Goal: Communication & Community: Answer question/provide support

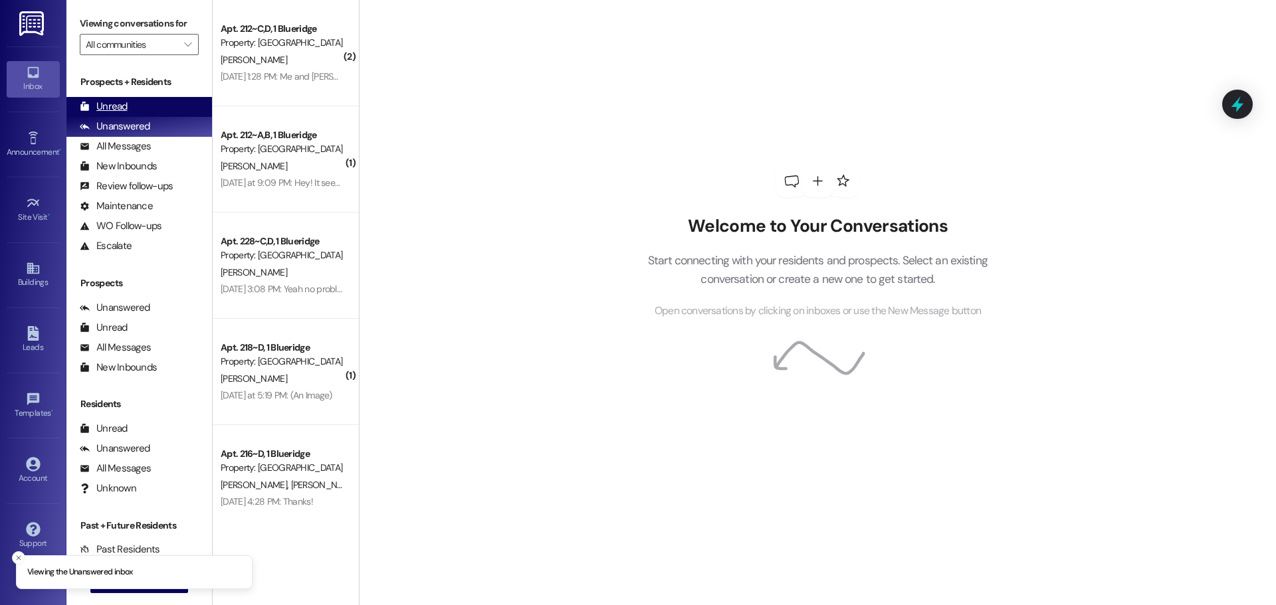
click at [134, 106] on div "Unread (0)" at bounding box center [139, 107] width 146 height 20
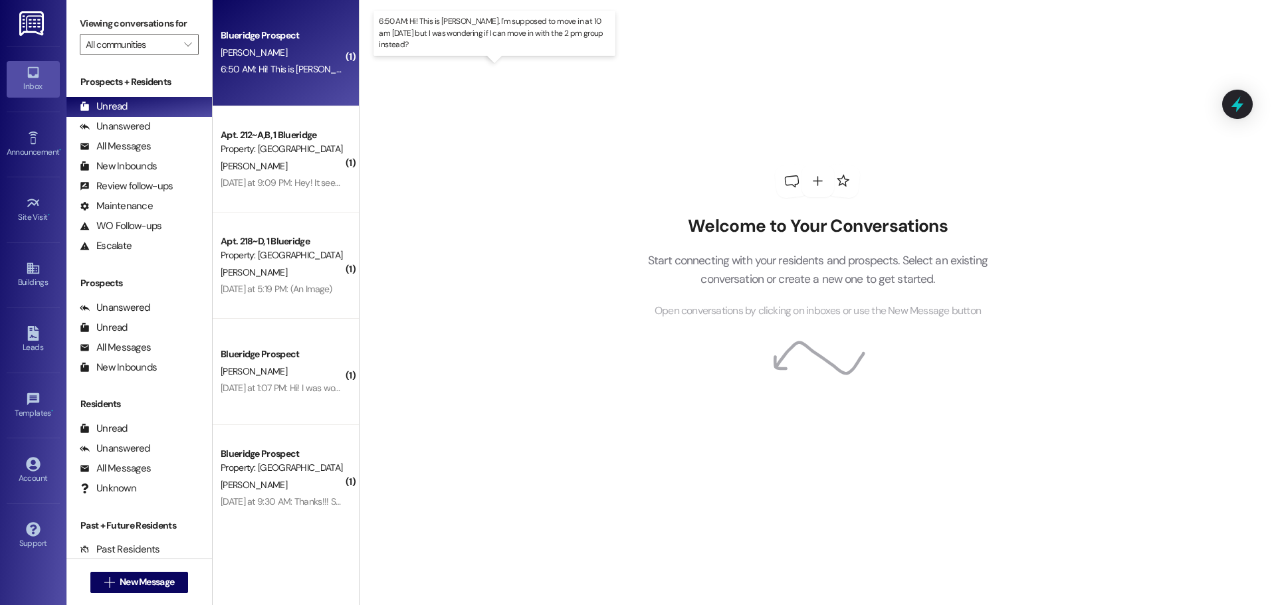
click at [287, 70] on div "6:50 AM: Hi! This is [PERSON_NAME]. I'm supposed to move in at 10 am [DATE] but…" at bounding box center [499, 69] width 556 height 12
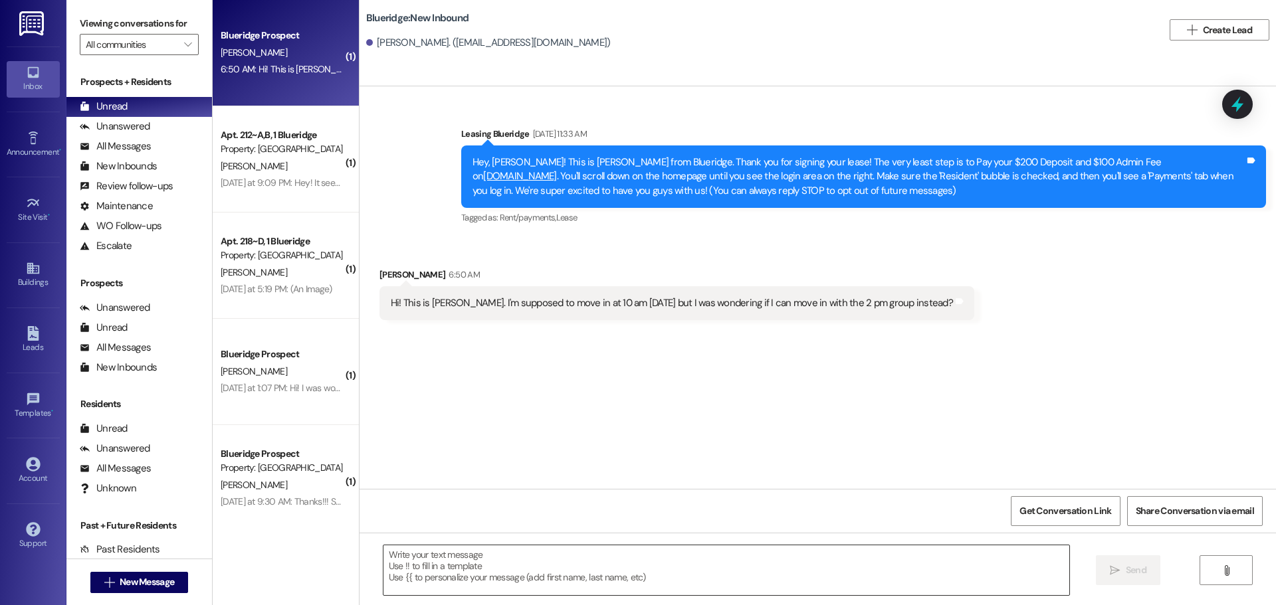
click at [663, 586] on textarea at bounding box center [726, 571] width 686 height 50
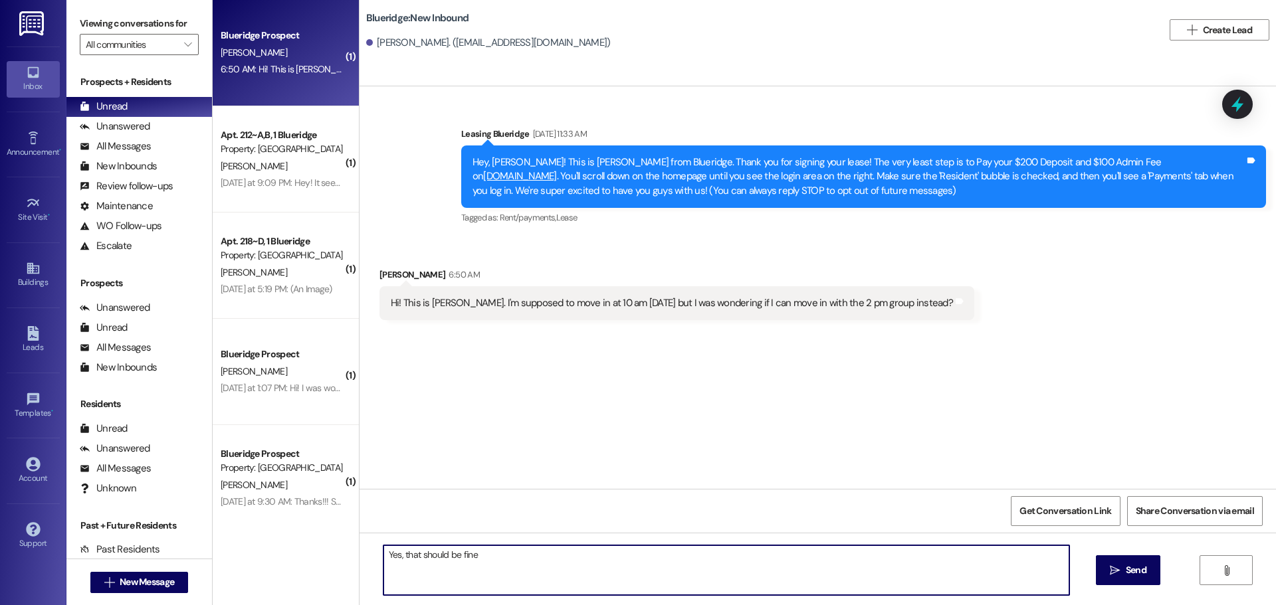
type textarea "Yes, that should be fine!"
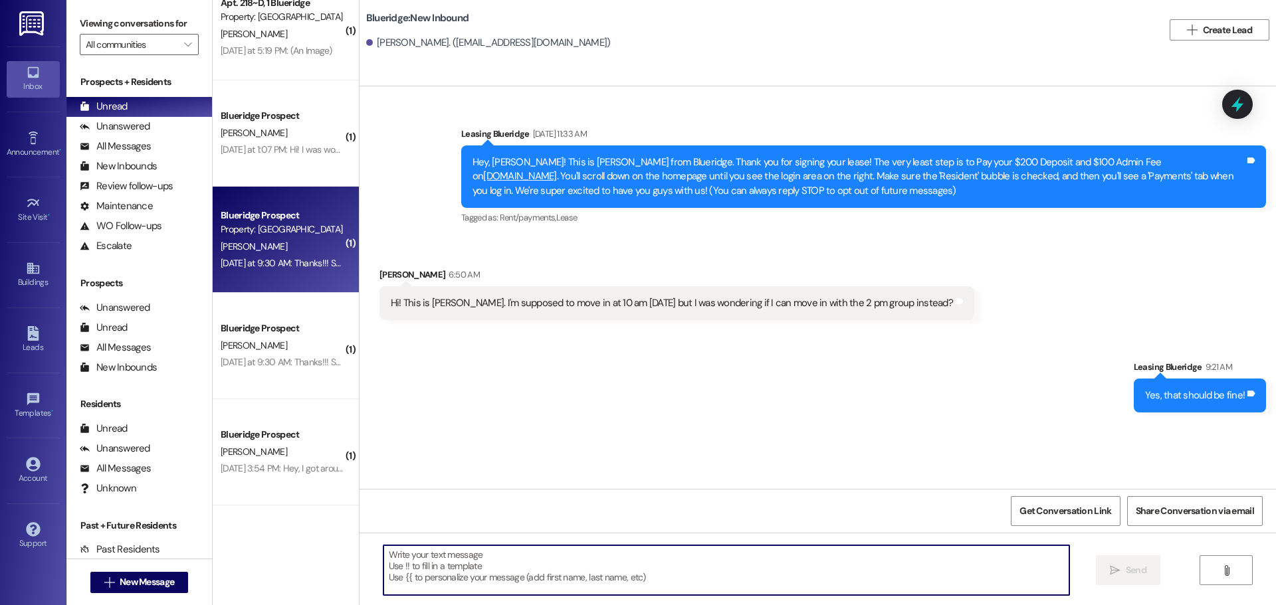
scroll to position [266, 0]
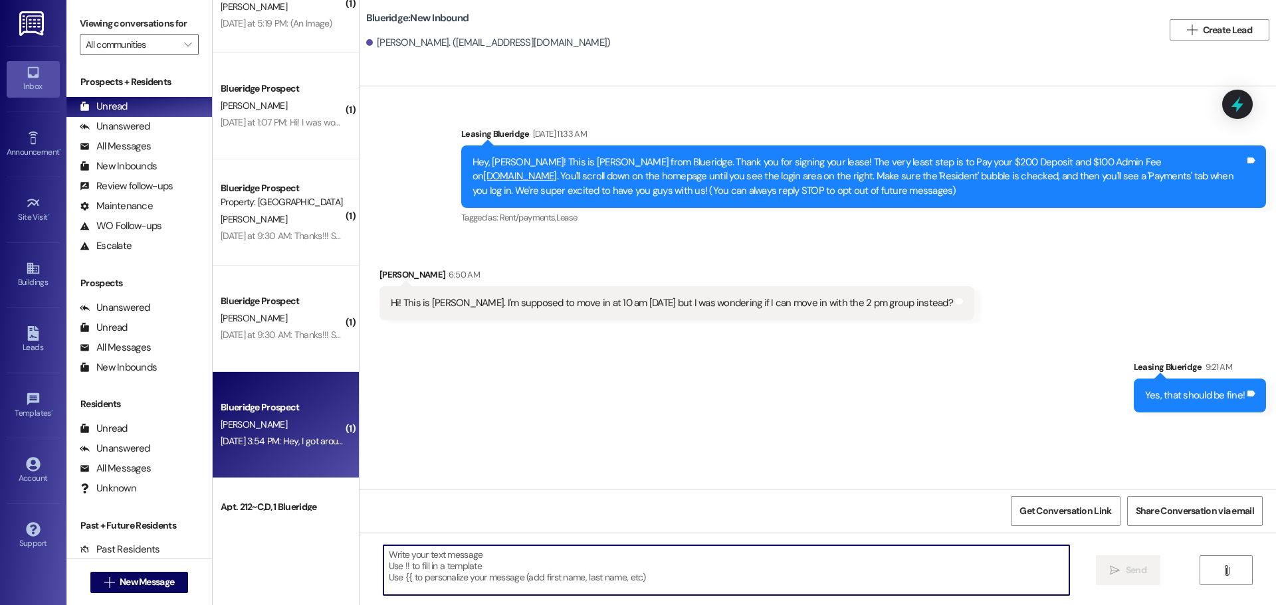
click at [286, 425] on div "[PERSON_NAME]" at bounding box center [282, 425] width 126 height 17
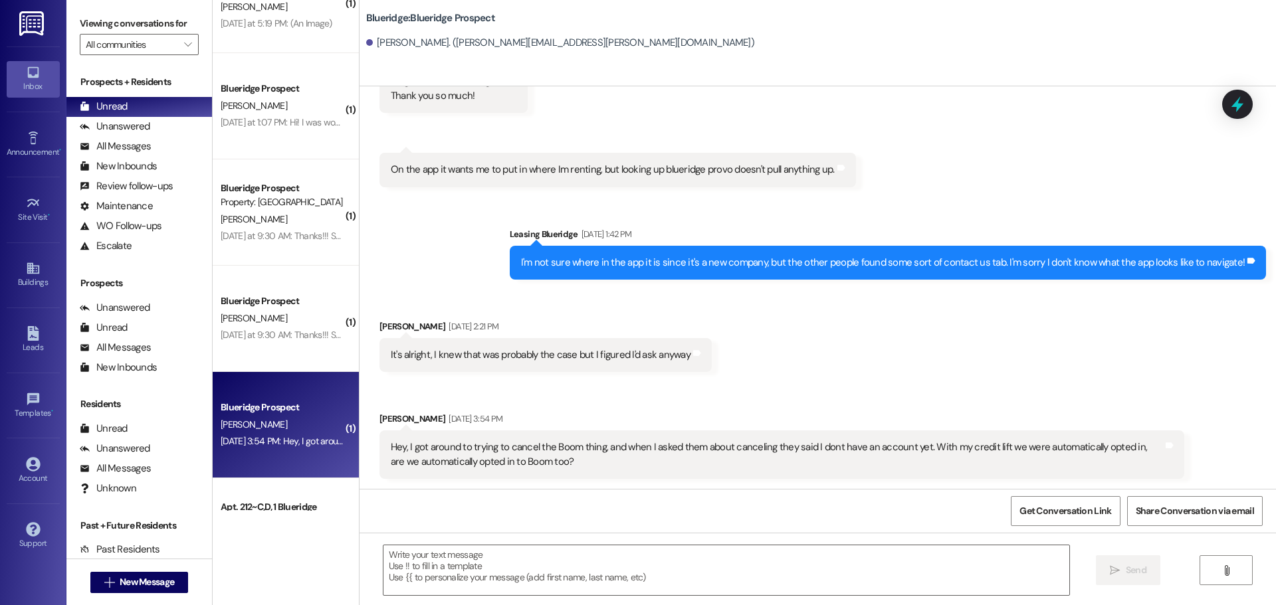
scroll to position [1127, 0]
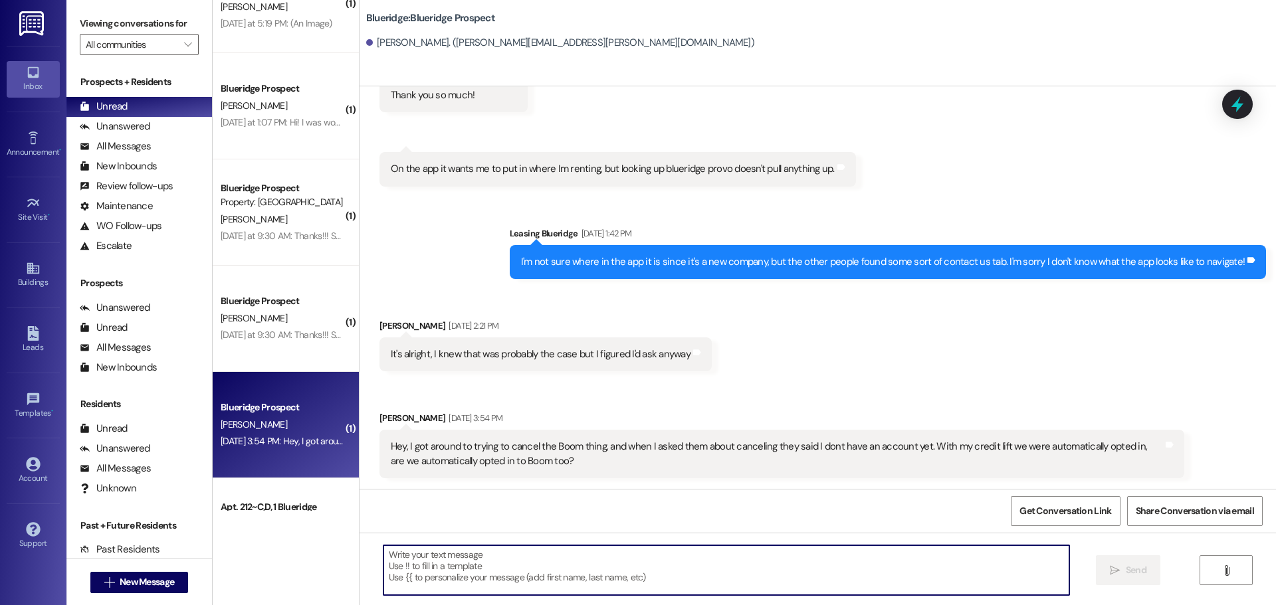
click at [609, 546] on textarea at bounding box center [726, 571] width 686 height 50
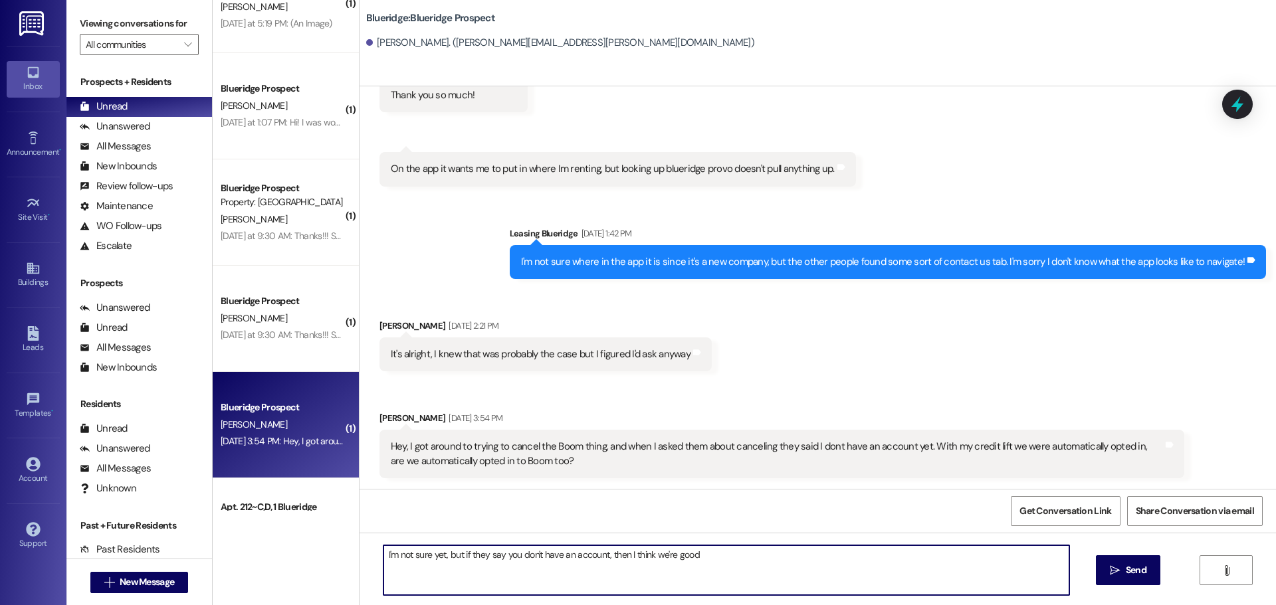
type textarea "I'm not sure yet, but if they say you don't have an account, then I think we're…"
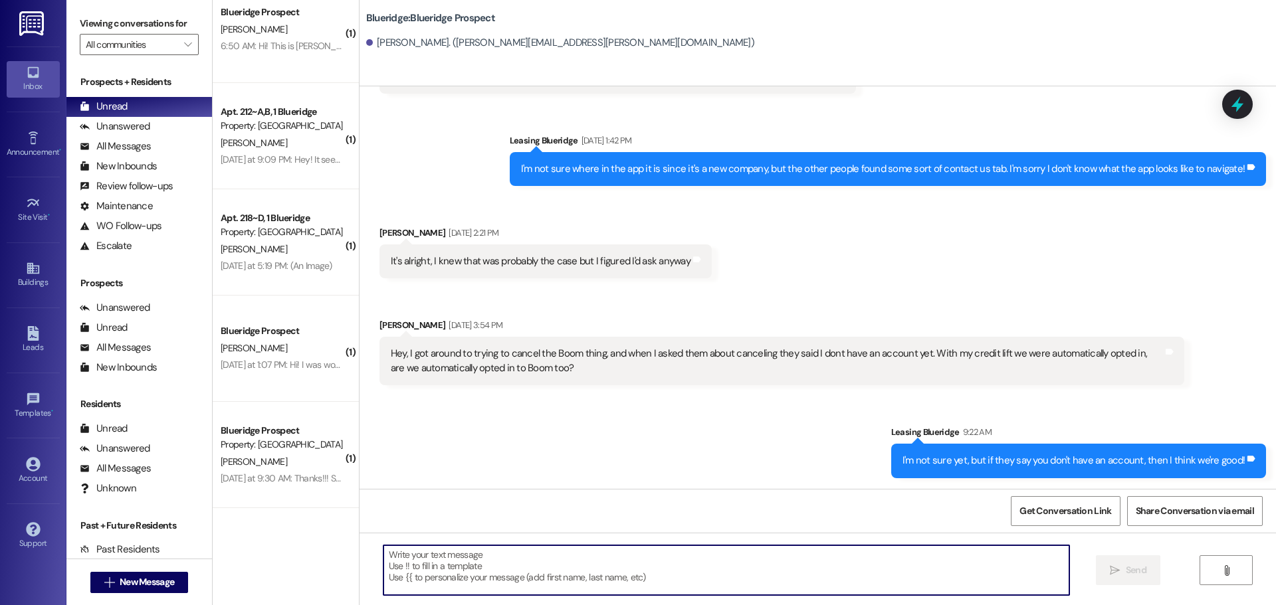
scroll to position [0, 0]
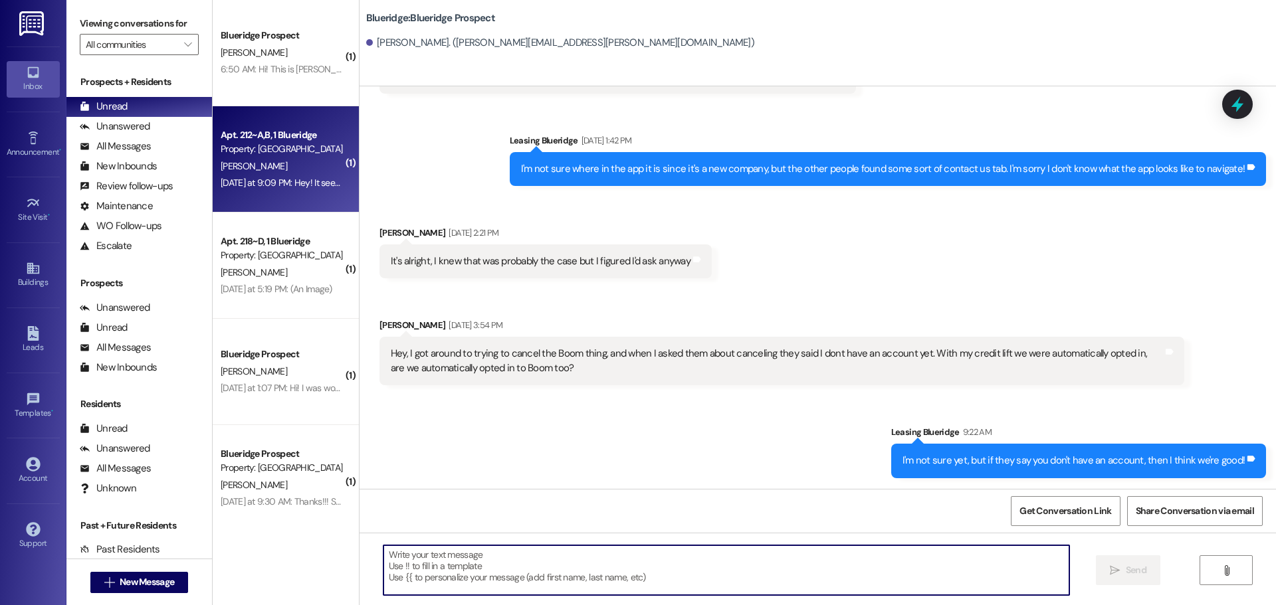
click at [233, 165] on span "[PERSON_NAME]" at bounding box center [254, 166] width 66 height 12
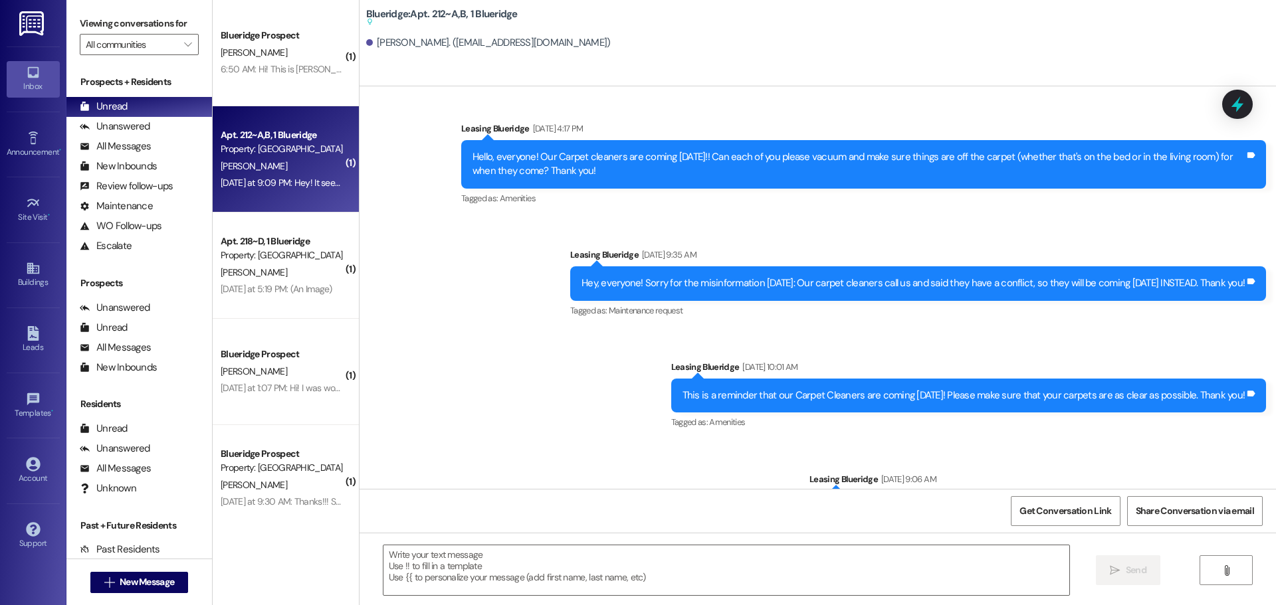
scroll to position [63372, 0]
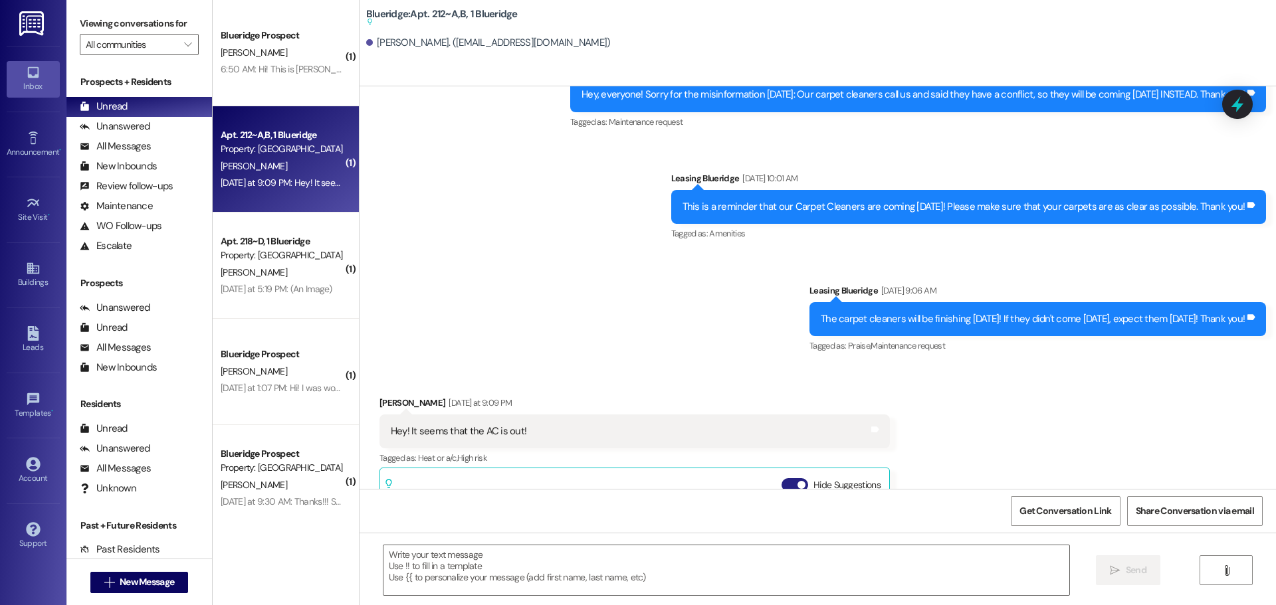
click at [784, 479] on button "Hide Suggestions" at bounding box center [795, 485] width 27 height 13
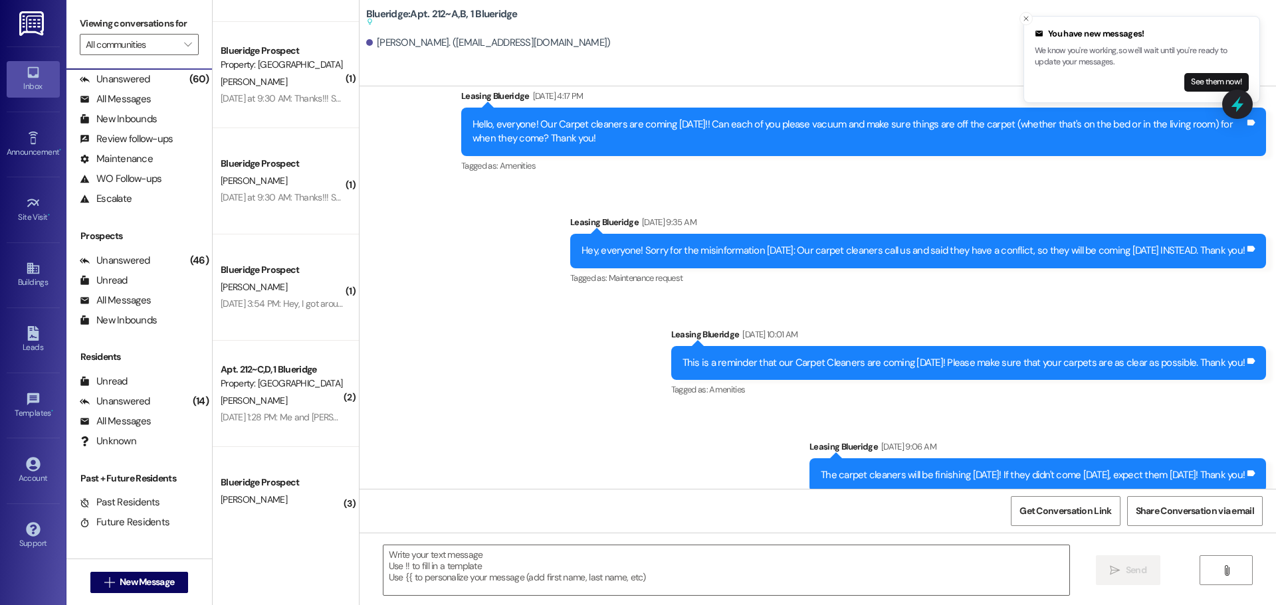
scroll to position [446, 0]
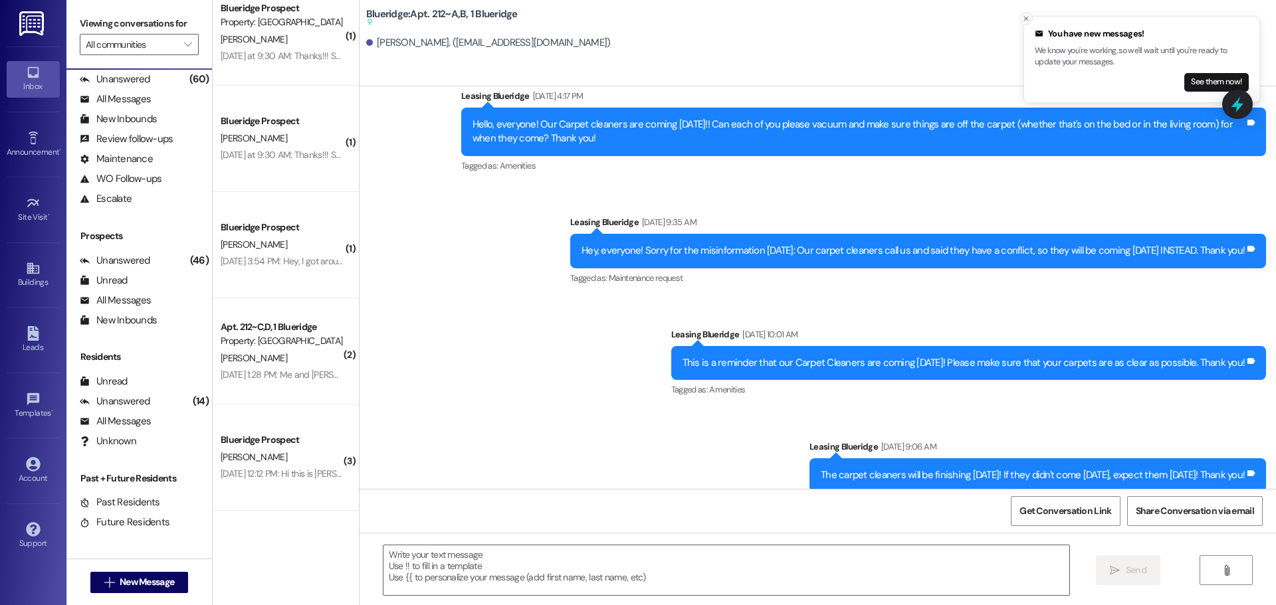
click at [1024, 23] on button "Close toast" at bounding box center [1026, 18] width 13 height 13
click at [614, 580] on textarea at bounding box center [726, 571] width 686 height 50
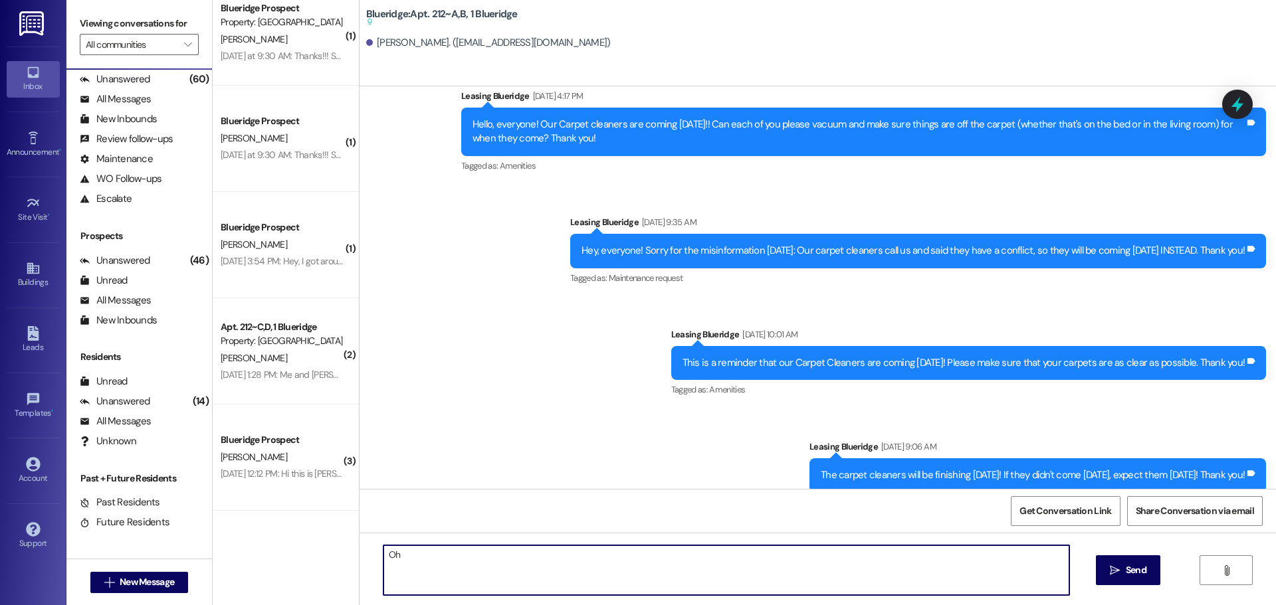
type textarea "O"
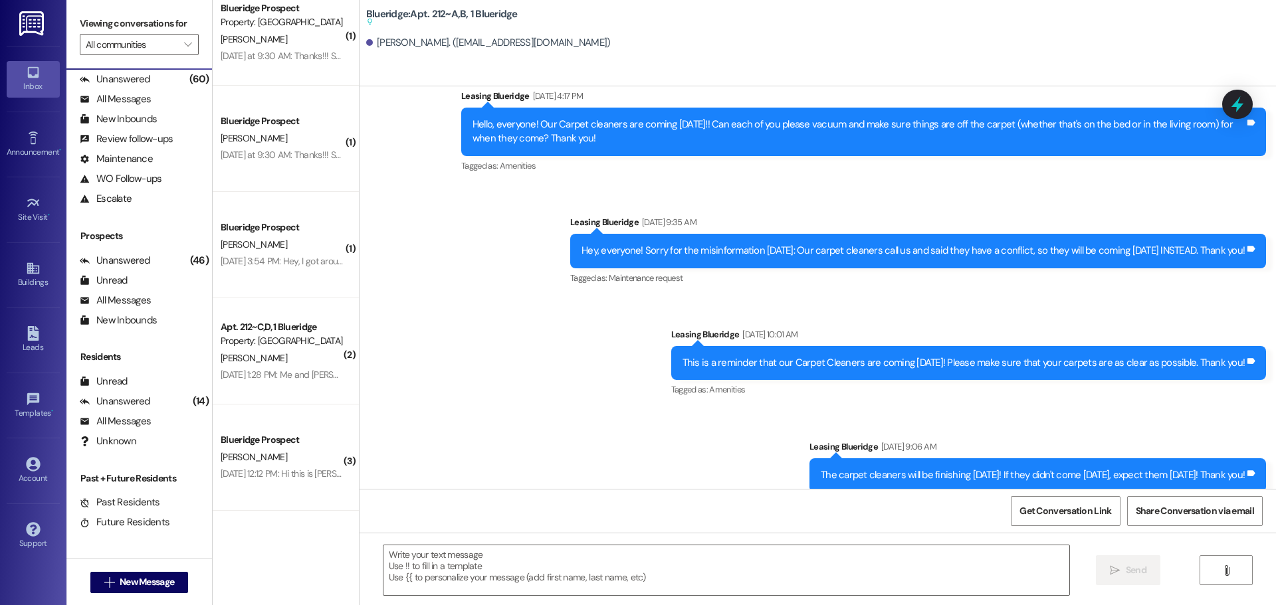
drag, startPoint x: 573, startPoint y: 396, endPoint x: 360, endPoint y: 372, distance: 214.8
click at [360, 522] on div "Received via SMS [PERSON_NAME] [DATE] at 9:09 PM Hey! It seems that the AC is o…" at bounding box center [818, 598] width 917 height 152
click at [370, 542] on div "Received via SMS [PERSON_NAME] [DATE] at 9:09 PM Hey! It seems that the AC is o…" at bounding box center [475, 608] width 211 height 132
drag, startPoint x: 372, startPoint y: 341, endPoint x: 584, endPoint y: 419, distance: 226.1
click at [584, 522] on div "Received via SMS [PERSON_NAME] [DATE] at 9:09 PM Hey! It seems that the AC is o…" at bounding box center [818, 598] width 917 height 152
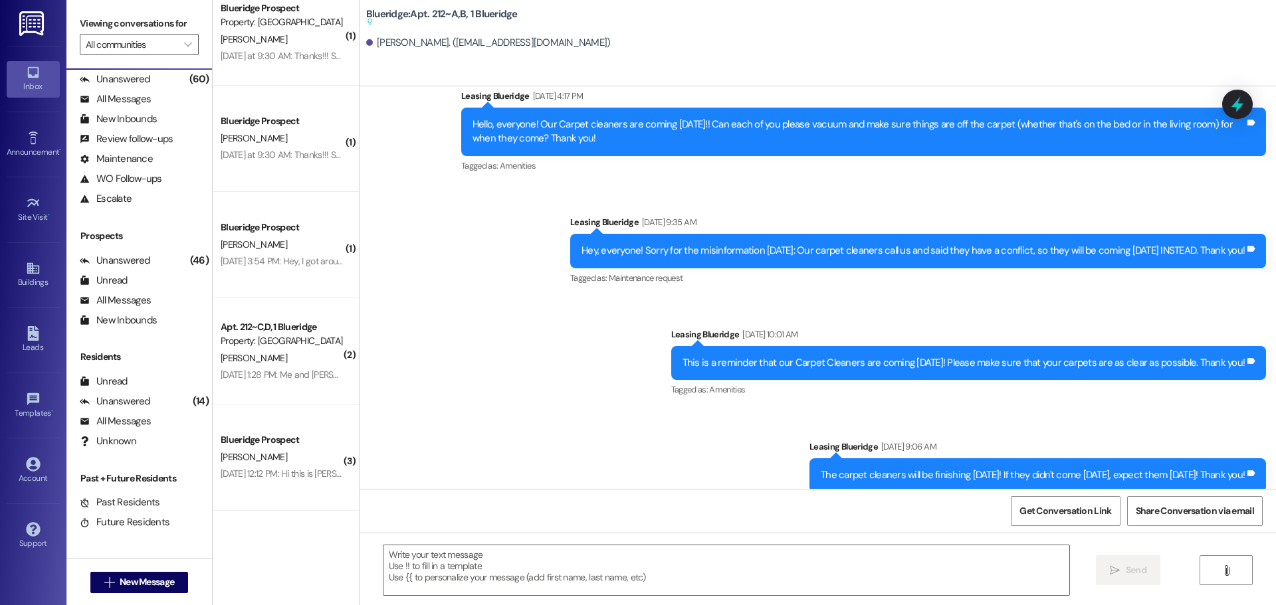
click at [592, 522] on div "Received via SMS [PERSON_NAME] [DATE] at 9:09 PM Hey! It seems that the AC is o…" at bounding box center [818, 598] width 917 height 152
drag, startPoint x: 367, startPoint y: 370, endPoint x: 623, endPoint y: 430, distance: 263.4
click at [623, 522] on div "Received via SMS [PERSON_NAME] [DATE] at 9:09 PM Hey! It seems that the AC is o…" at bounding box center [818, 598] width 917 height 152
click at [536, 542] on div "Received via SMS [PERSON_NAME] [DATE] at 9:09 PM Hey! It seems that the AC is o…" at bounding box center [475, 608] width 211 height 132
click at [165, 579] on span "New Message" at bounding box center [147, 583] width 54 height 14
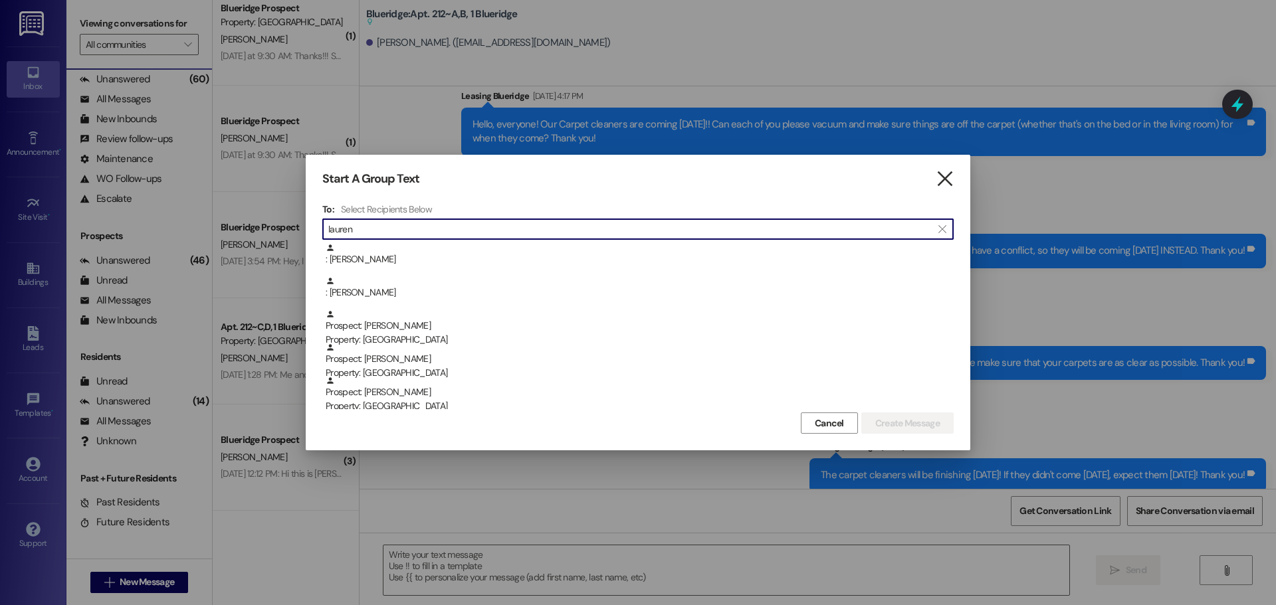
type input "lauren"
click at [950, 180] on icon "" at bounding box center [945, 179] width 18 height 14
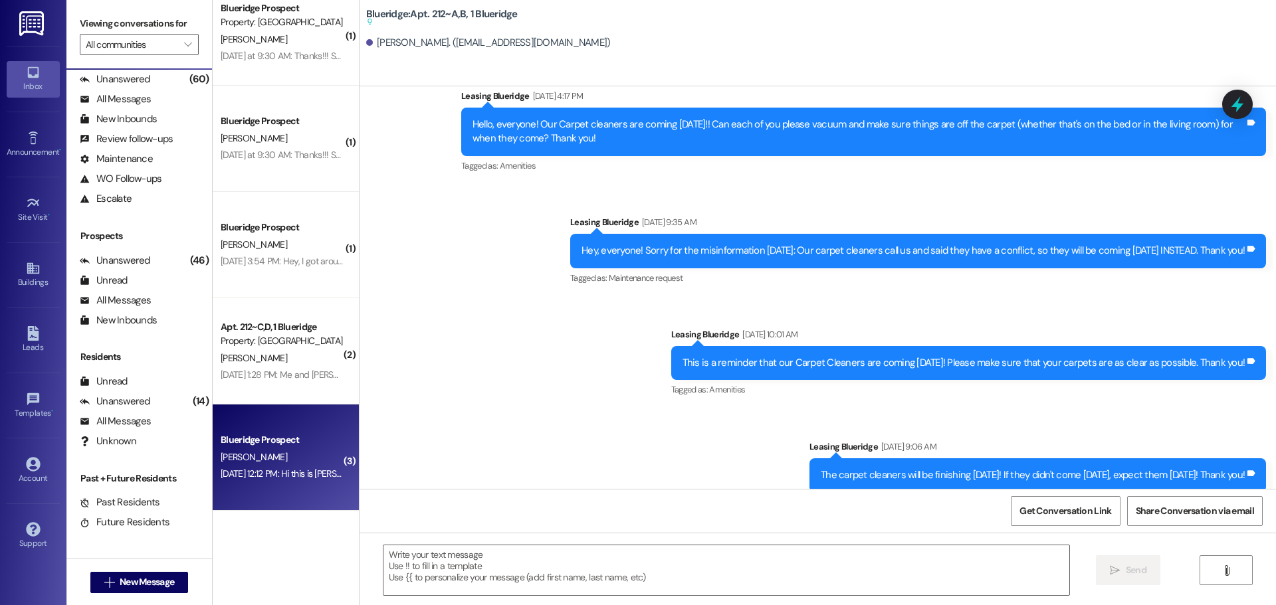
click at [247, 459] on div "[PERSON_NAME]" at bounding box center [282, 457] width 126 height 17
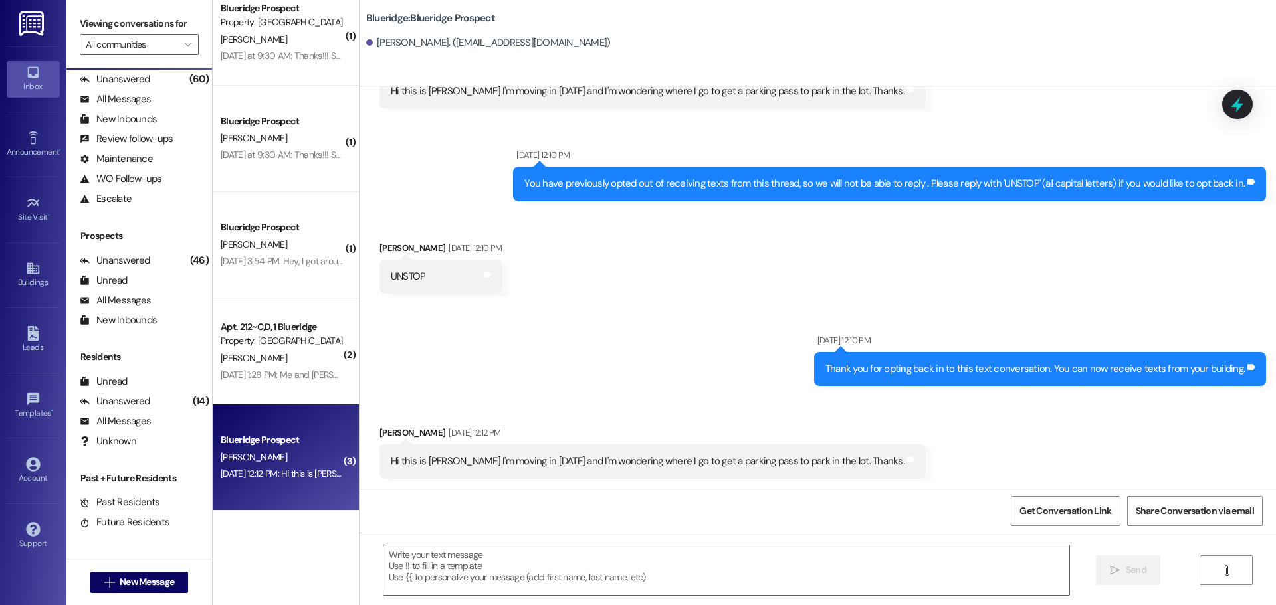
scroll to position [72, 0]
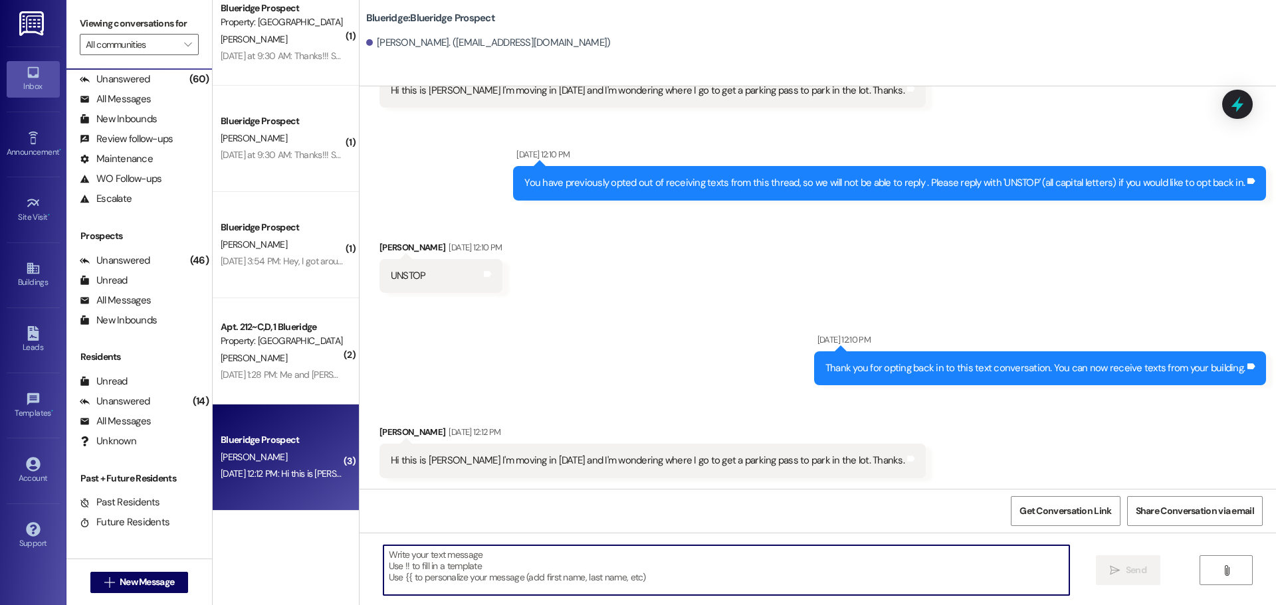
click at [712, 556] on textarea at bounding box center [726, 571] width 686 height 50
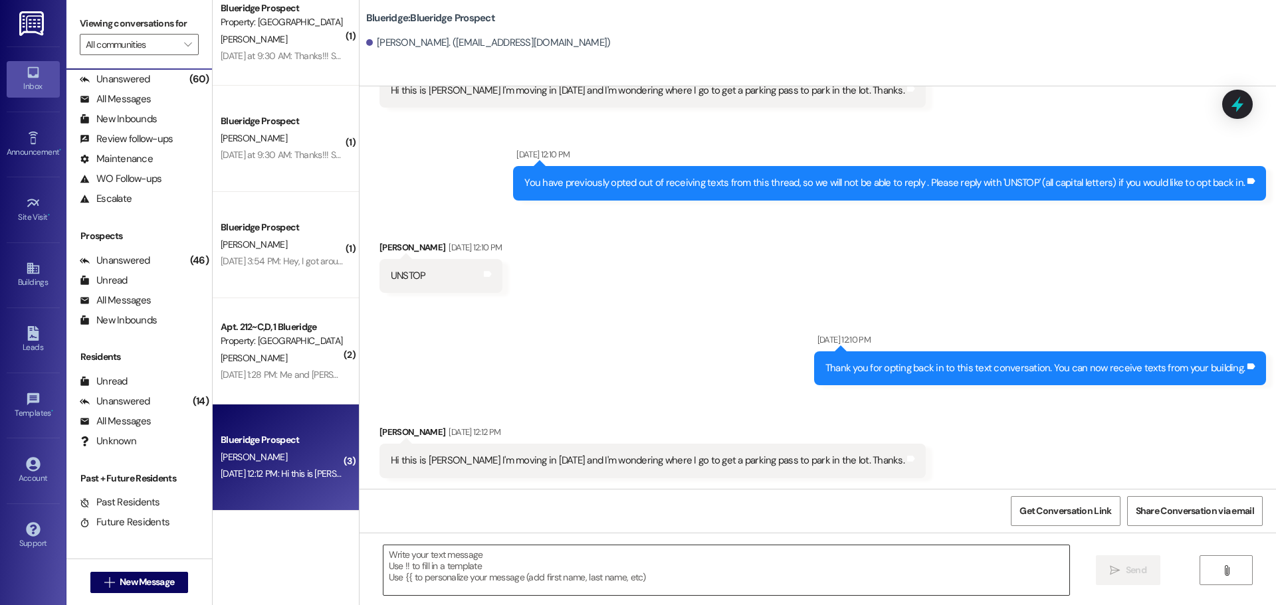
click at [756, 583] on textarea at bounding box center [726, 571] width 686 height 50
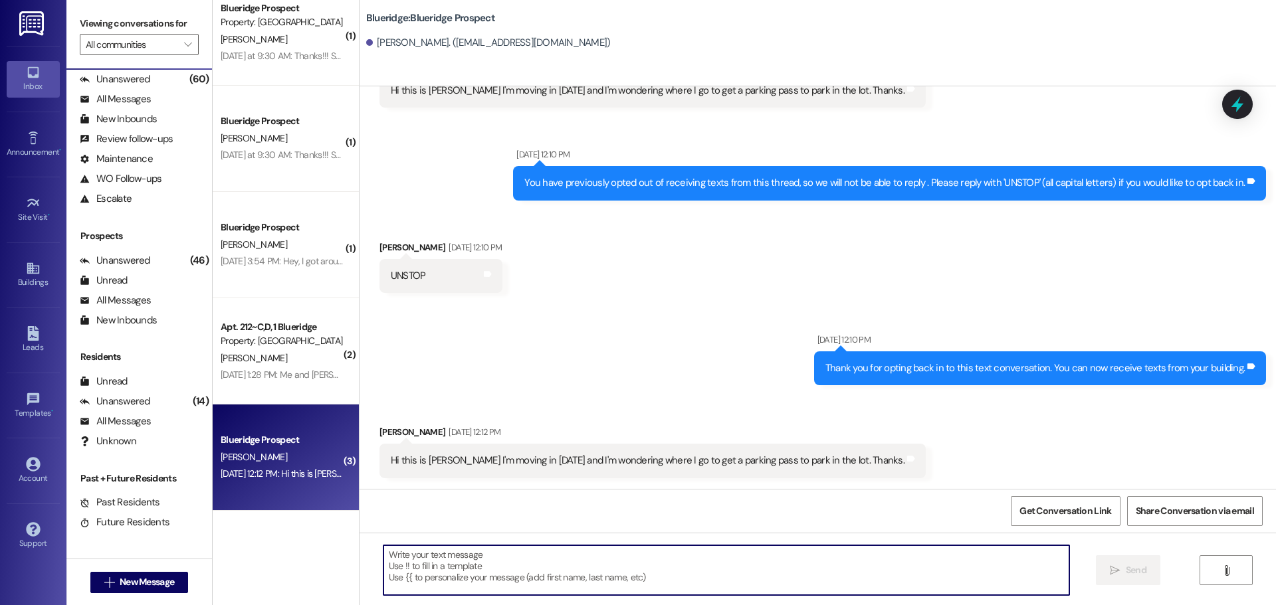
paste textarea "I'll run you through the whole process. The first thing to know is that you are…"
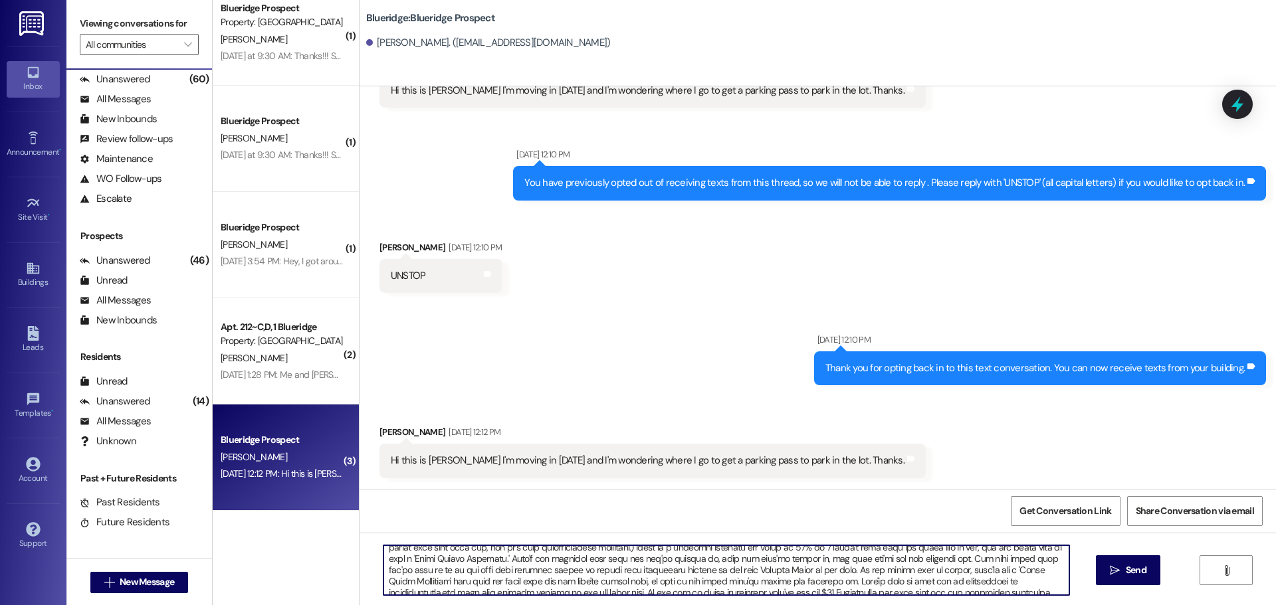
scroll to position [0, 0]
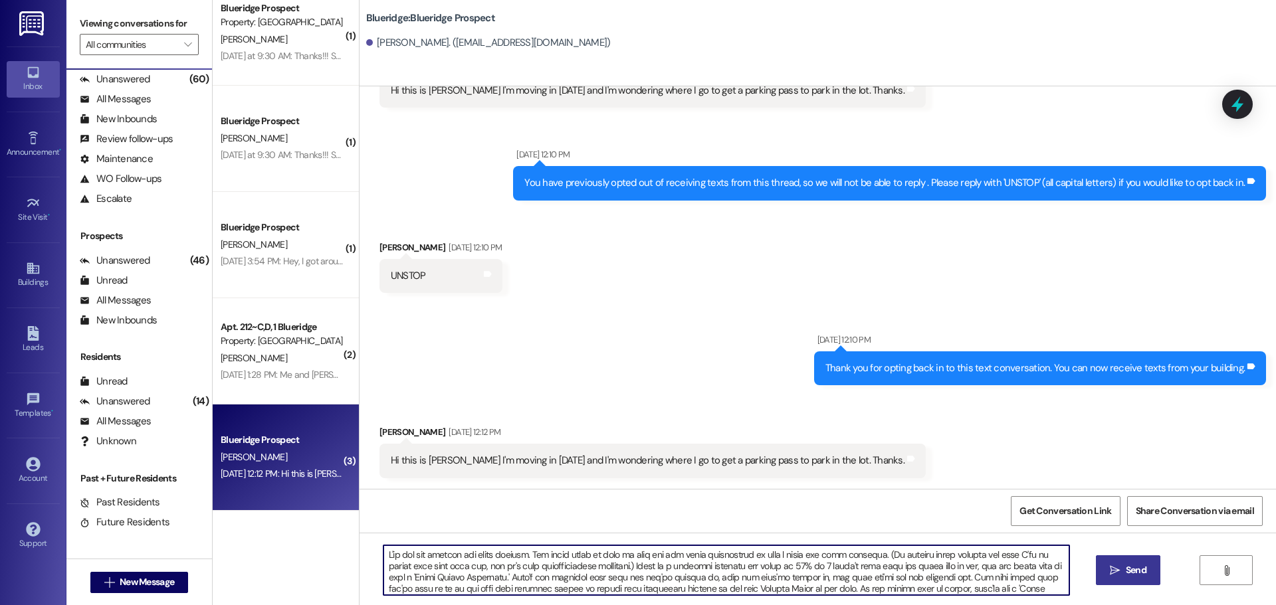
type textarea "I'll run you through the whole process. The first thing to know is that you are…"
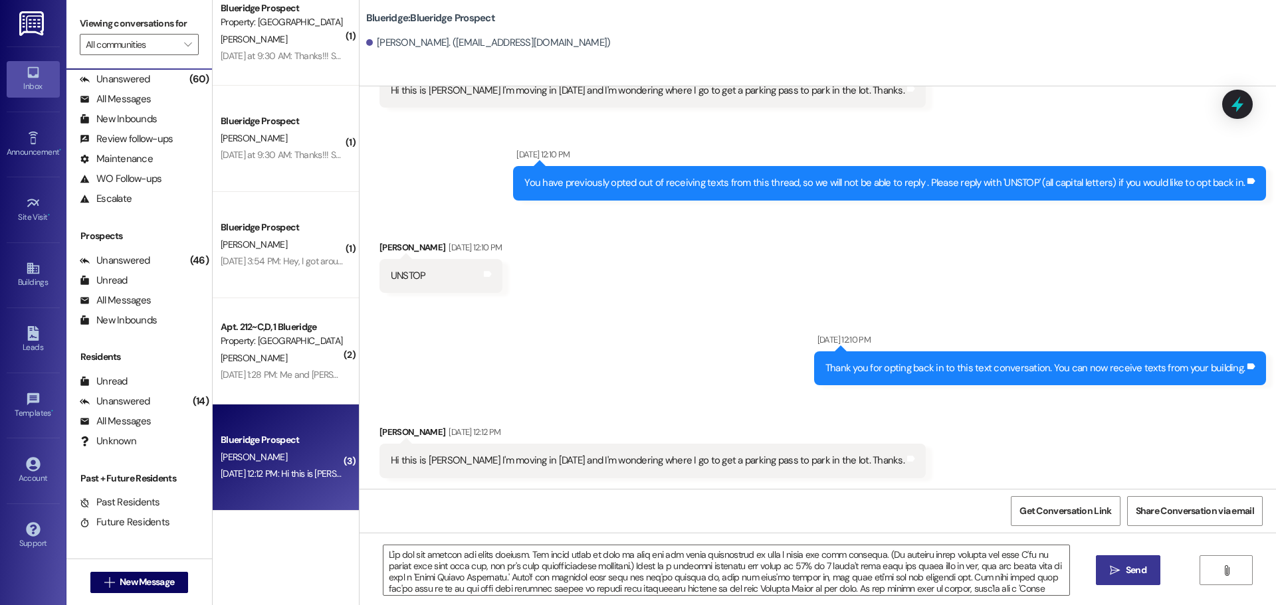
click at [1112, 566] on icon "" at bounding box center [1115, 571] width 10 height 11
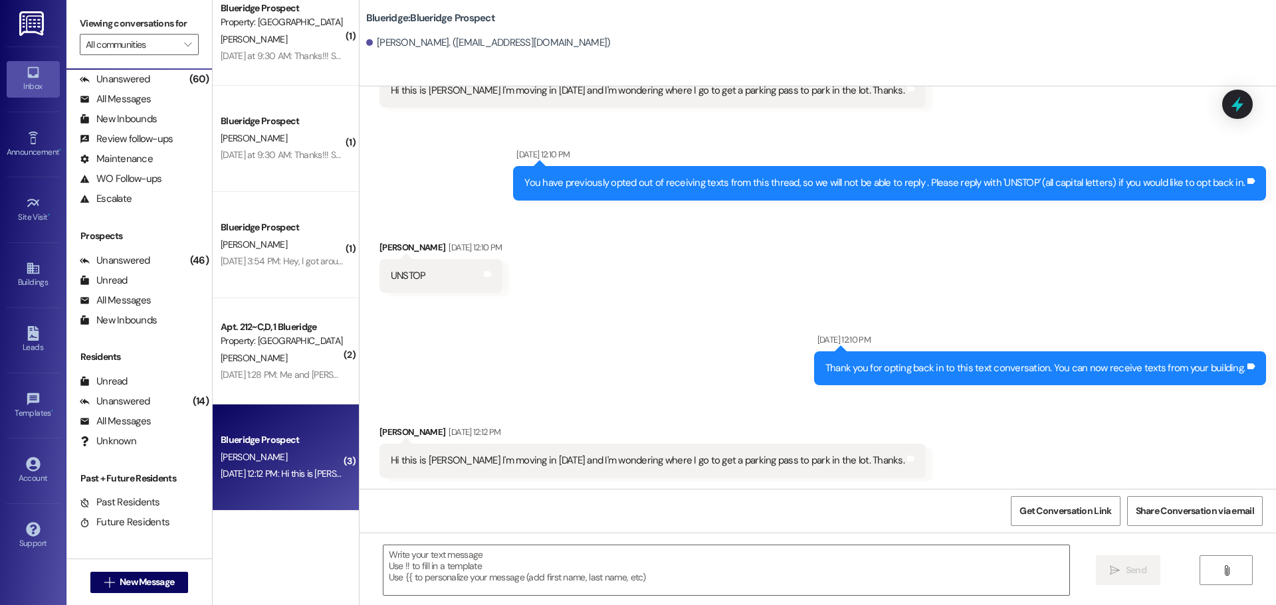
scroll to position [278, 0]
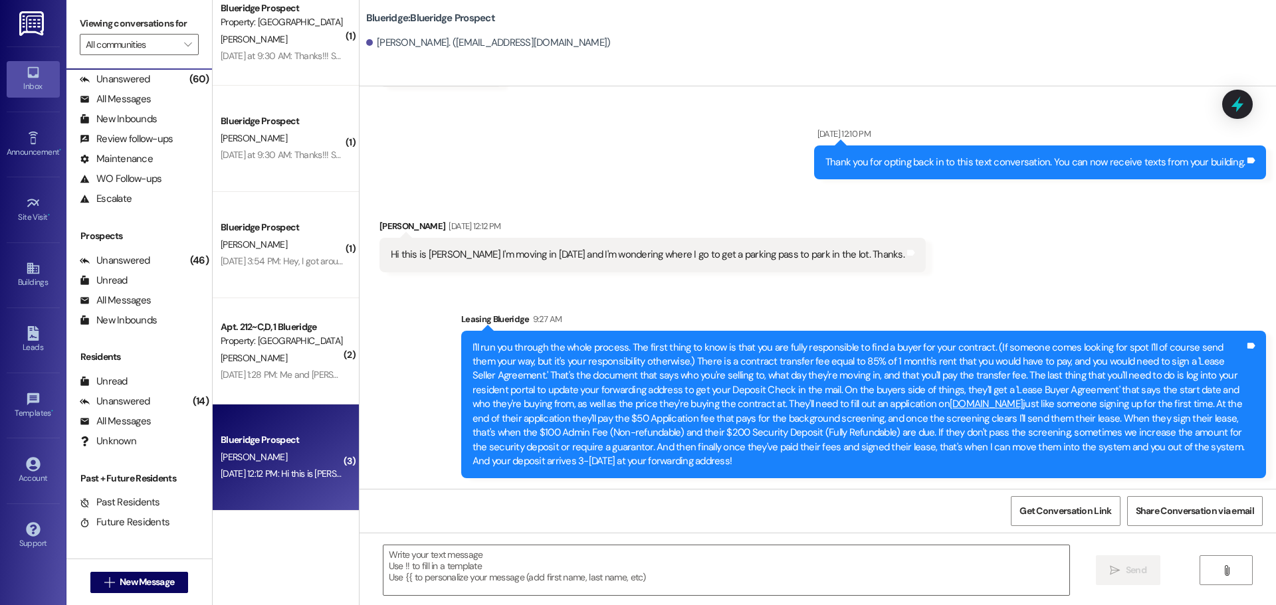
drag, startPoint x: 619, startPoint y: 347, endPoint x: 1040, endPoint y: 468, distance: 437.8
click at [1040, 468] on div "I'll run you through the whole process. The first thing to know is that you are…" at bounding box center [859, 405] width 772 height 128
click at [898, 449] on div "I'll run you through the whole process. The first thing to know is that you are…" at bounding box center [859, 405] width 772 height 128
drag, startPoint x: 463, startPoint y: 347, endPoint x: 652, endPoint y: 463, distance: 221.9
click at [652, 463] on div "I'll run you through the whole process. The first thing to know is that you are…" at bounding box center [859, 405] width 772 height 128
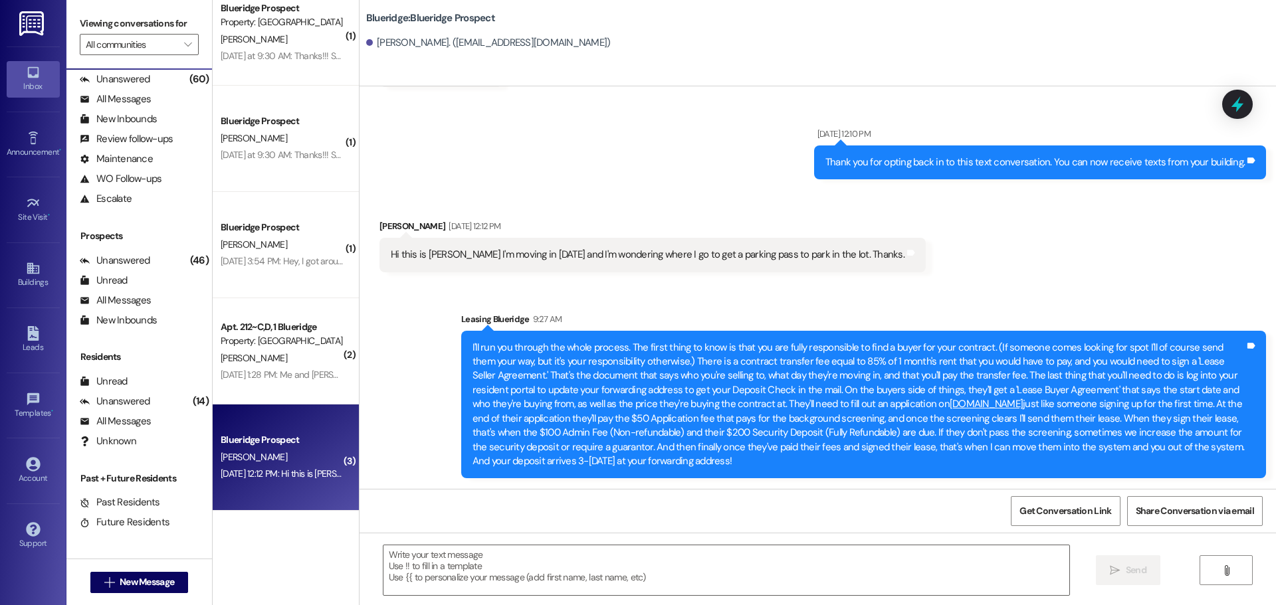
click at [650, 463] on div "I'll run you through the whole process. The first thing to know is that you are…" at bounding box center [859, 405] width 772 height 128
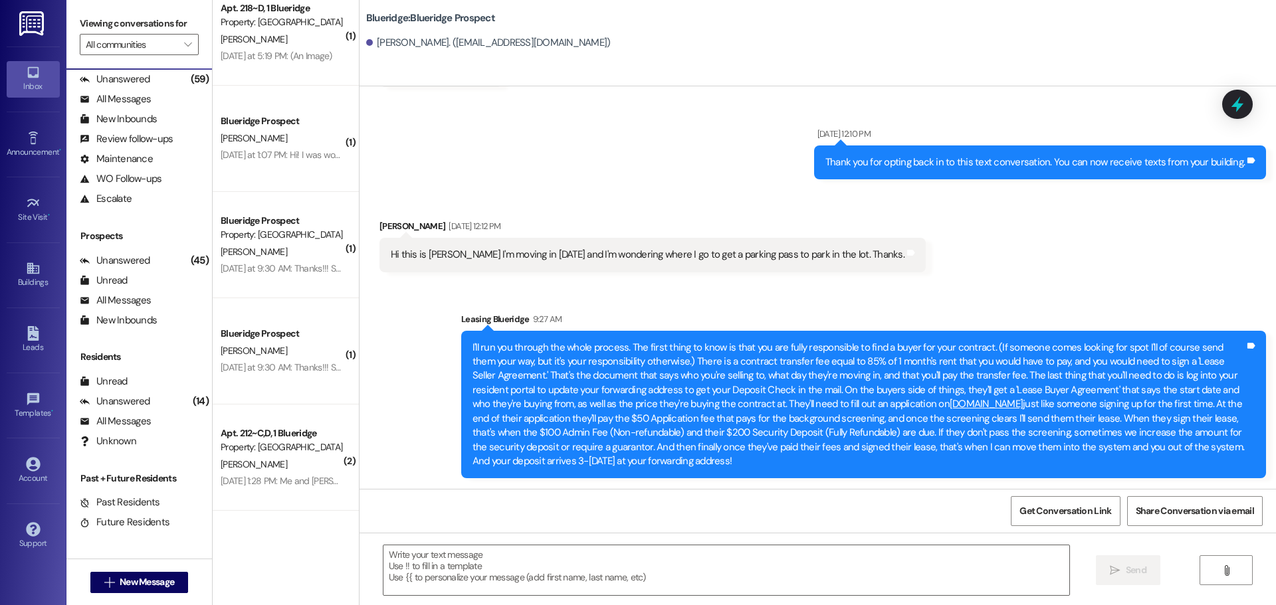
scroll to position [233, 0]
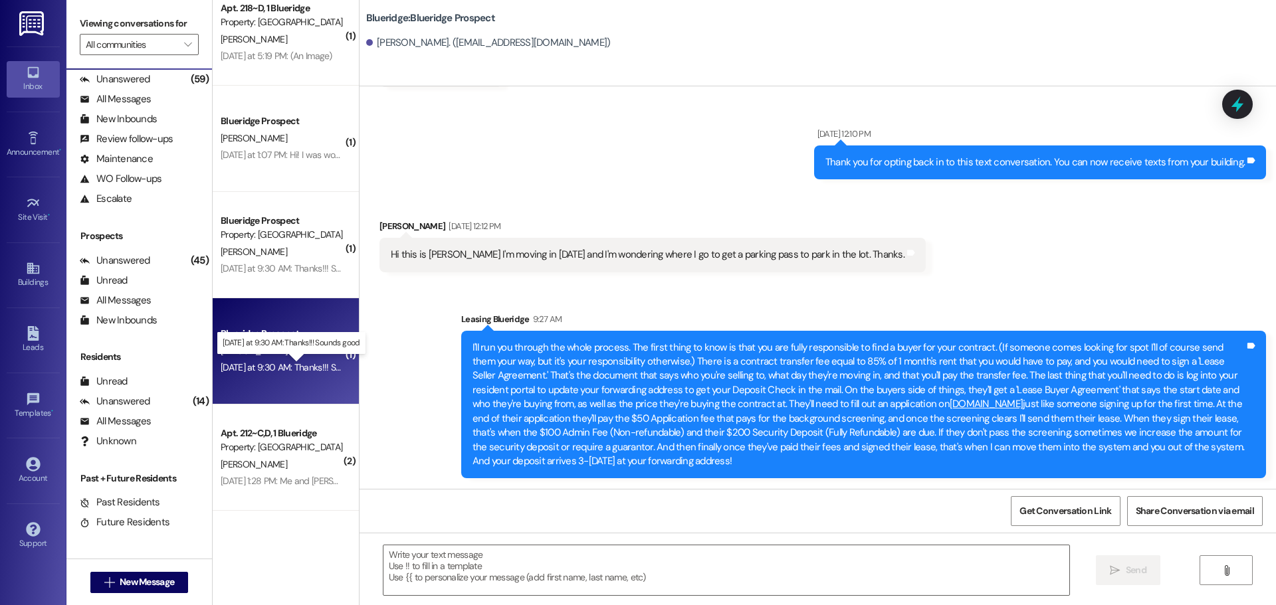
click at [292, 366] on div "[DATE] at 9:30 AM: Thanks!!! Sounds good [DATE] at 9:30 AM: Thanks!!! Sounds go…" at bounding box center [302, 368] width 162 height 12
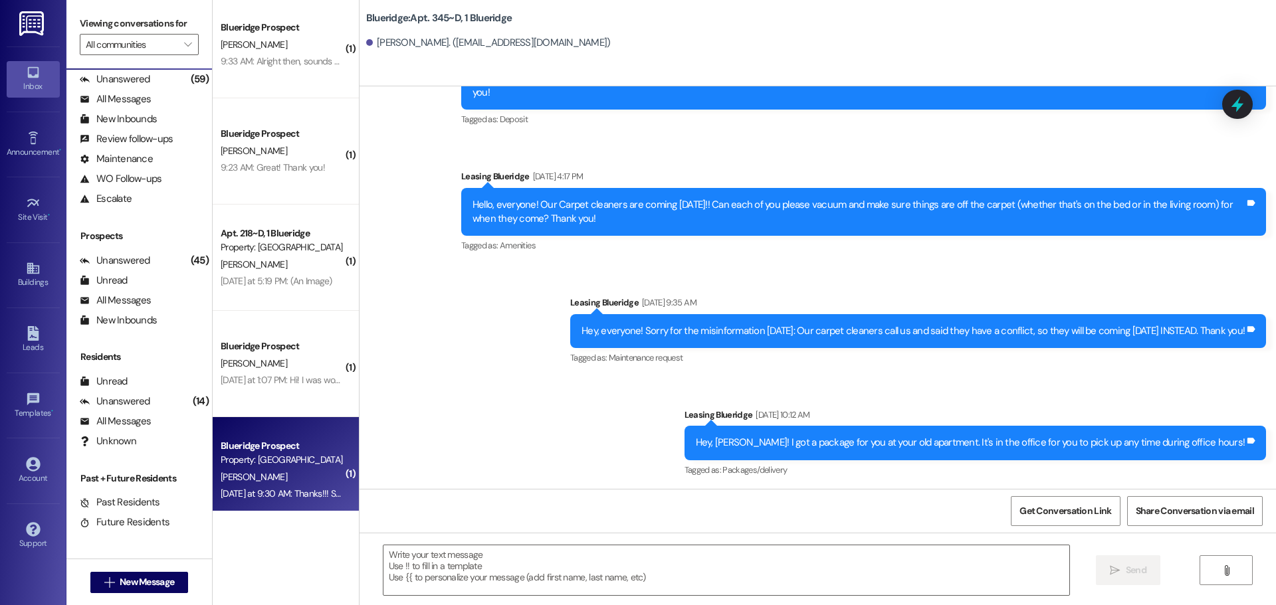
scroll to position [0, 0]
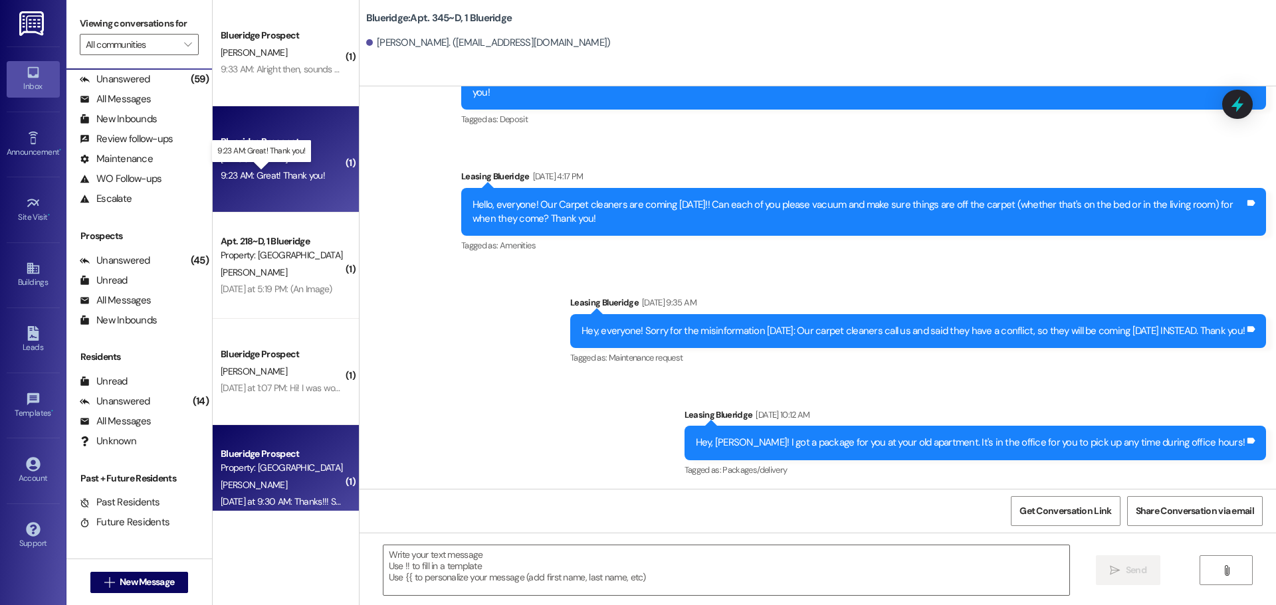
click at [241, 178] on div "9:23 AM: Great! Thank you! 9:23 AM: Great! Thank you!" at bounding box center [273, 175] width 104 height 12
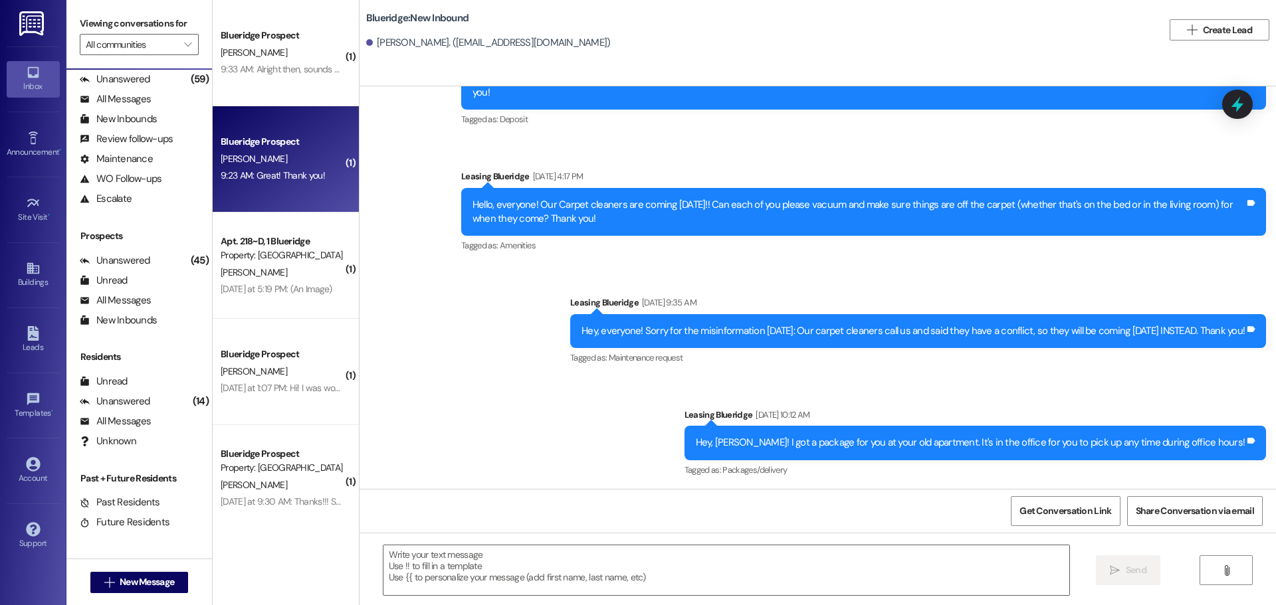
scroll to position [27, 0]
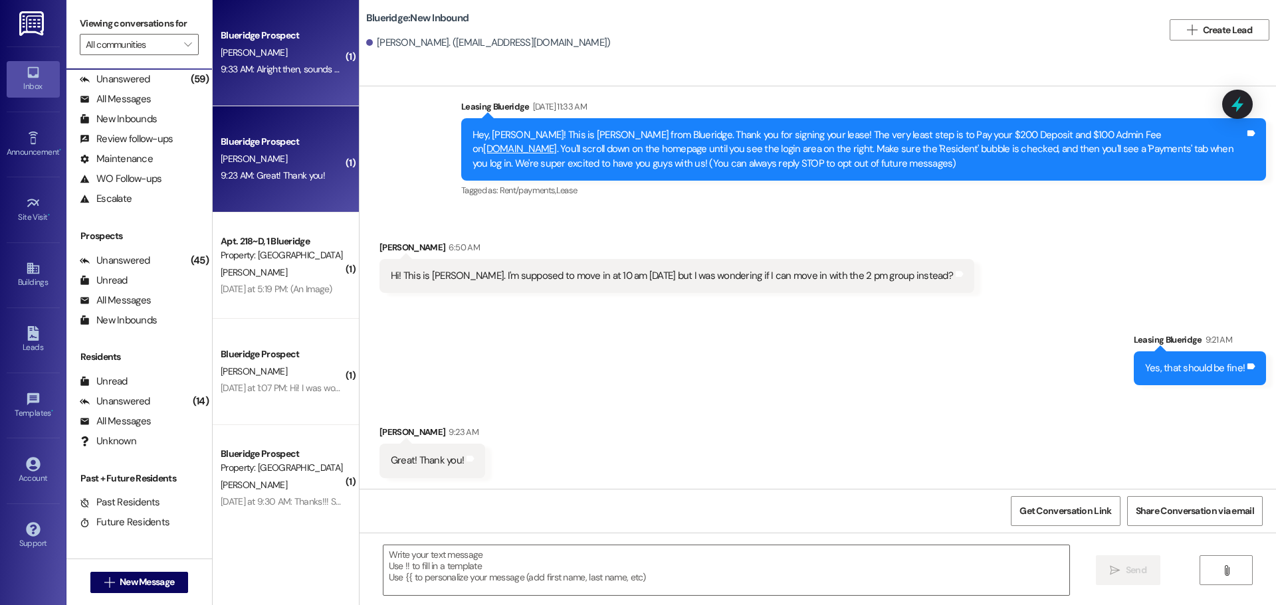
click at [284, 78] on div "9:33 AM: Alright then, sounds good. Thanks for the help 9:33 AM: Alright then, …" at bounding box center [282, 69] width 126 height 17
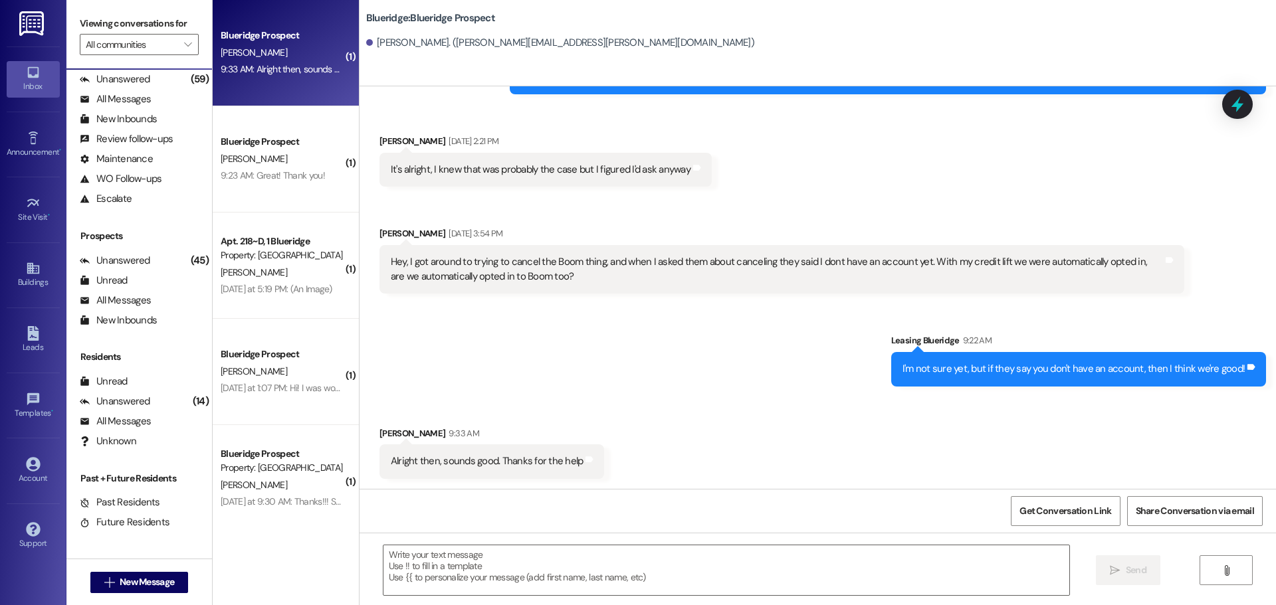
scroll to position [1312, 0]
click at [670, 561] on textarea at bounding box center [726, 571] width 686 height 50
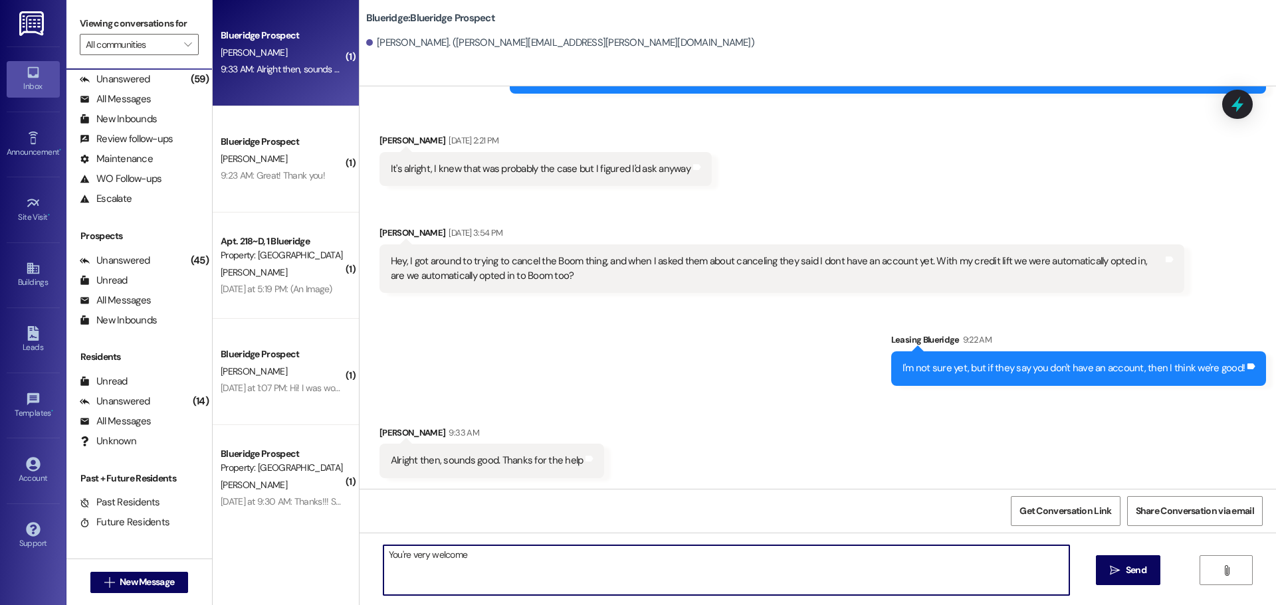
type textarea "You're very welcome!"
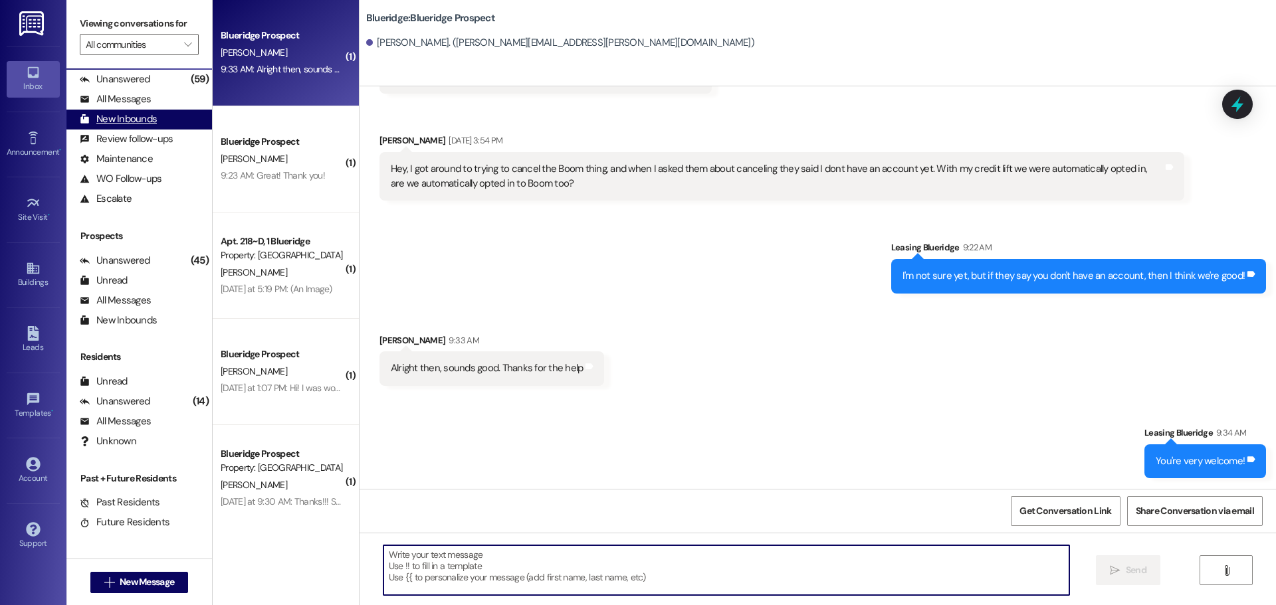
scroll to position [0, 0]
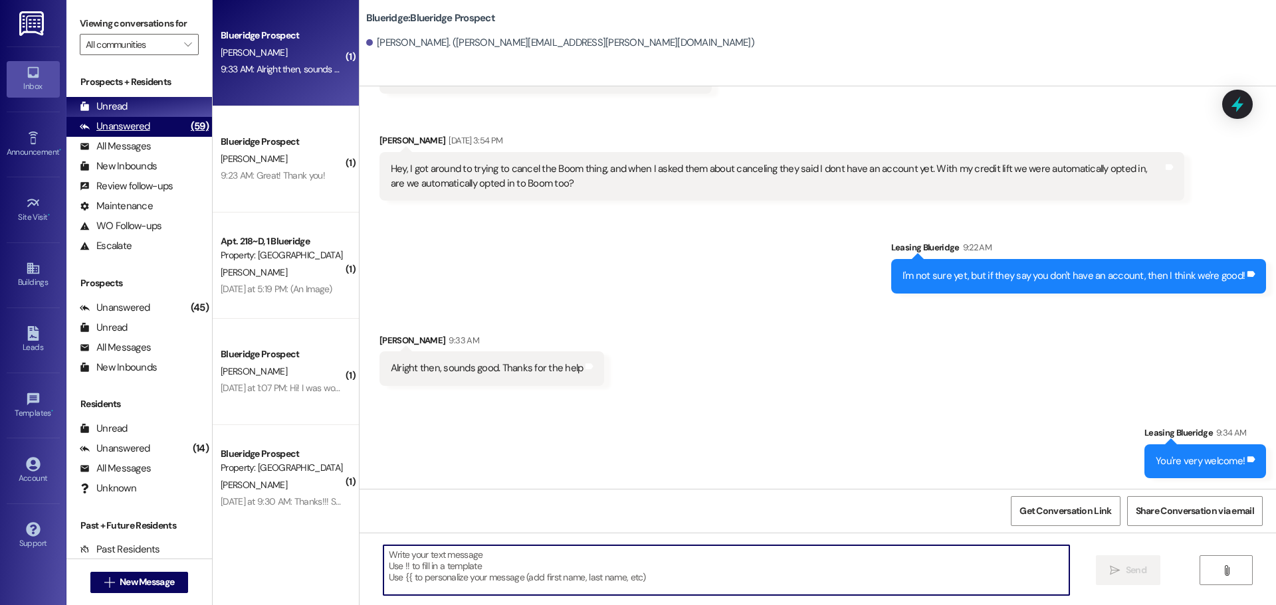
click at [119, 122] on div "Unanswered" at bounding box center [115, 127] width 70 height 14
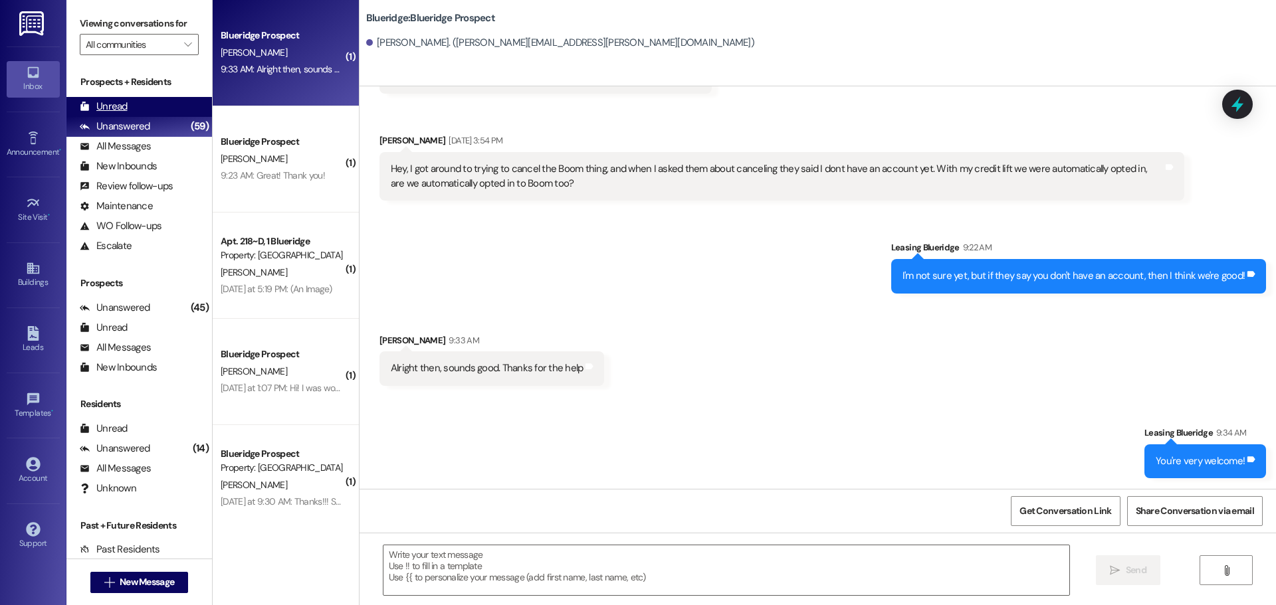
click at [120, 112] on div "Unread" at bounding box center [104, 107] width 48 height 14
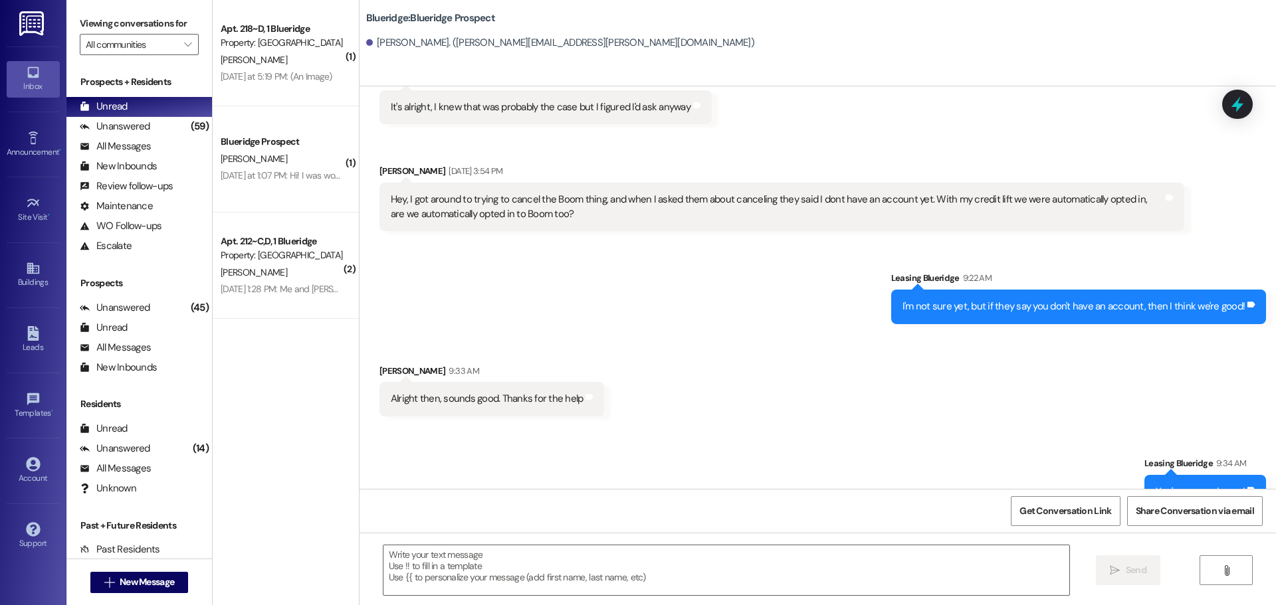
scroll to position [1404, 0]
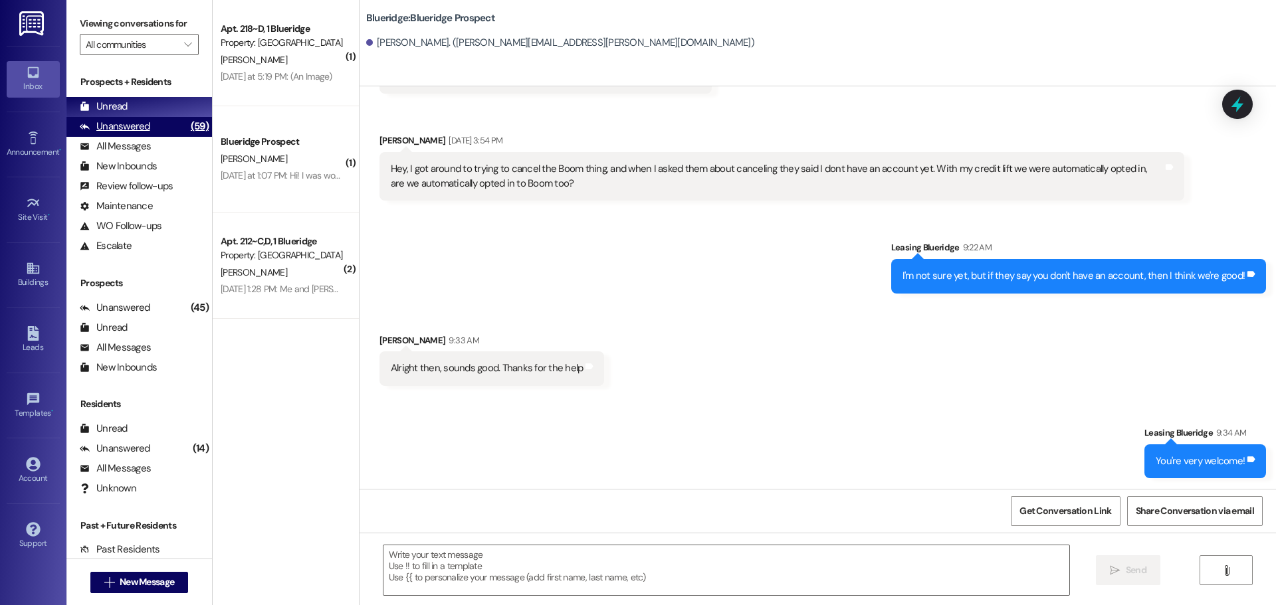
click at [84, 128] on icon at bounding box center [85, 127] width 10 height 6
click at [98, 108] on div "Unread" at bounding box center [104, 107] width 48 height 14
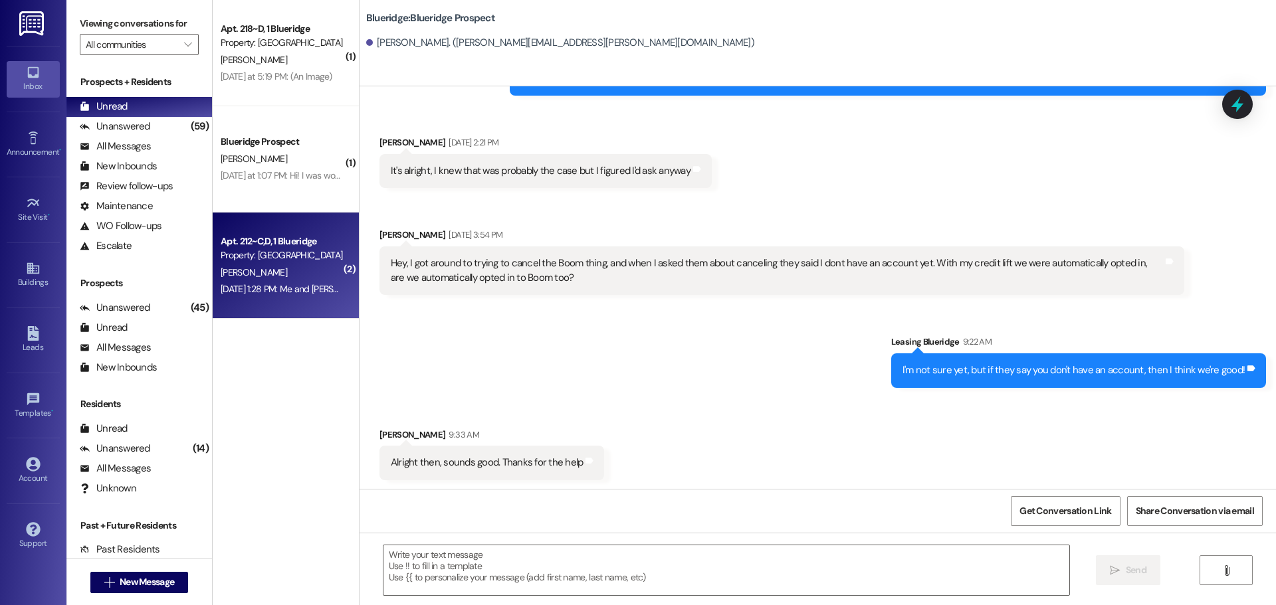
scroll to position [1311, 0]
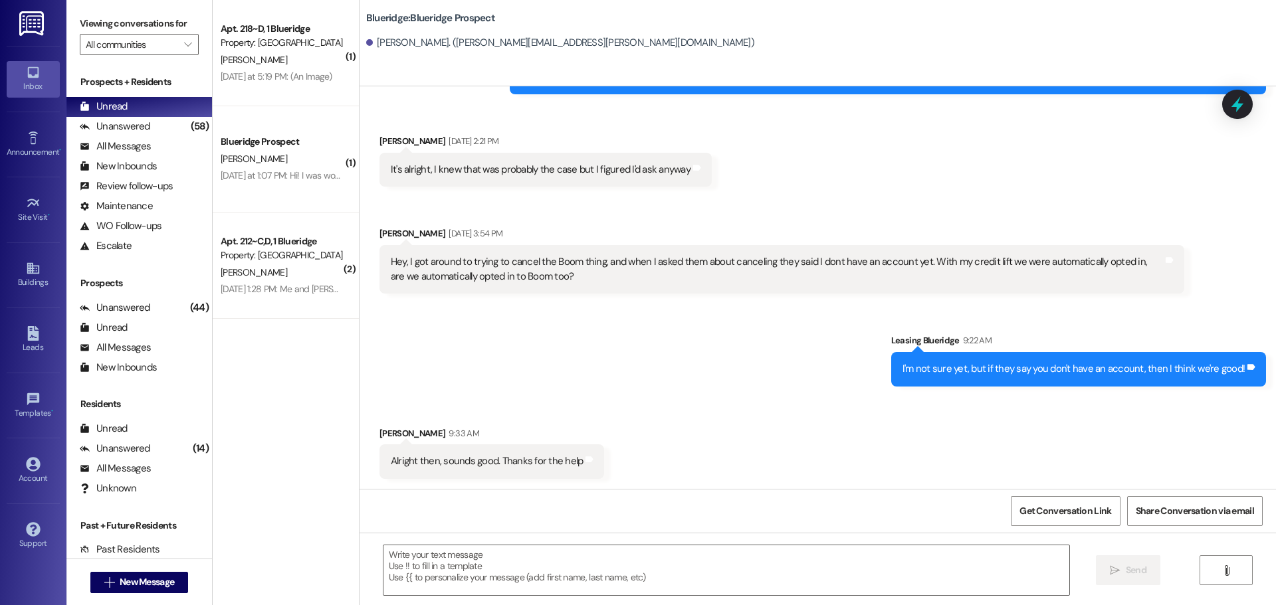
click at [1130, 194] on div "Received via SMS [PERSON_NAME] [DATE] 2:21 PM It's alright, I knew that was pro…" at bounding box center [818, 203] width 917 height 199
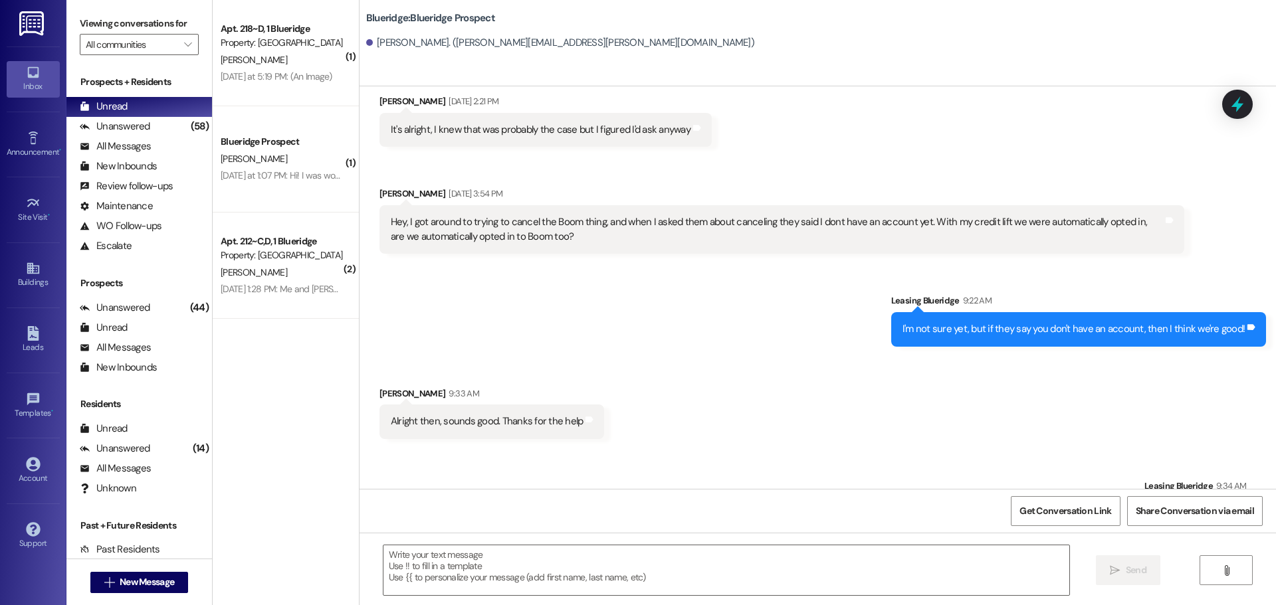
scroll to position [1404, 0]
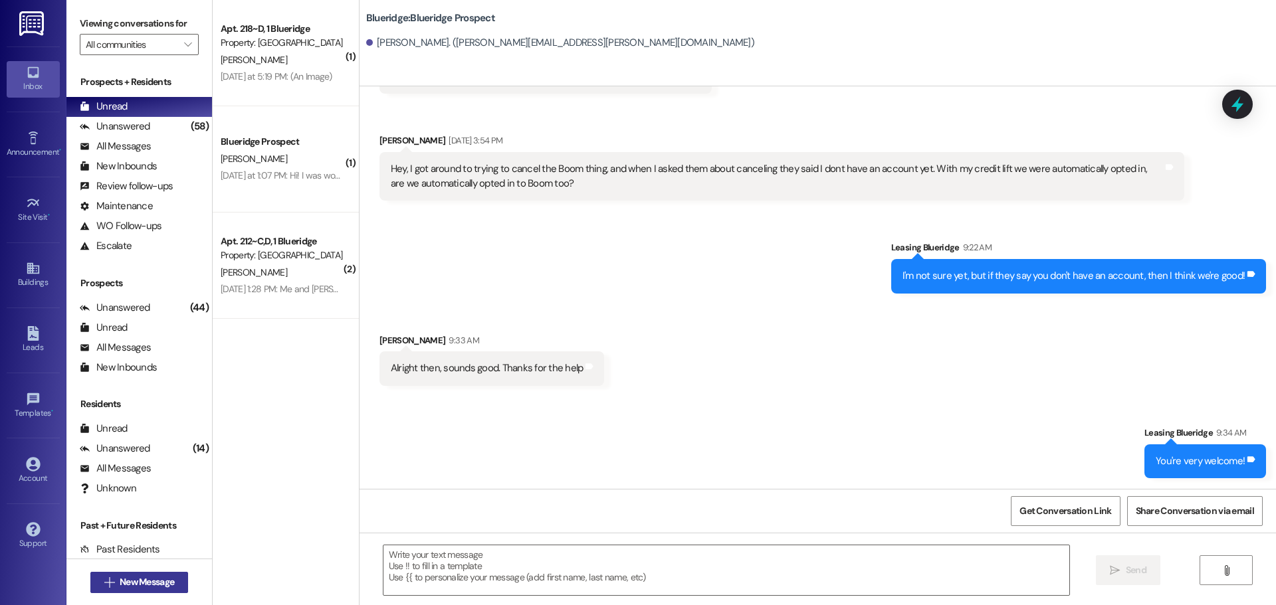
click at [158, 581] on span "New Message" at bounding box center [147, 583] width 54 height 14
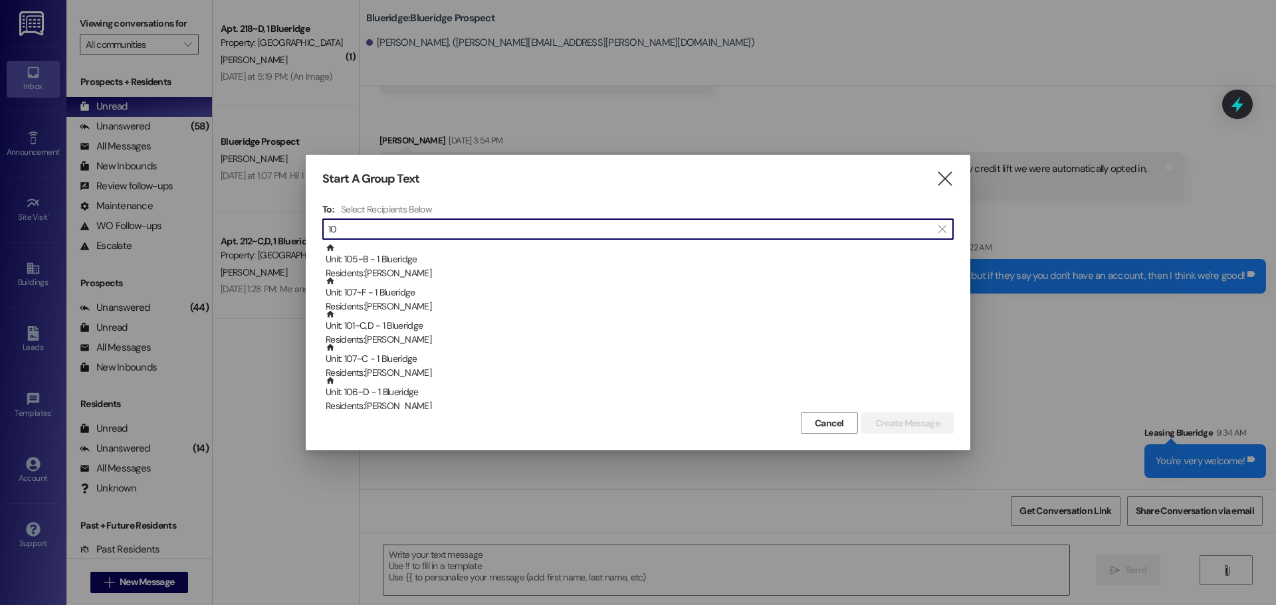
type input "1"
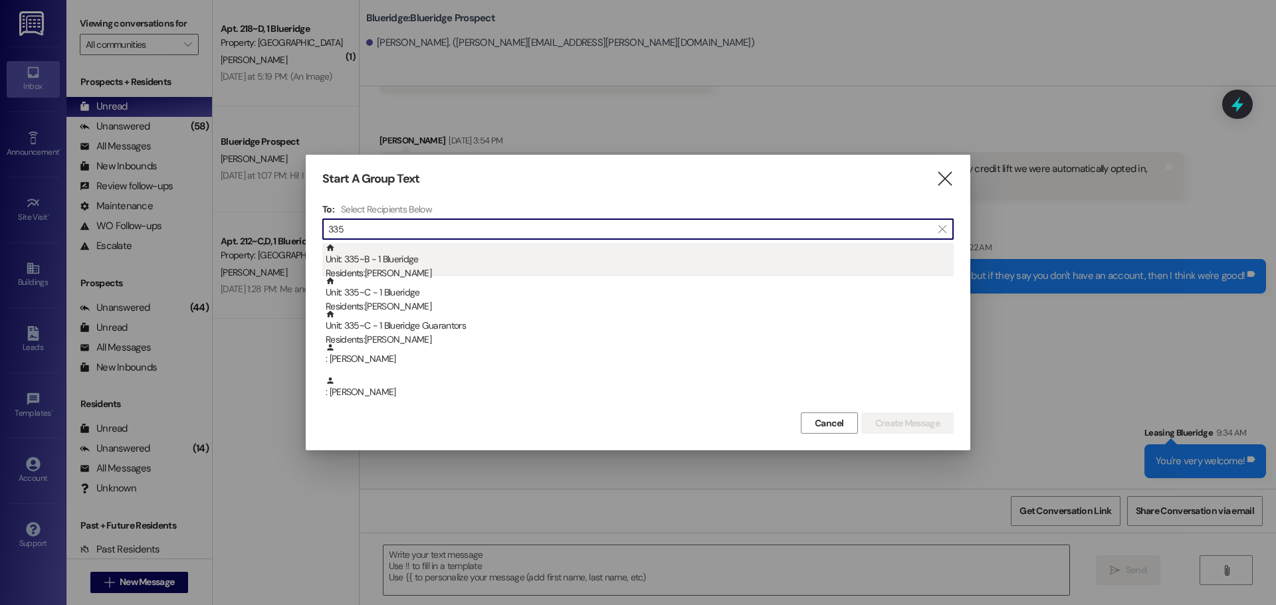
type input "335"
click at [378, 271] on div "Residents: [PERSON_NAME]" at bounding box center [640, 274] width 628 height 14
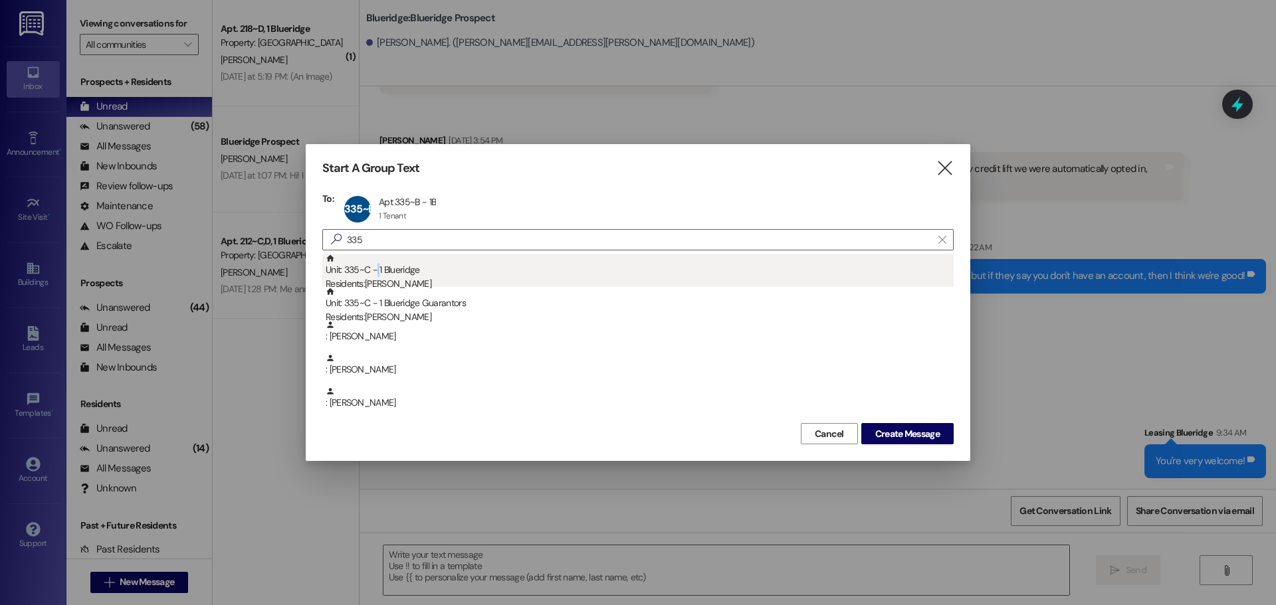
click at [376, 271] on div "Unit: 335~C - 1 Blueridge Residents: [PERSON_NAME]" at bounding box center [640, 273] width 628 height 38
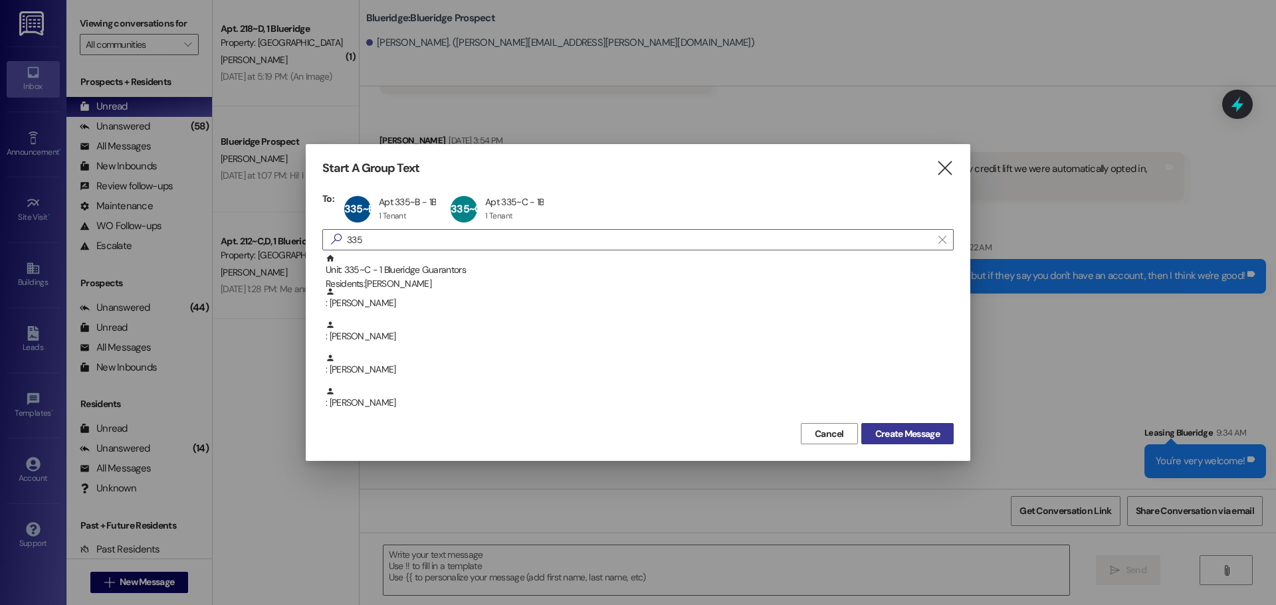
click at [899, 429] on span "Create Message" at bounding box center [907, 434] width 64 height 14
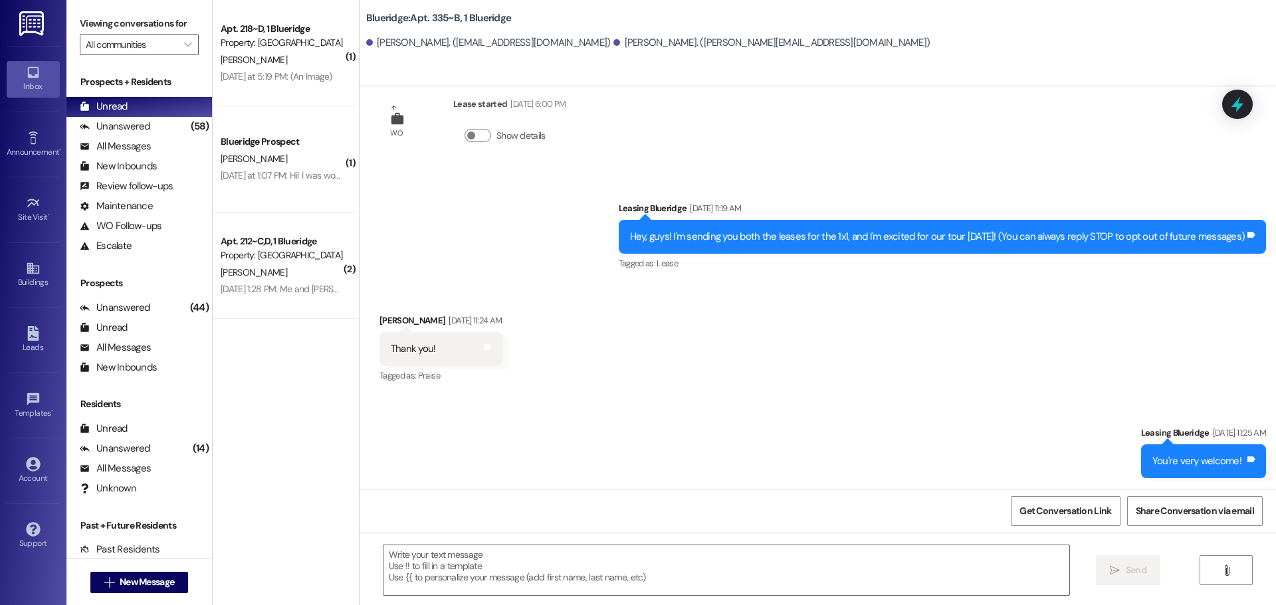
scroll to position [156, 0]
click at [917, 562] on textarea at bounding box center [726, 571] width 686 height 50
click at [673, 403] on div "Sent via SMS Leasing Blueridge [DATE] 11:25 AM You're very welcome! Tags and no…" at bounding box center [818, 442] width 917 height 92
click at [576, 577] on textarea at bounding box center [726, 571] width 686 height 50
click at [475, 586] on textarea "Hey, guys!" at bounding box center [726, 571] width 686 height 50
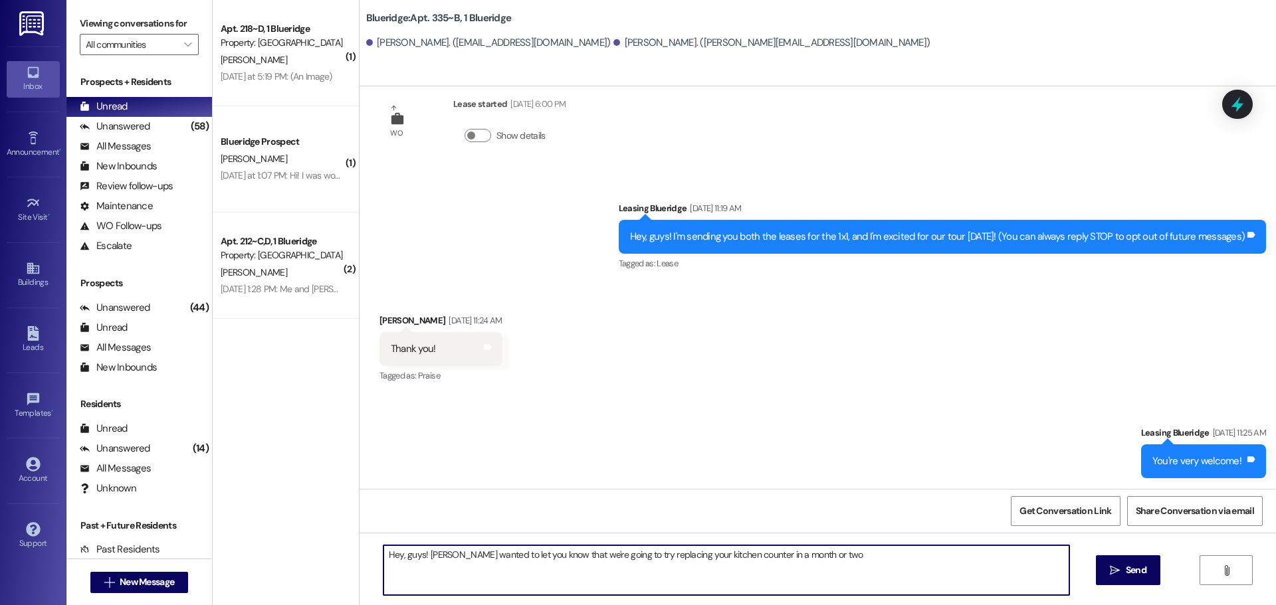
type textarea "Hey, guys! [PERSON_NAME] wanted to let you know that we're going to try replaci…"
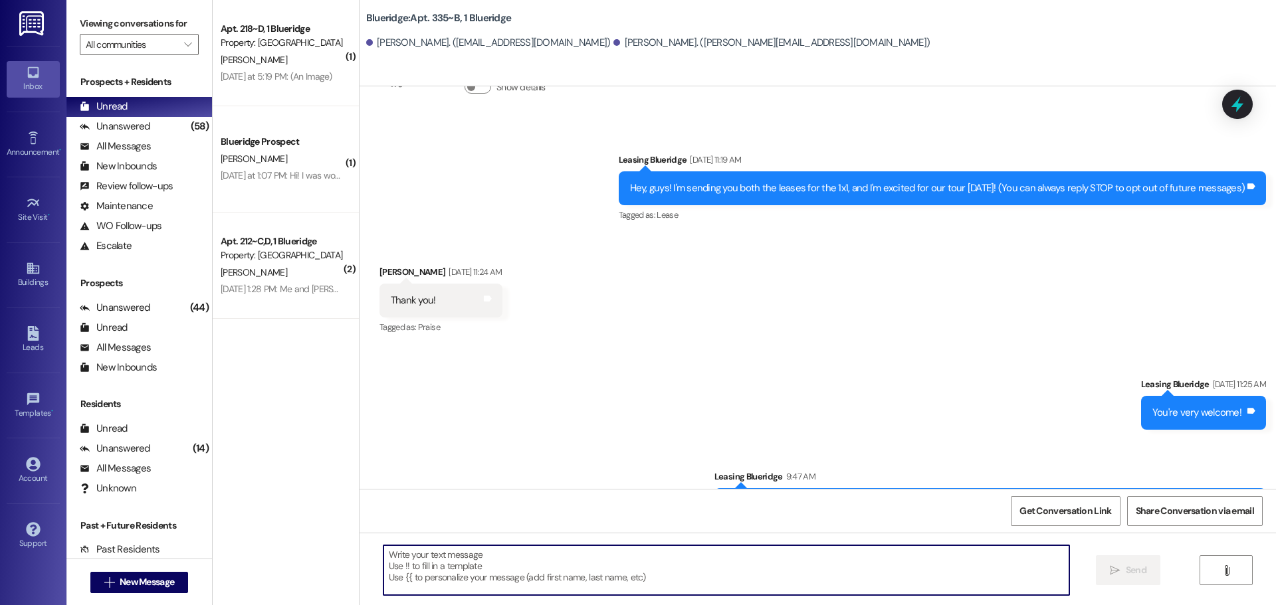
scroll to position [248, 0]
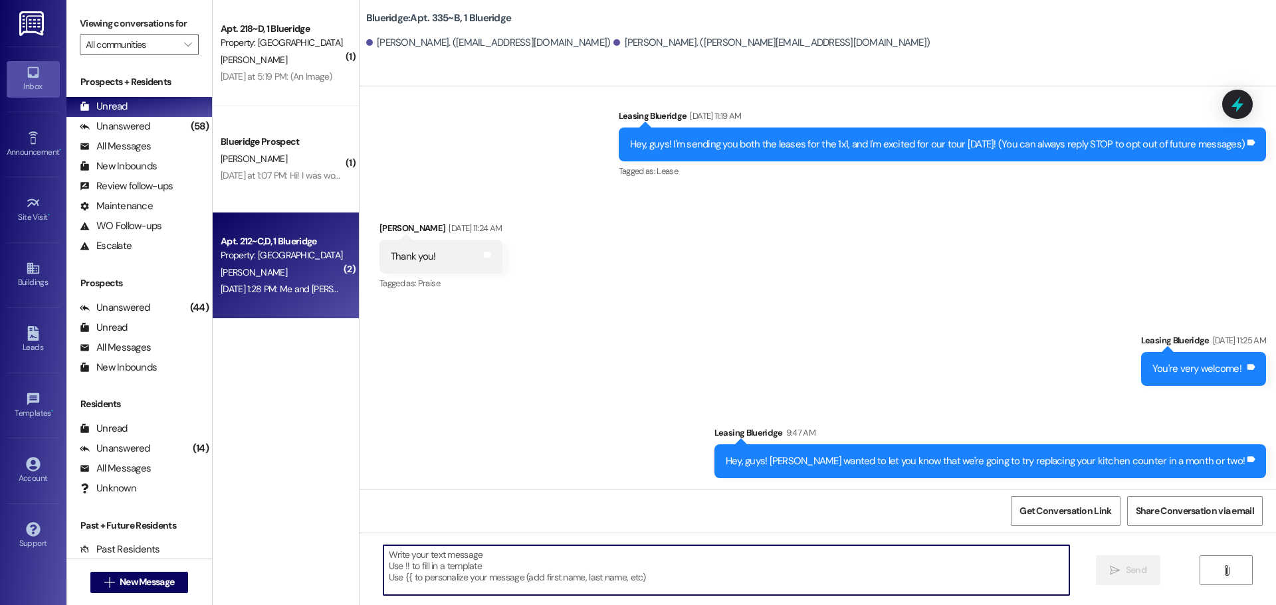
click at [278, 275] on div "[PERSON_NAME]" at bounding box center [282, 273] width 126 height 17
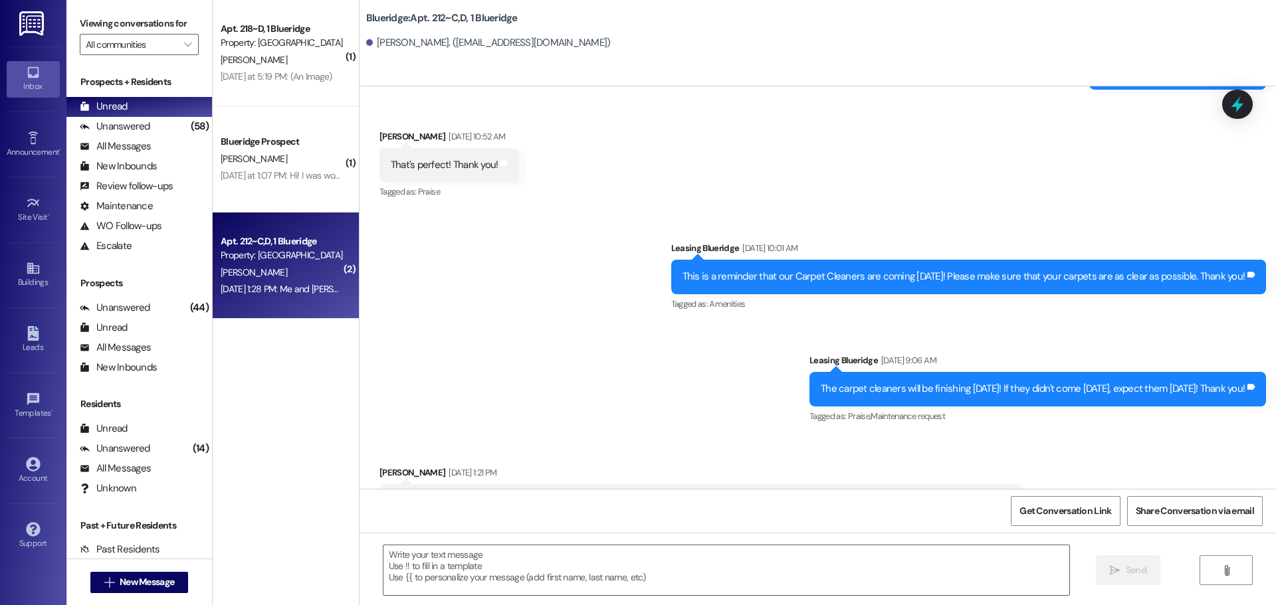
scroll to position [36411, 0]
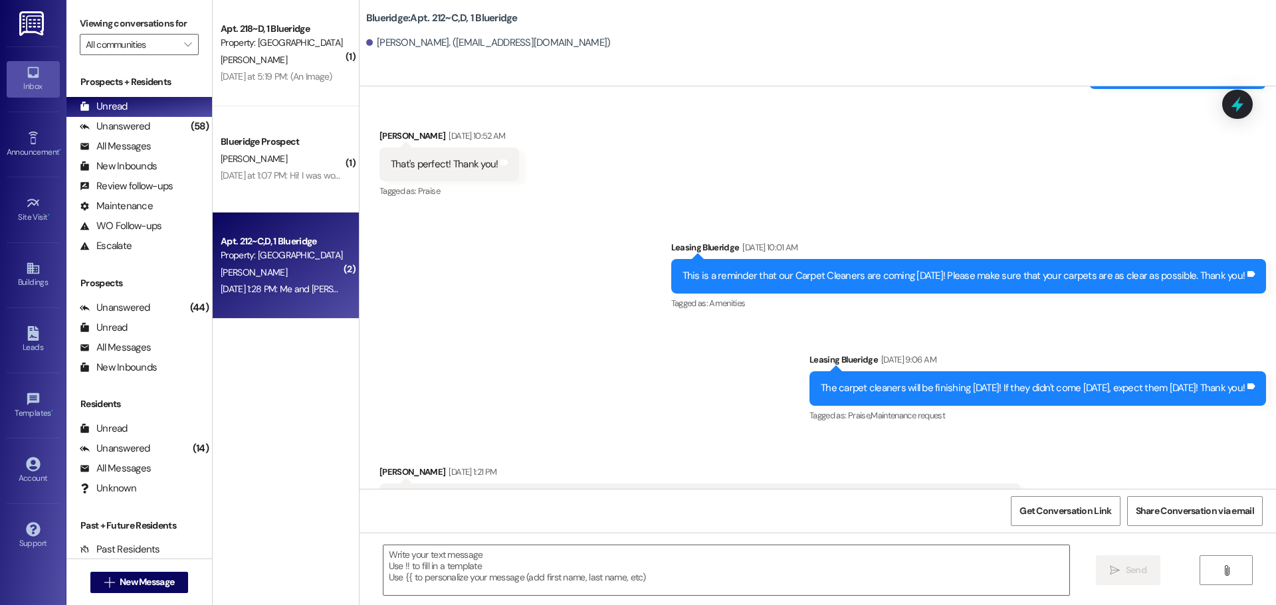
drag, startPoint x: 433, startPoint y: 300, endPoint x: 807, endPoint y: 302, distance: 373.5
click at [807, 494] on div "Hey, I'm really upset because I just got back home to see that our apartment wa…" at bounding box center [695, 501] width 609 height 14
click at [742, 584] on textarea at bounding box center [726, 571] width 686 height 50
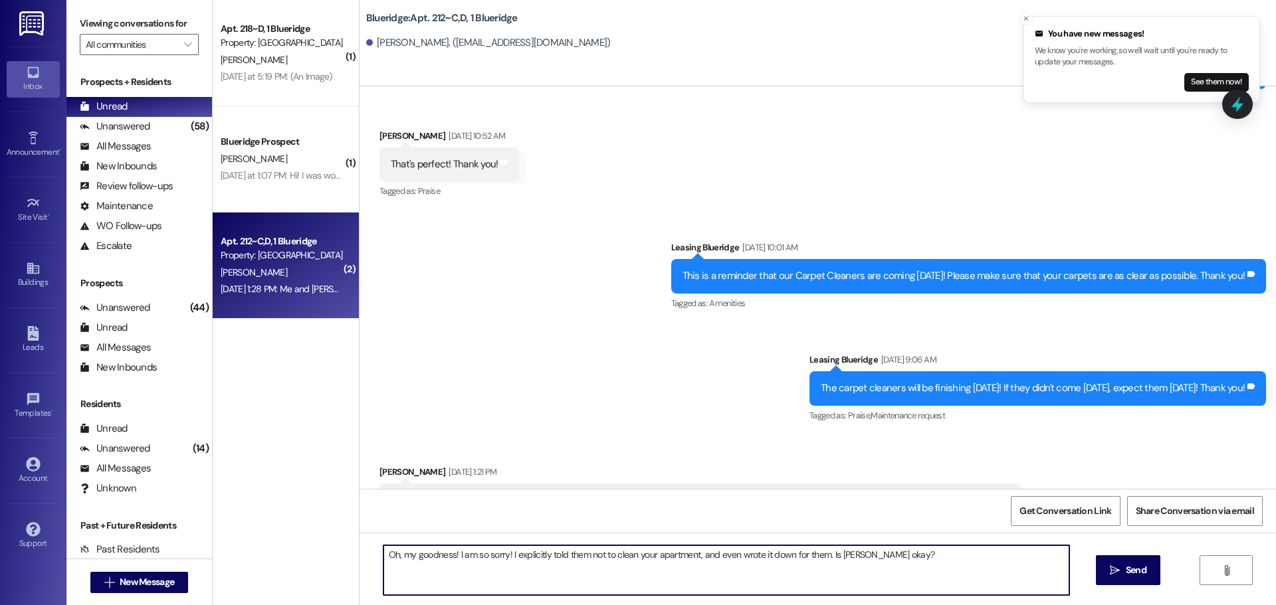
click at [390, 556] on textarea "Oh, my goodness! I am so sorry! I explicitly told them not to clean your apartm…" at bounding box center [726, 571] width 686 height 50
type textarea "Oh my goodness, I am so sorry! I explicitly told them not to clean your apartme…"
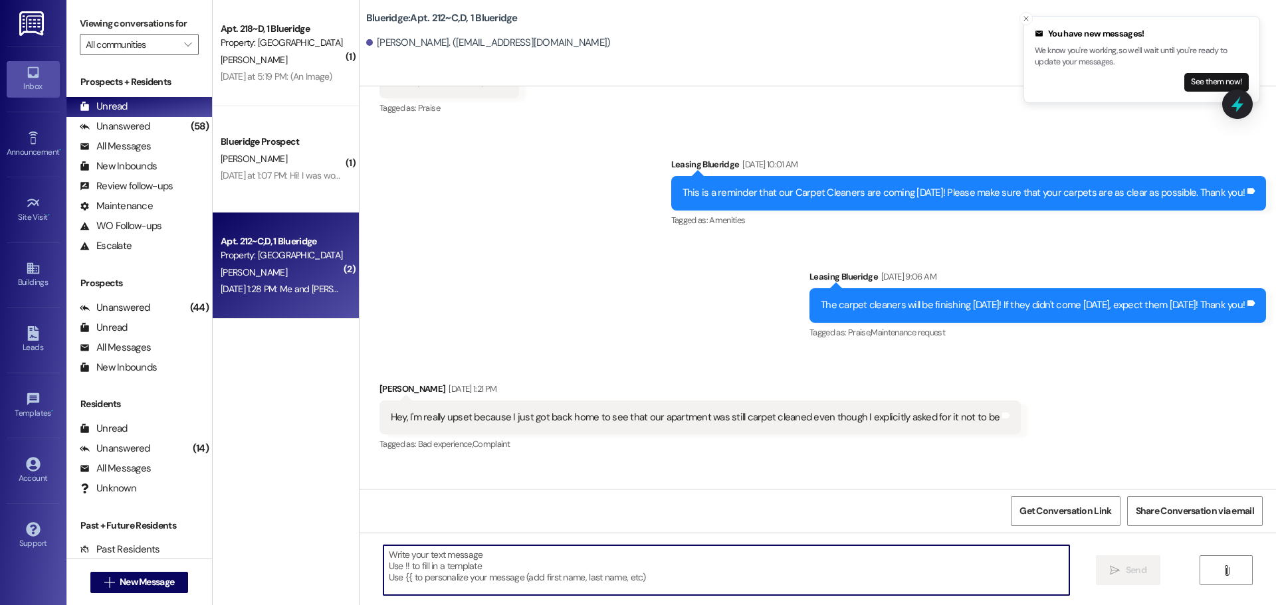
scroll to position [36503, 0]
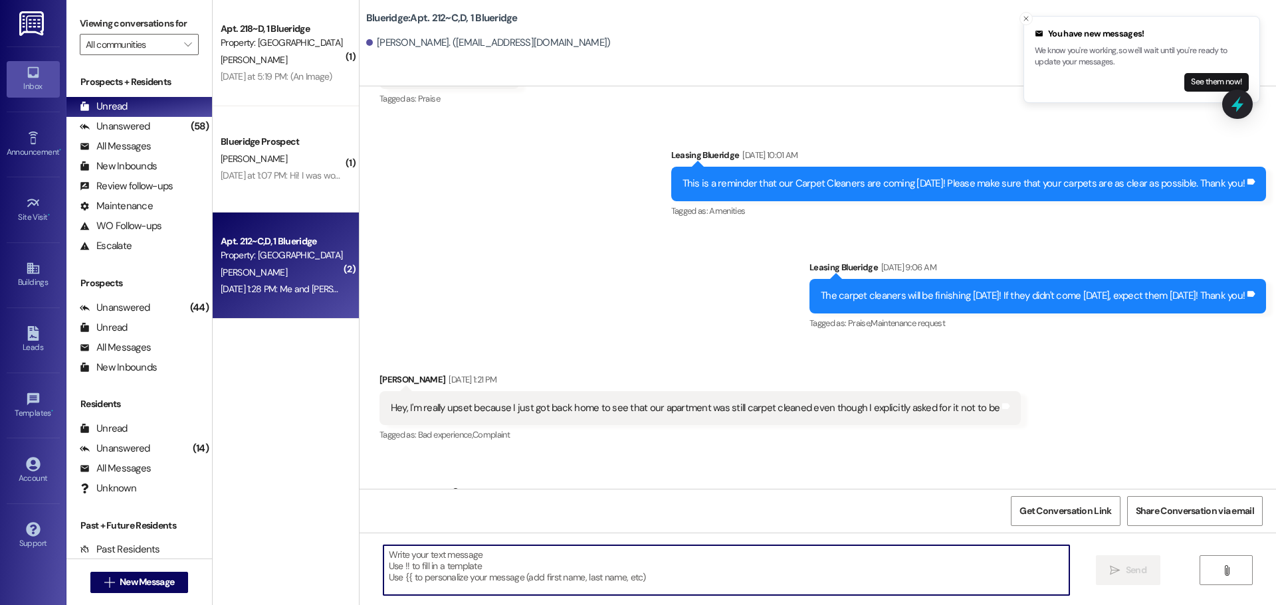
click at [679, 554] on textarea at bounding box center [726, 571] width 686 height 50
type textarea "I"
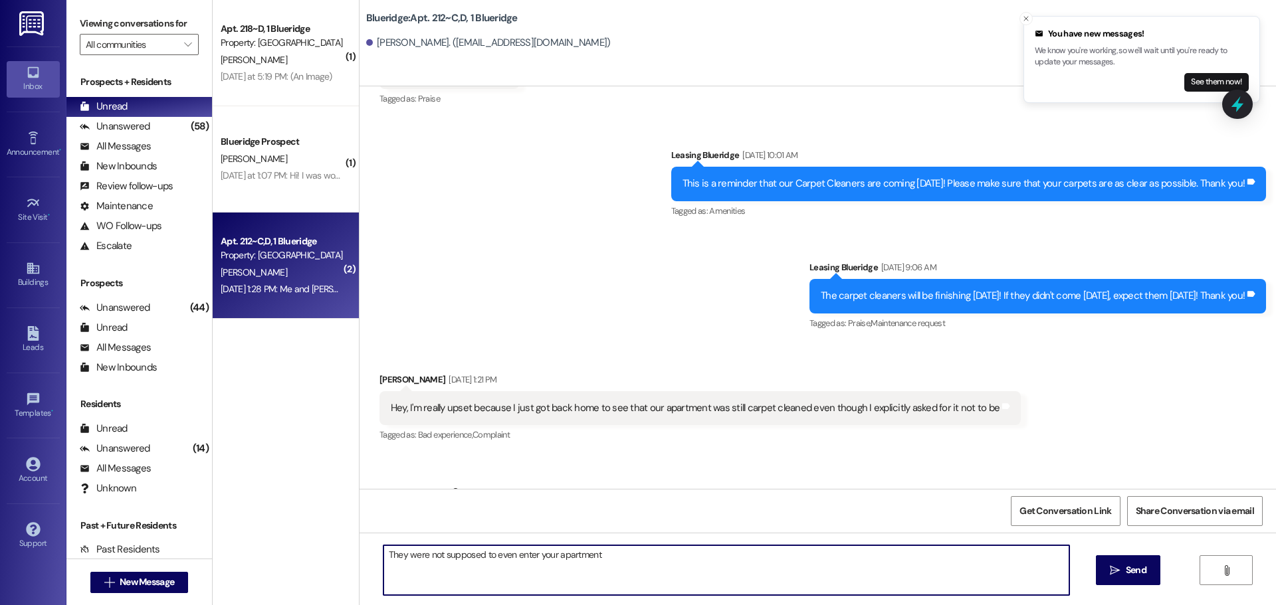
type textarea "They were not supposed to even enter your apartment."
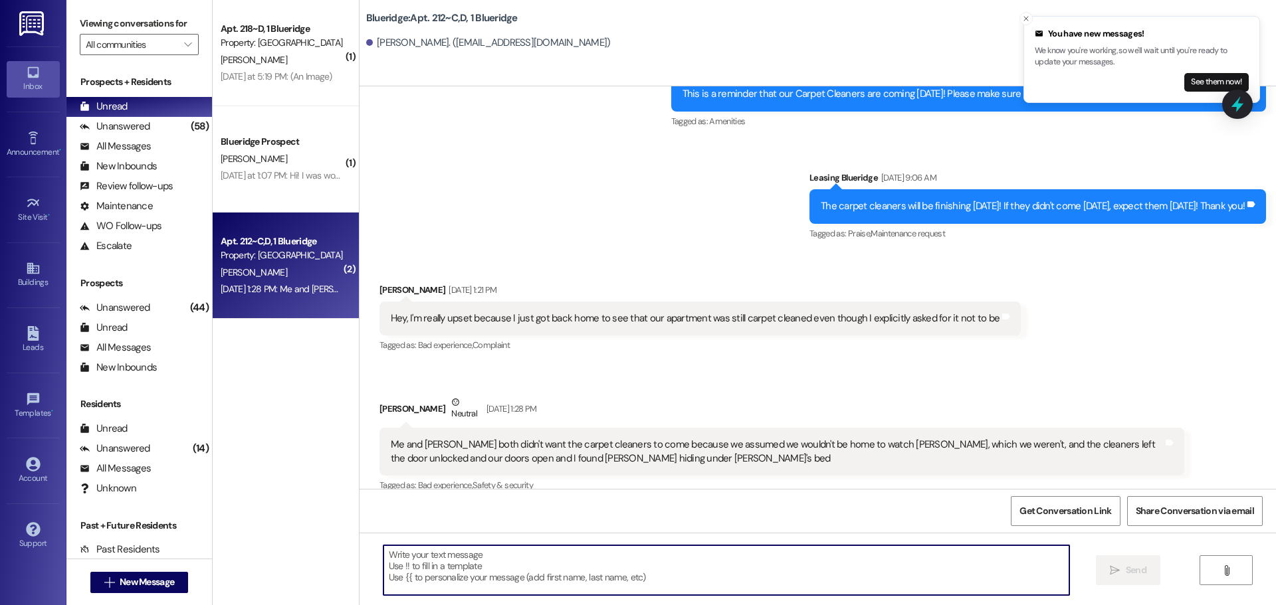
scroll to position [36597, 0]
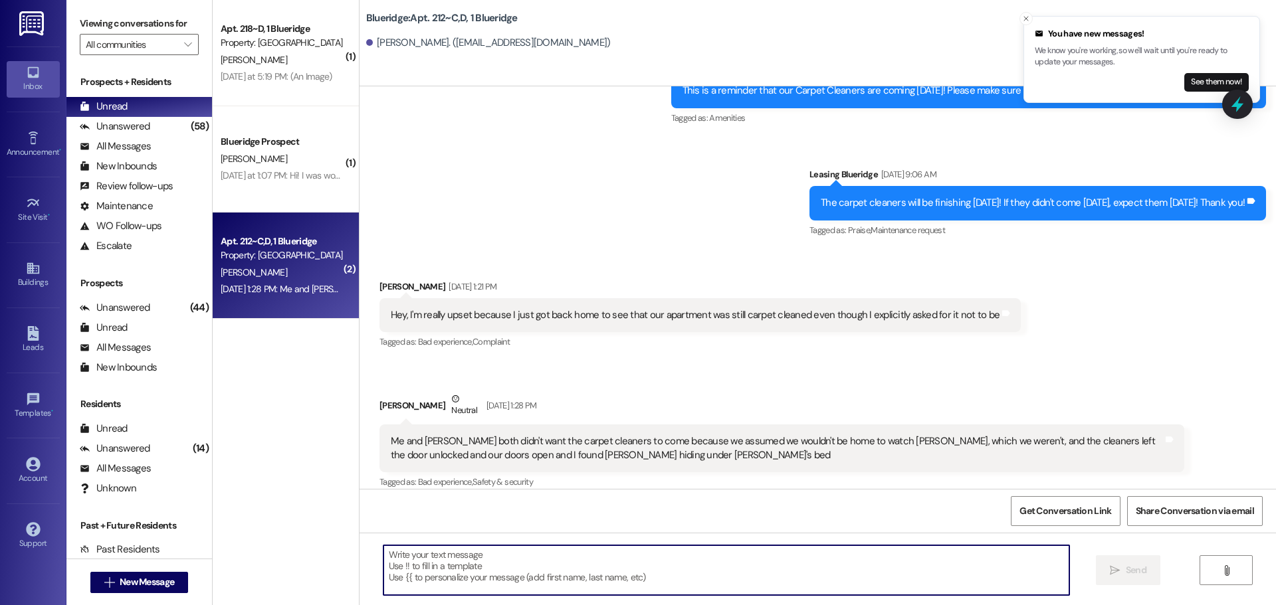
click at [753, 555] on textarea at bounding box center [726, 571] width 686 height 50
click at [740, 554] on textarea at bounding box center [726, 571] width 686 height 50
click at [730, 568] on textarea at bounding box center [726, 571] width 686 height 50
click at [805, 570] on textarea at bounding box center [726, 571] width 686 height 50
click at [1022, 22] on icon "Close toast" at bounding box center [1026, 19] width 8 height 8
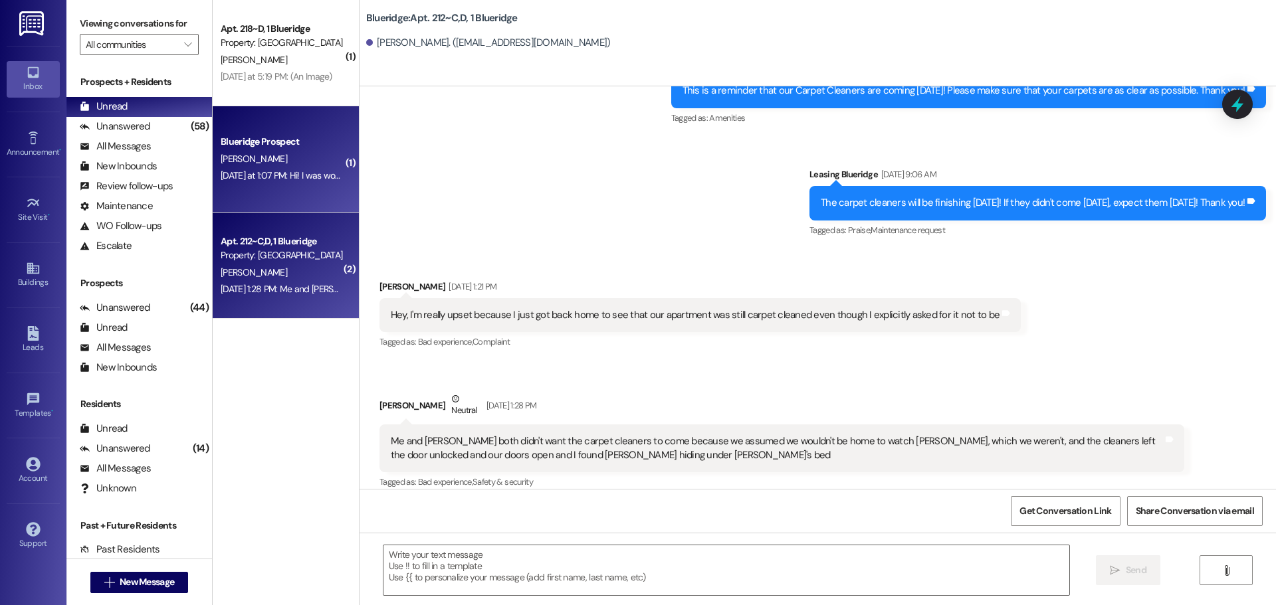
click at [304, 161] on div "[PERSON_NAME]" at bounding box center [282, 159] width 126 height 17
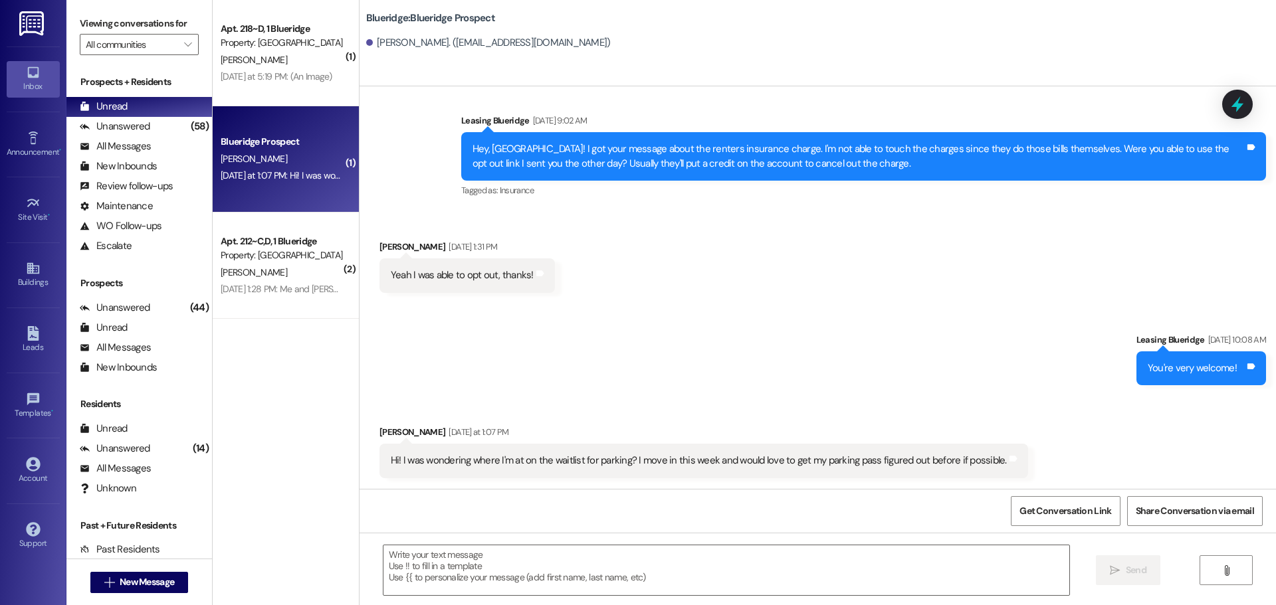
scroll to position [3149, 0]
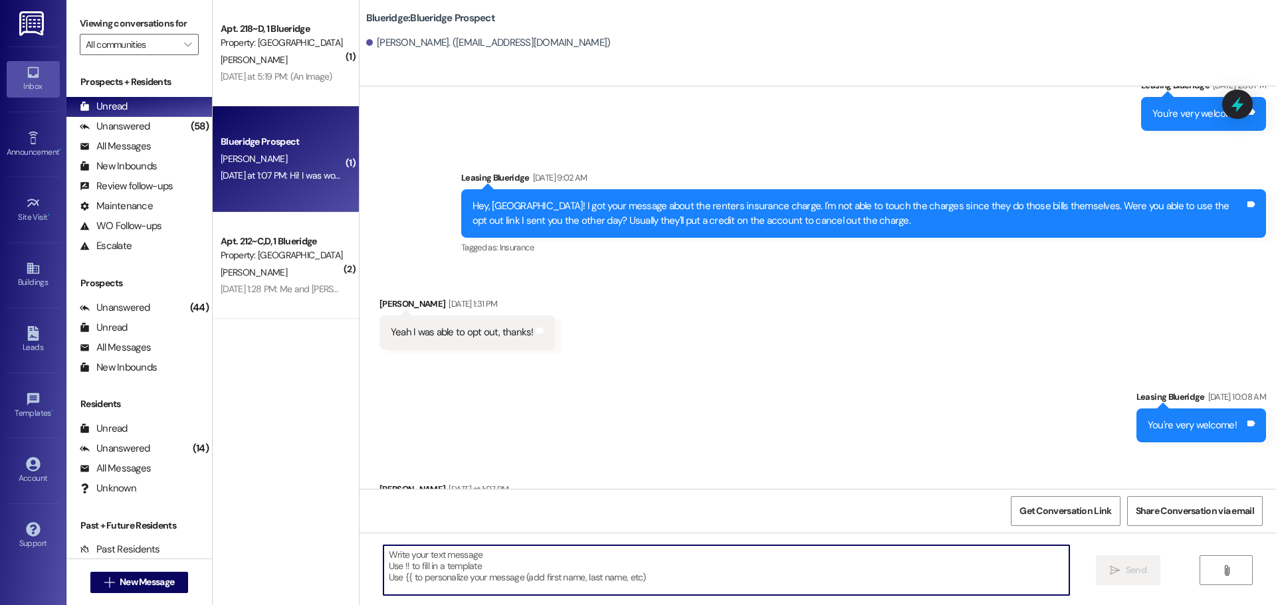
click at [576, 570] on textarea at bounding box center [726, 571] width 686 height 50
click at [738, 558] on textarea at bounding box center [726, 571] width 686 height 50
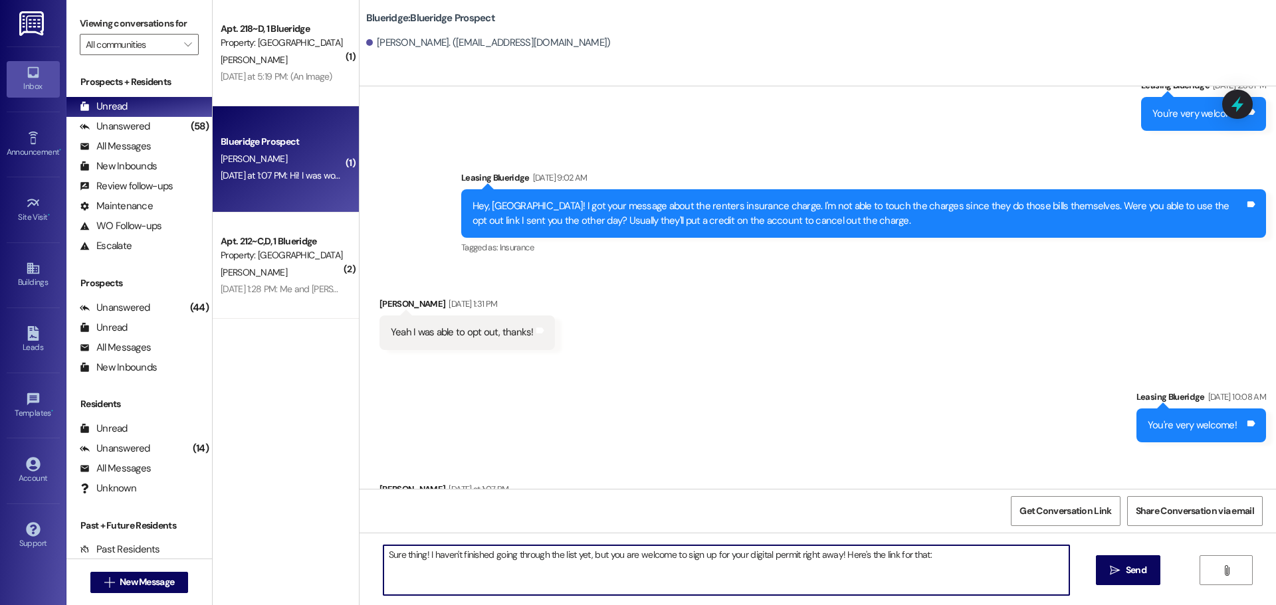
paste textarea "[URL][DOMAIN_NAME]"
type textarea "Sure thing! I haven't finished going through the list yet, but you are welcome …"
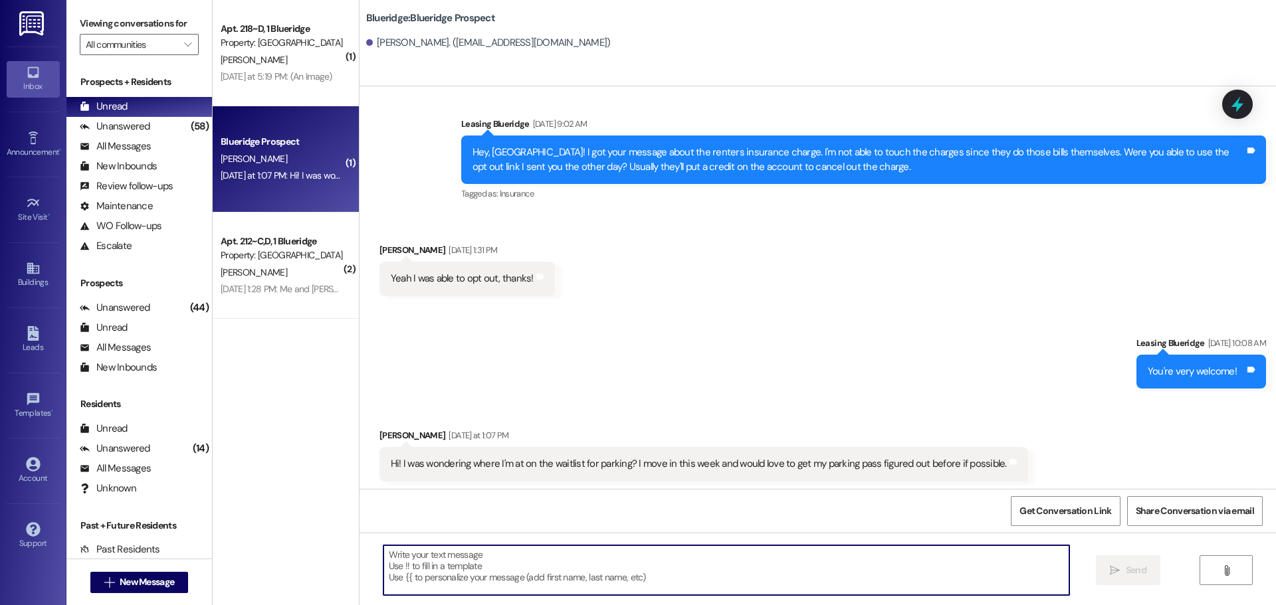
scroll to position [3256, 0]
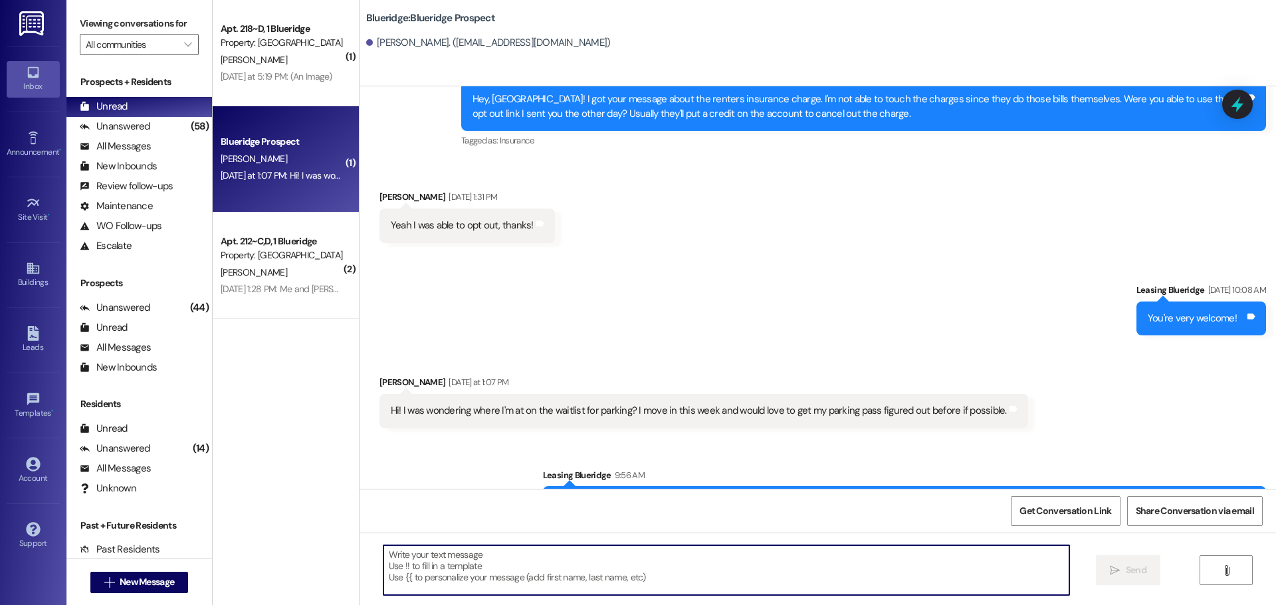
click at [740, 582] on textarea at bounding box center [726, 571] width 686 height 50
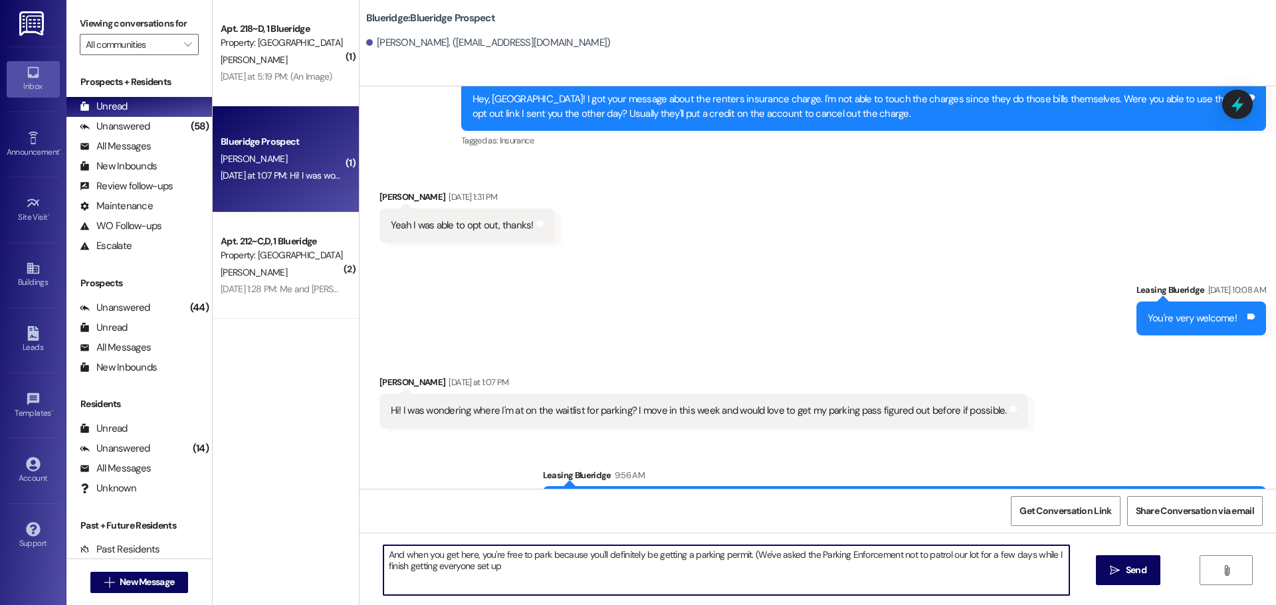
type textarea "And when you get here, you're free to park because you'll definitely be getting…"
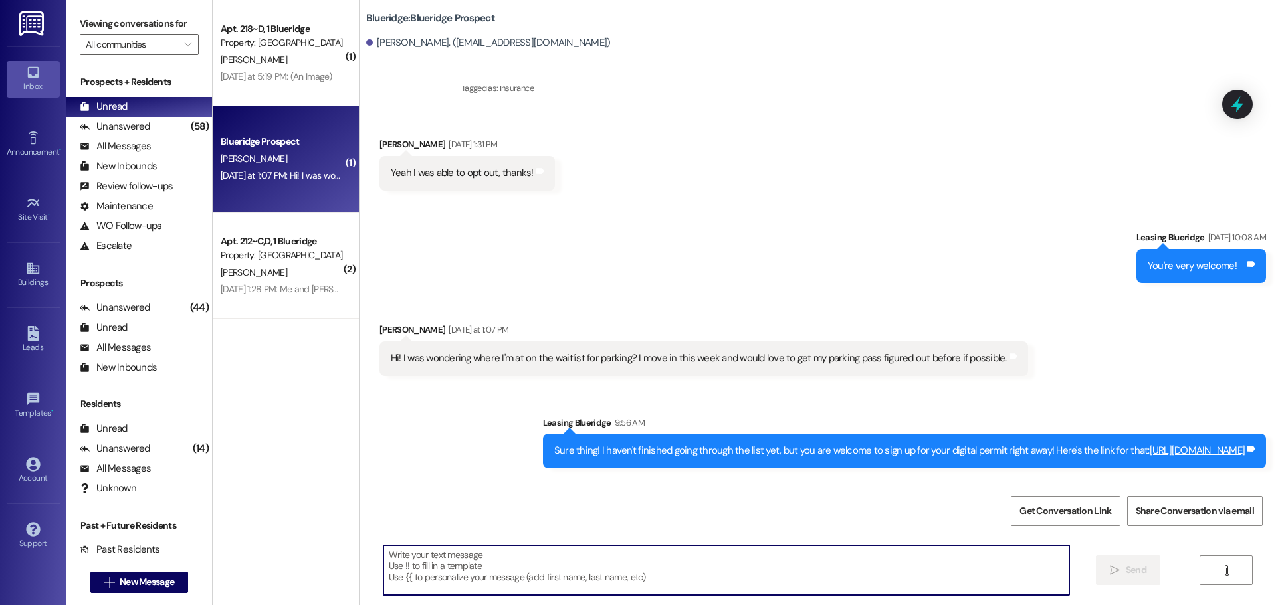
scroll to position [3362, 0]
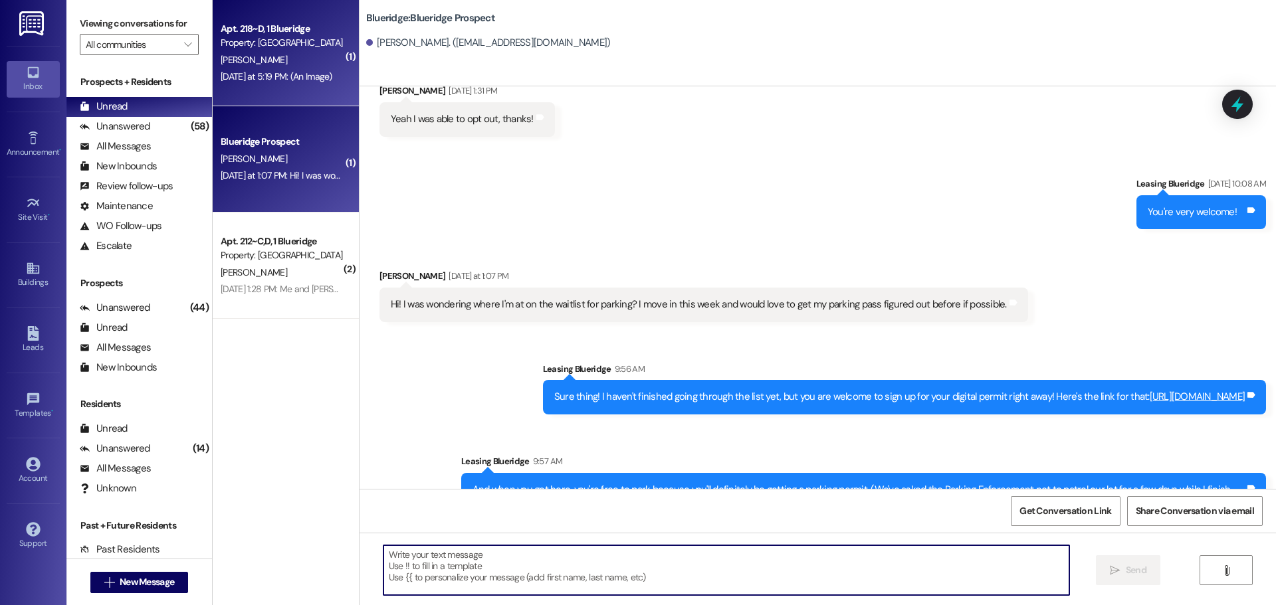
click at [233, 72] on div "[DATE] at 5:19 PM: (An Image) [DATE] at 5:19 PM: (An Image)" at bounding box center [277, 76] width 112 height 12
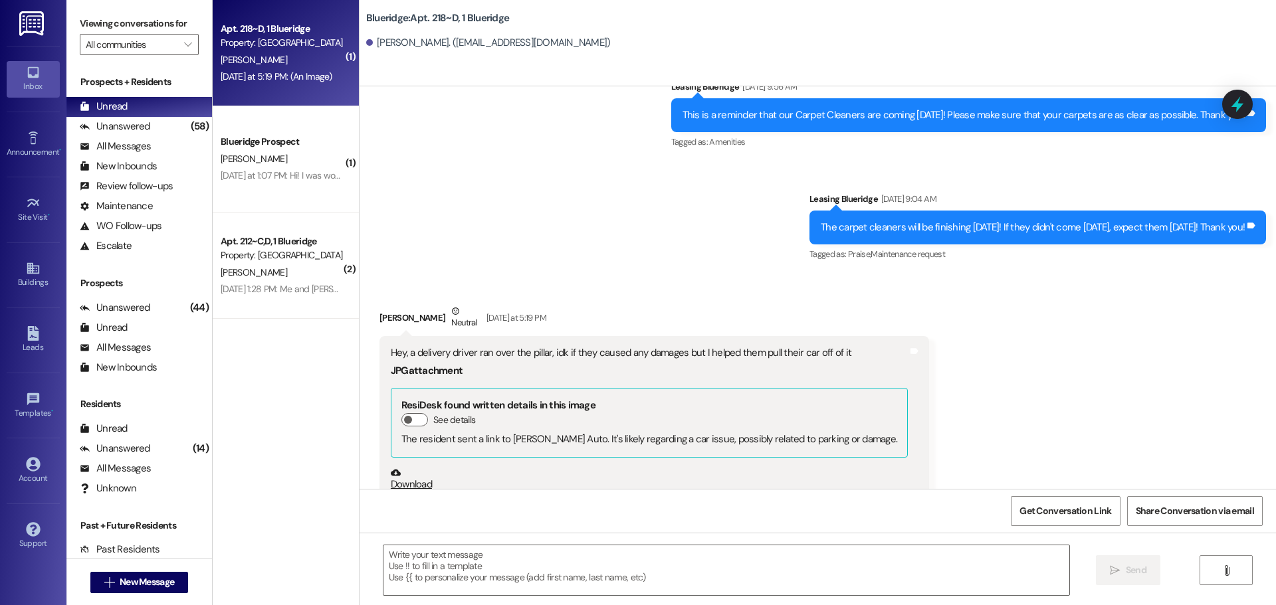
scroll to position [13188, 0]
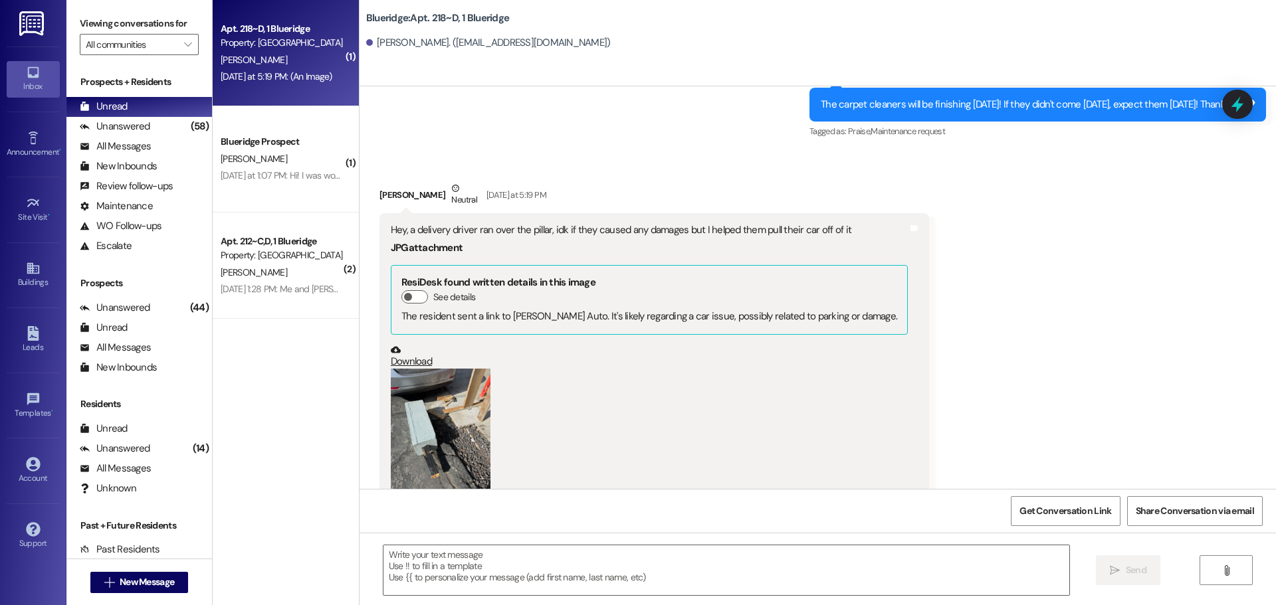
click at [434, 369] on button "Zoom image" at bounding box center [441, 435] width 100 height 133
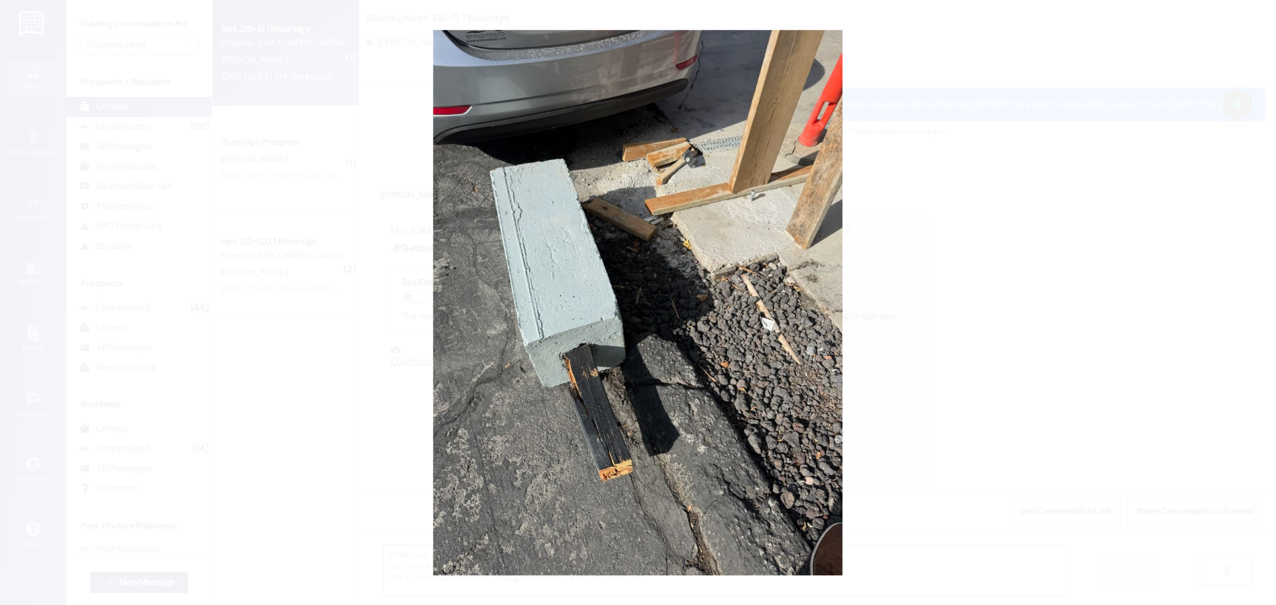
click at [863, 282] on button "Unzoom image" at bounding box center [638, 302] width 1276 height 605
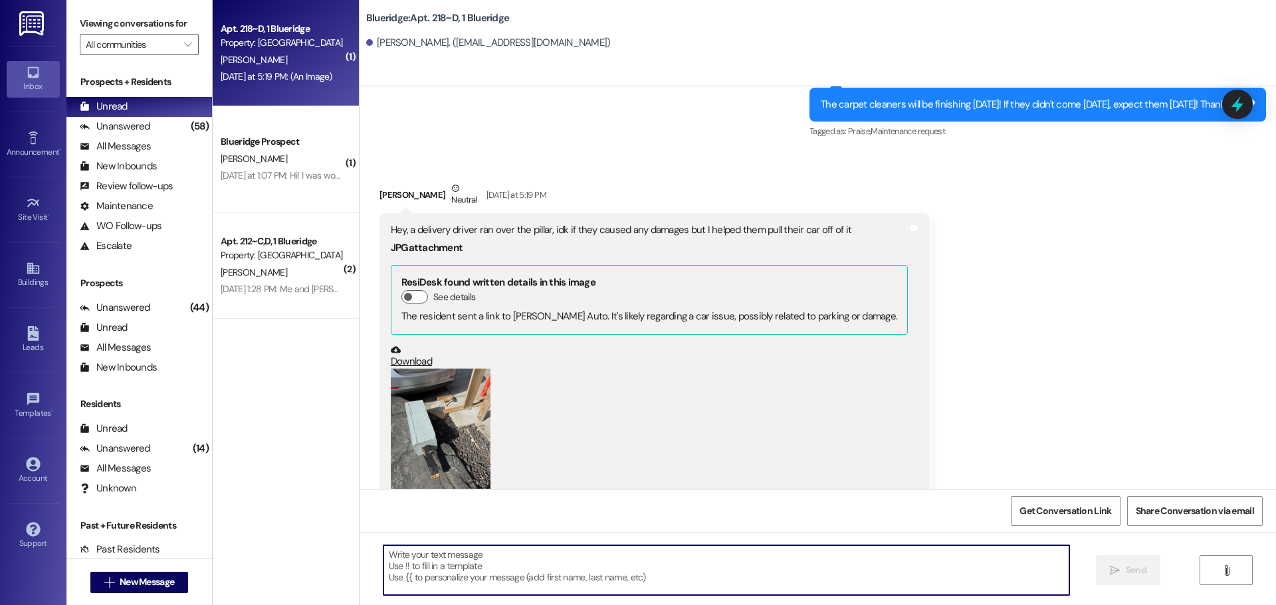
click at [522, 562] on textarea at bounding box center [726, 571] width 686 height 50
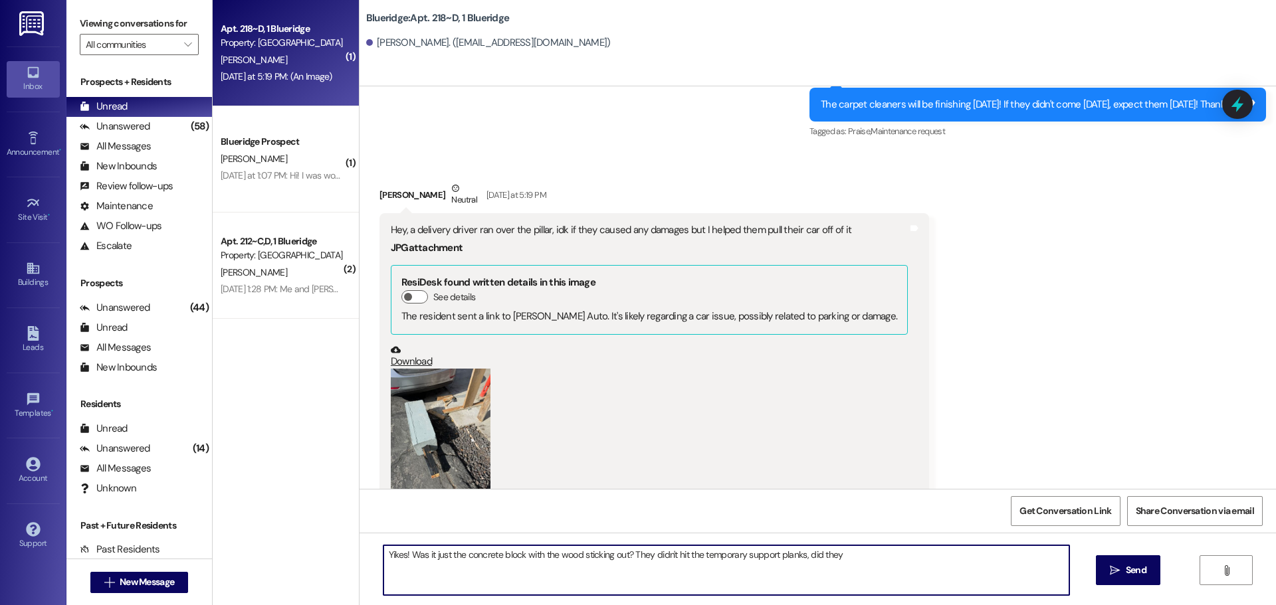
type textarea "Yikes! Was it just the concrete block with the wood sticking out? They didn't h…"
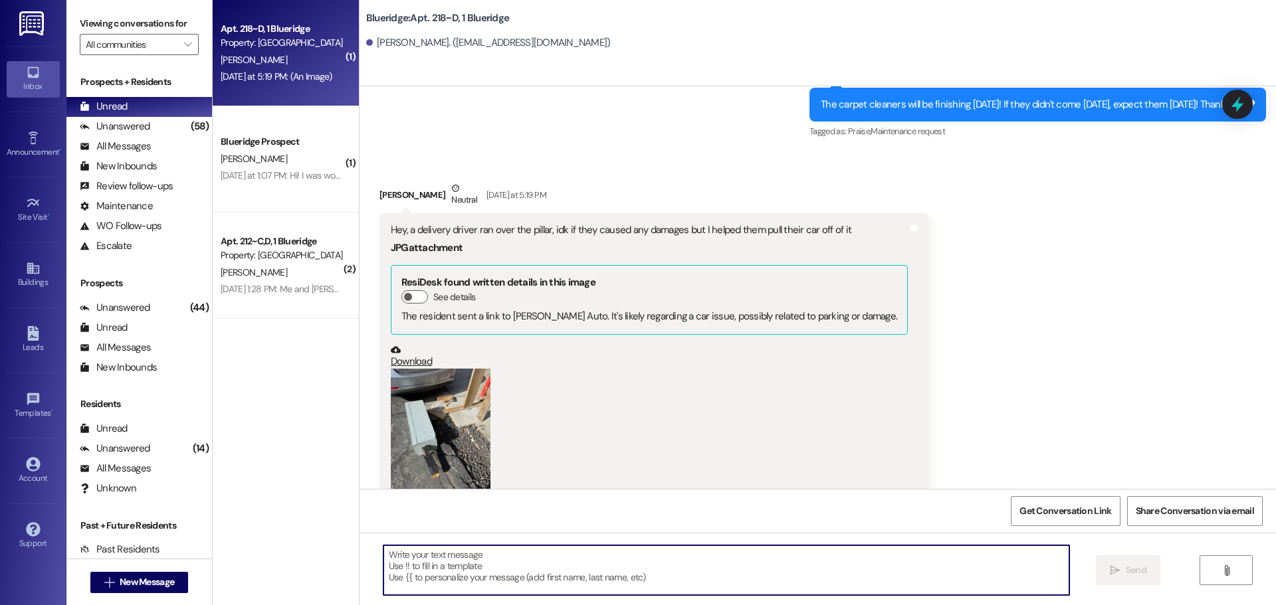
scroll to position [13280, 0]
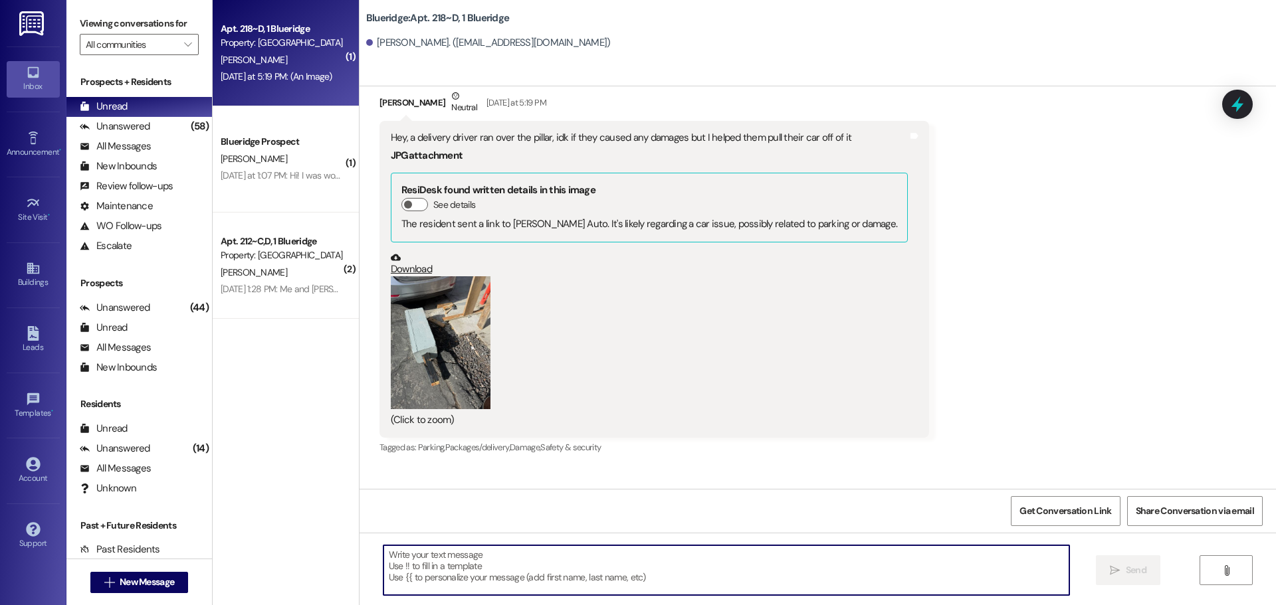
click at [693, 569] on textarea at bounding box center [726, 571] width 686 height 50
click at [750, 565] on textarea at bounding box center [726, 571] width 686 height 50
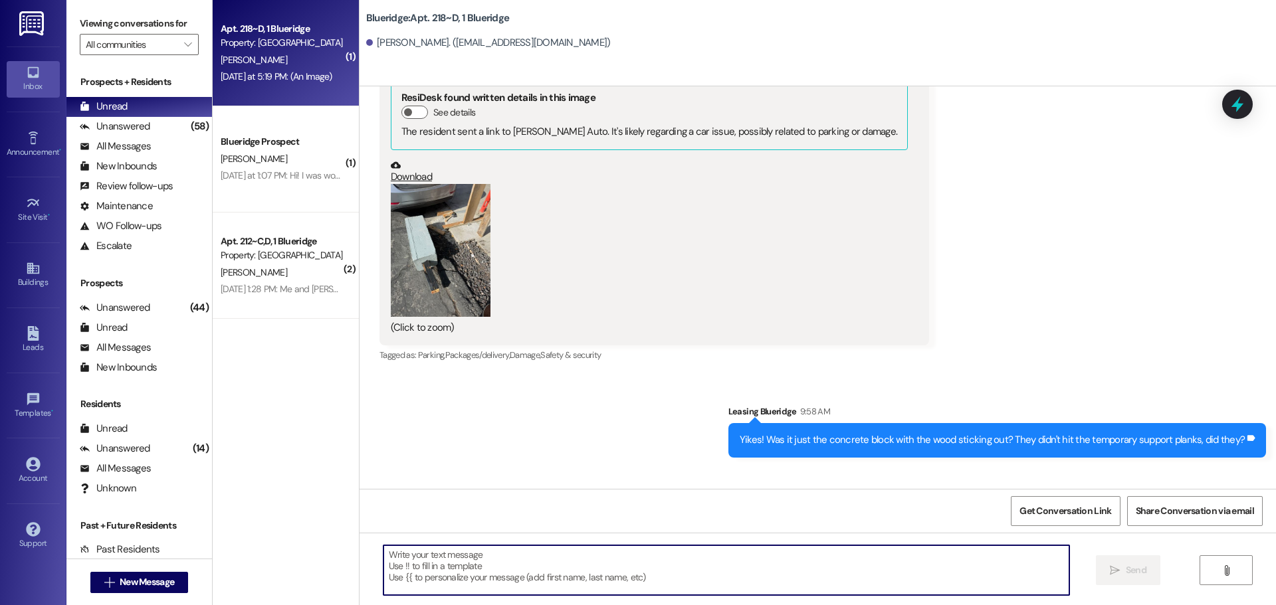
scroll to position [13373, 0]
click at [650, 553] on textarea at bounding box center [726, 571] width 686 height 50
click at [679, 578] on textarea at bounding box center [726, 571] width 686 height 50
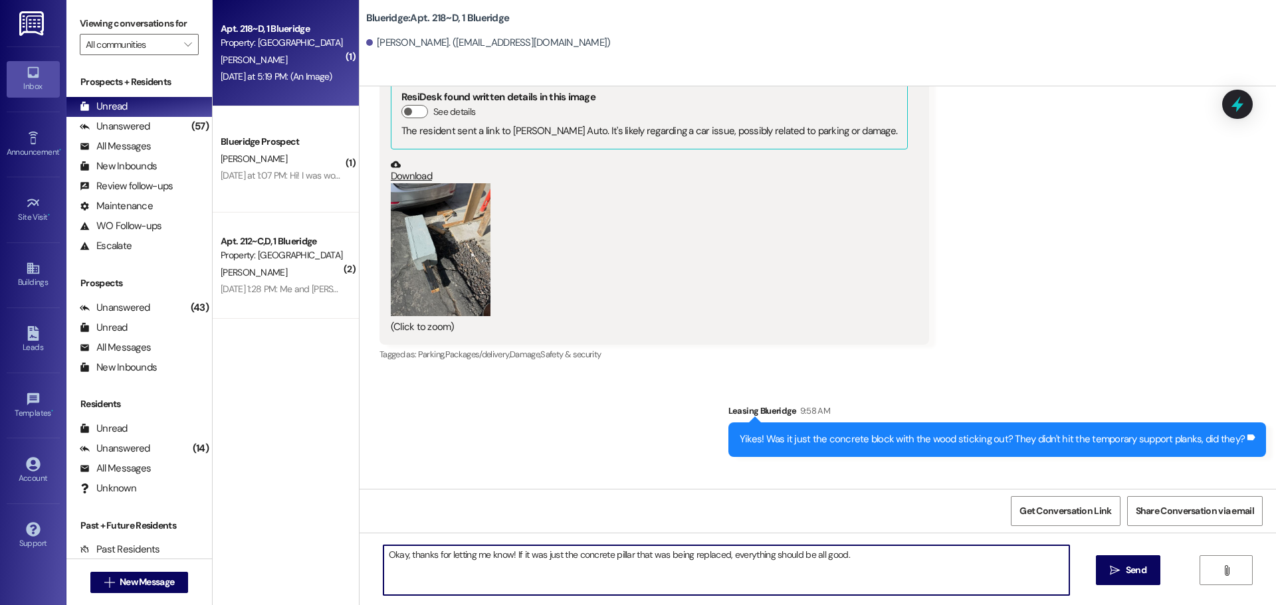
type textarea "Okay, thanks for letting me know! If it was just the concrete pillar that was b…"
click at [456, 205] on button "Zoom image" at bounding box center [441, 249] width 100 height 133
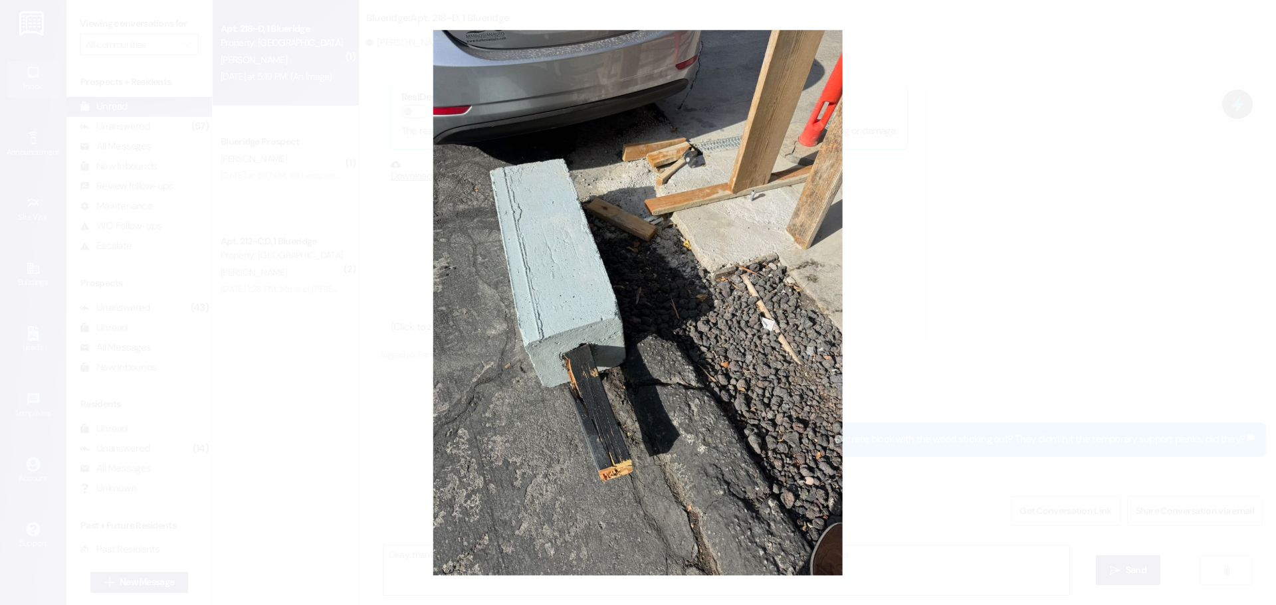
click at [643, 85] on button "Unzoom image" at bounding box center [638, 302] width 1276 height 605
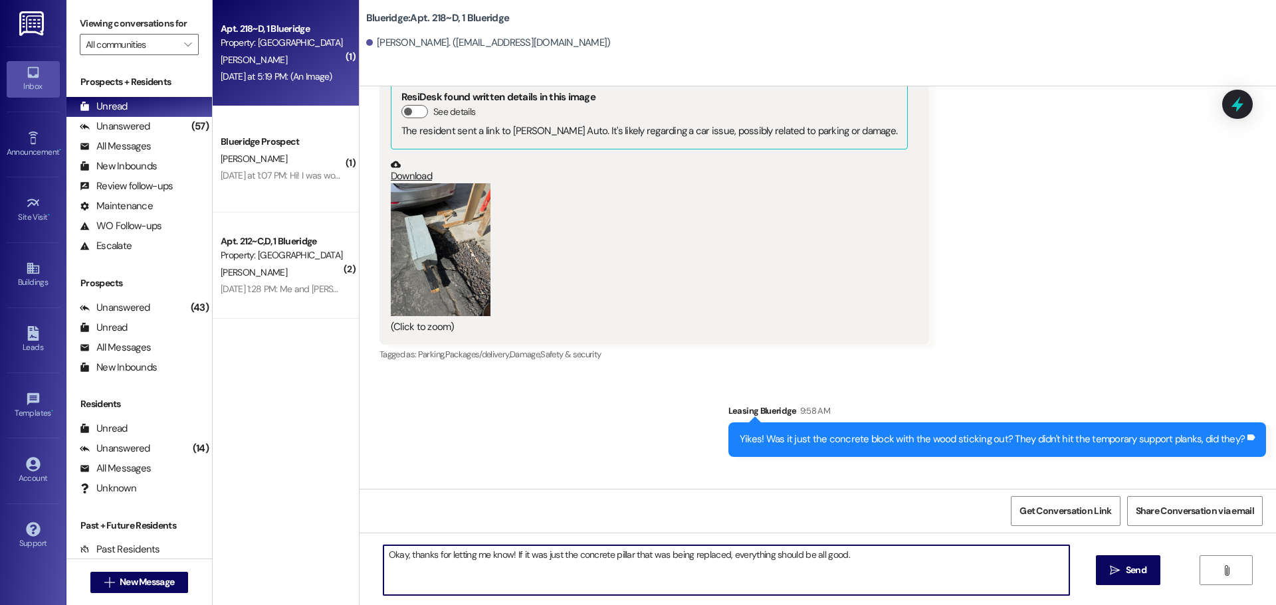
click at [853, 568] on textarea "Okay, thanks for letting me know! If it was just the concrete pillar that was b…" at bounding box center [726, 571] width 686 height 50
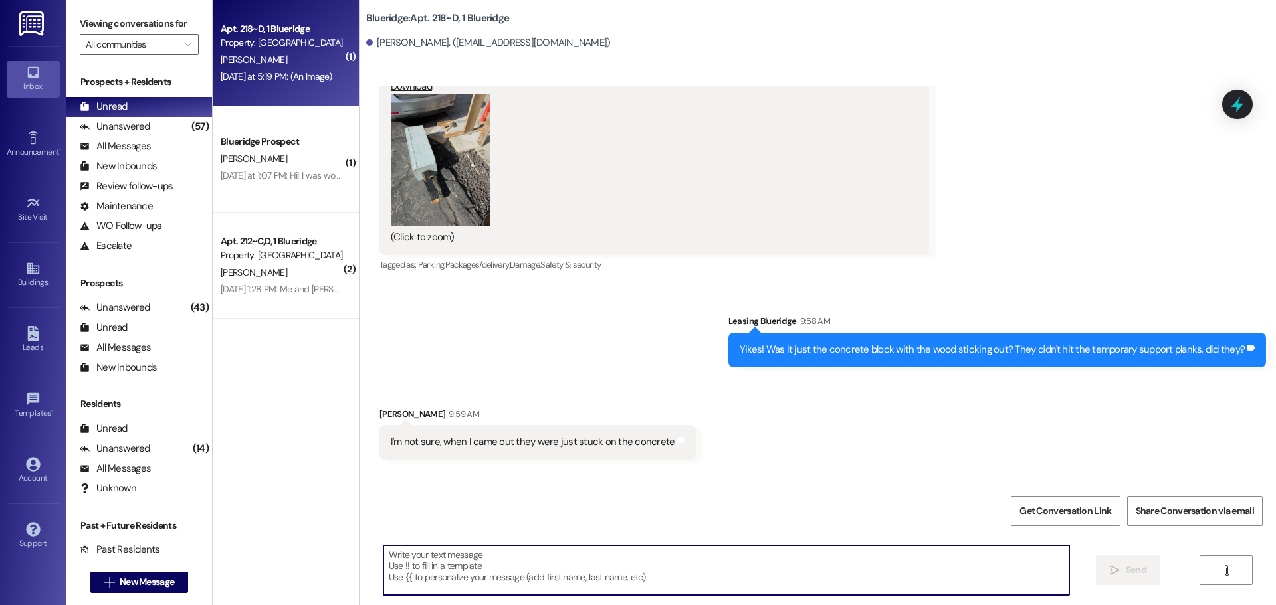
scroll to position [13465, 0]
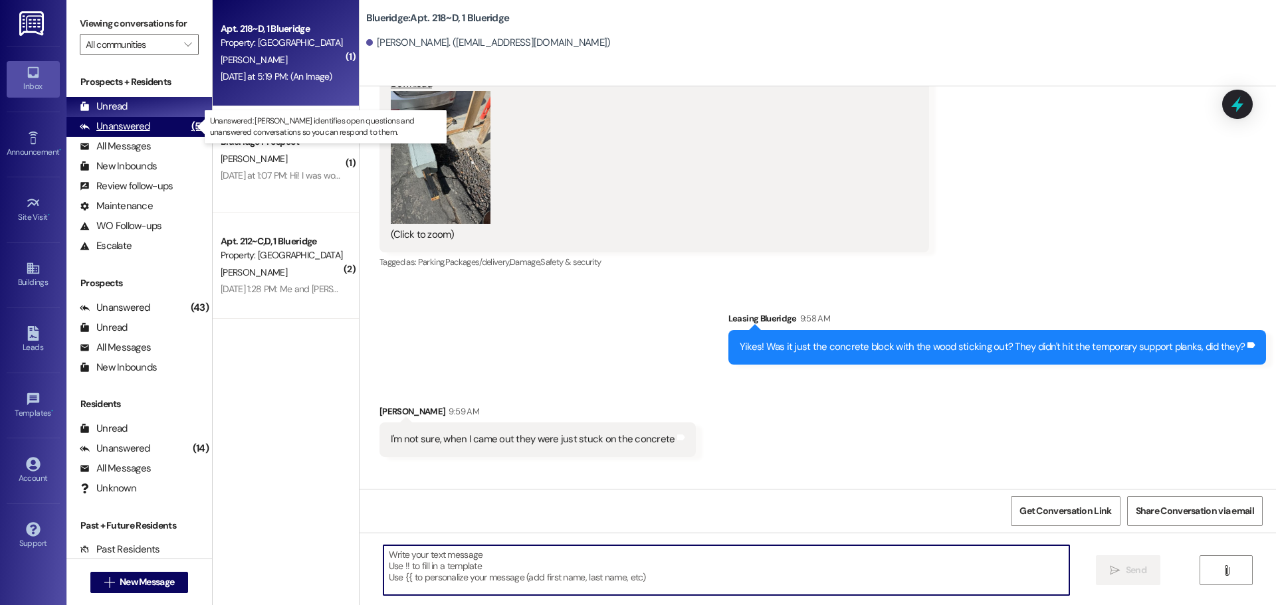
click at [158, 132] on div "Unanswered (57)" at bounding box center [139, 127] width 146 height 20
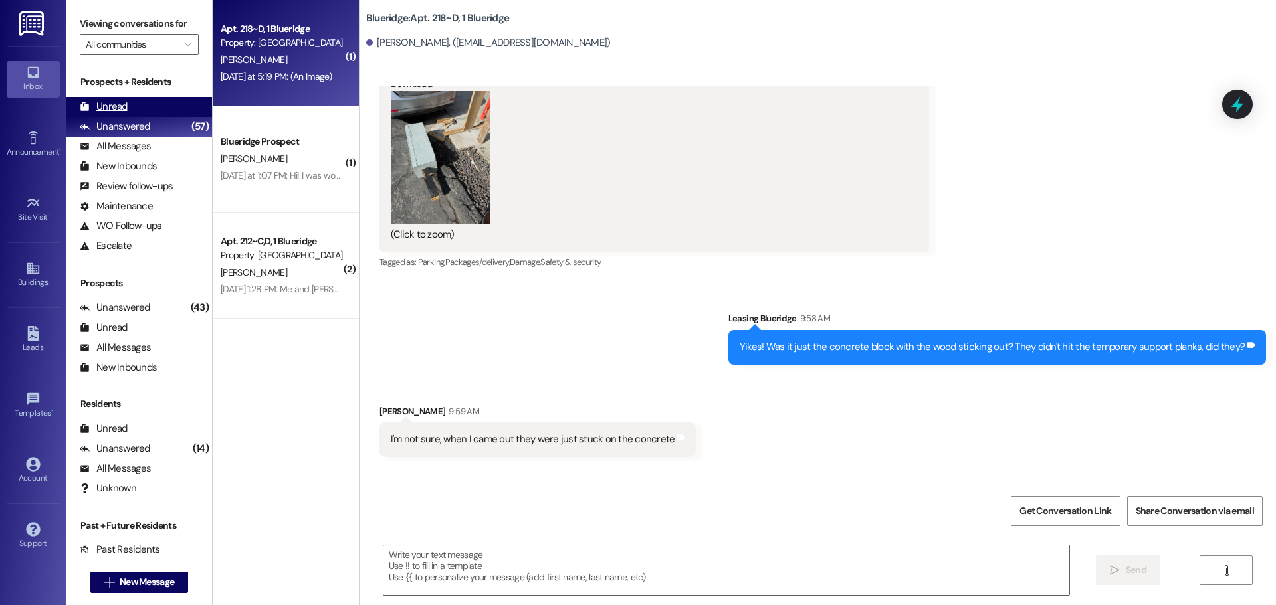
click at [158, 114] on div "Unread (0)" at bounding box center [139, 107] width 146 height 20
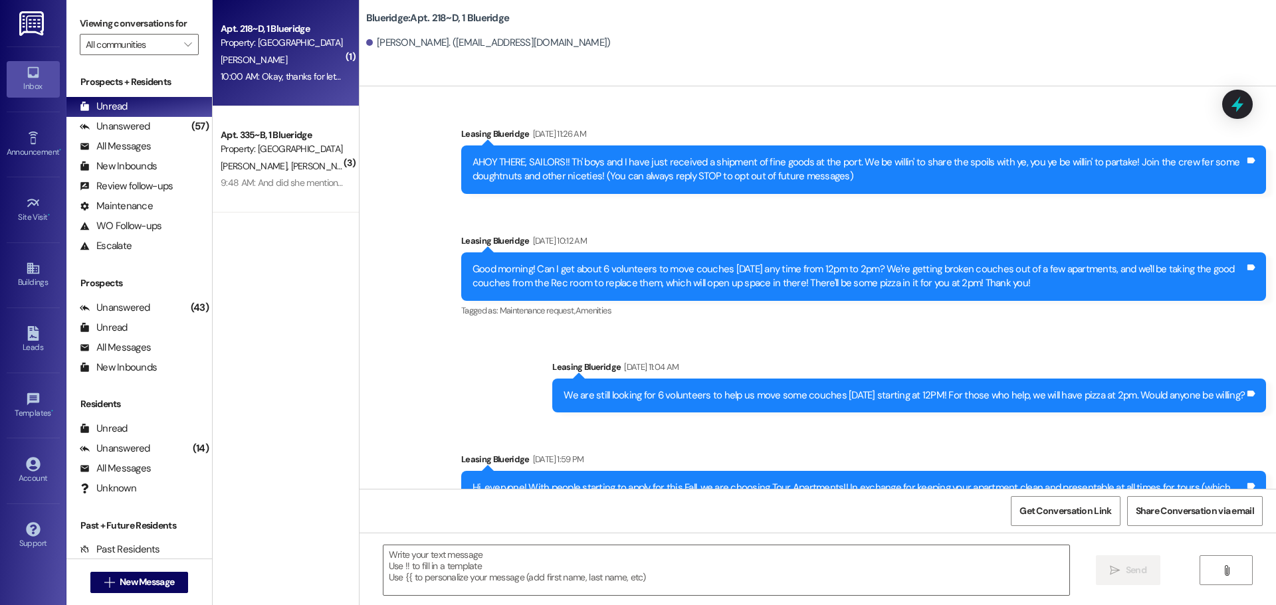
scroll to position [13392, 0]
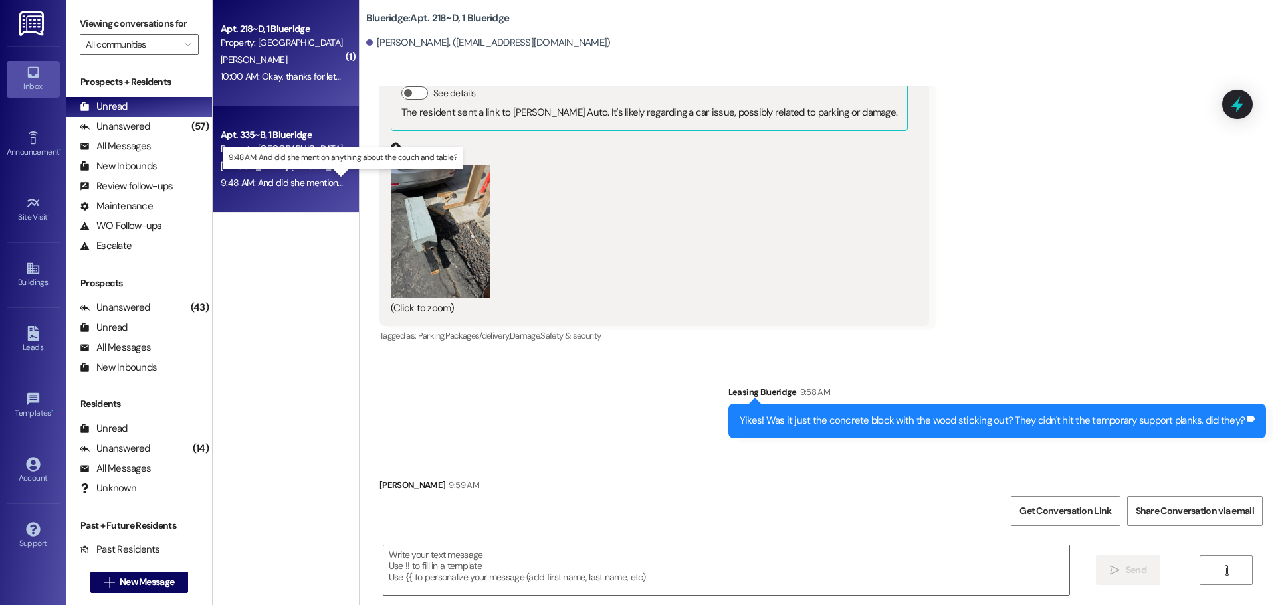
click at [293, 179] on div "9:48 AM: And did she mention anything about the couch and table? 9:48 AM: And d…" at bounding box center [352, 183] width 263 height 12
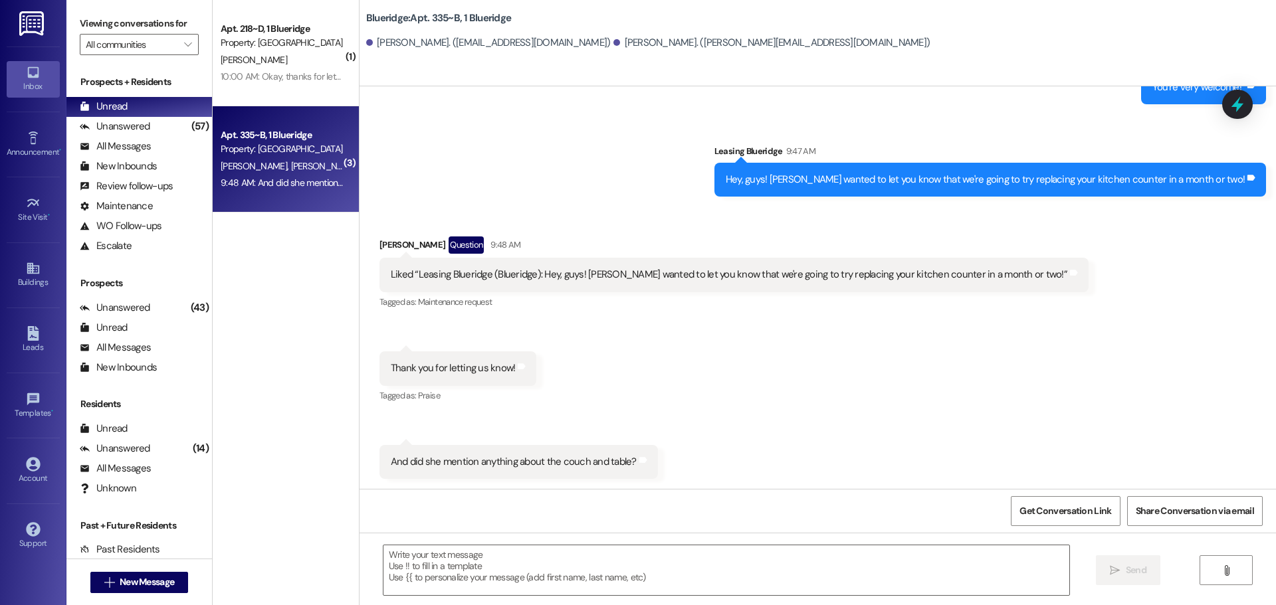
scroll to position [530, 0]
click at [658, 560] on textarea at bounding box center [726, 571] width 686 height 50
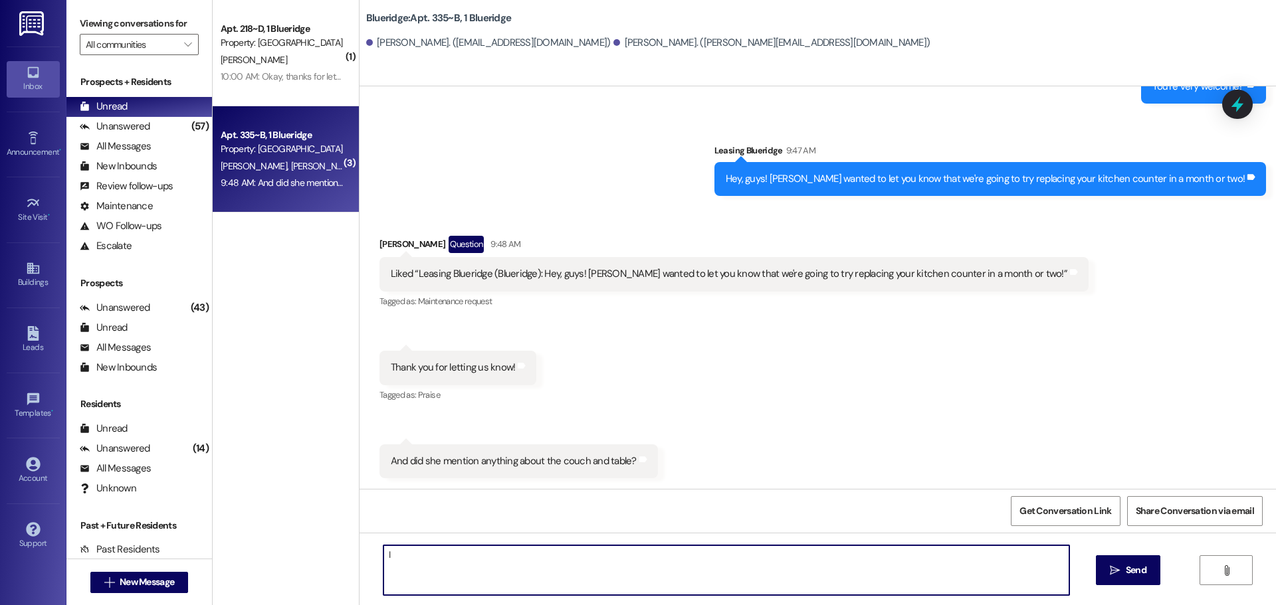
type textarea "I"
drag, startPoint x: 501, startPoint y: 556, endPoint x: 543, endPoint y: 560, distance: 42.1
click at [543, 560] on textarea "Not yet. She didn't tell me when the table is supposed to arrive." at bounding box center [726, 571] width 686 height 50
type textarea "Not yet. She didn't tell me when those are supposed to arrive. I'll let you kno…"
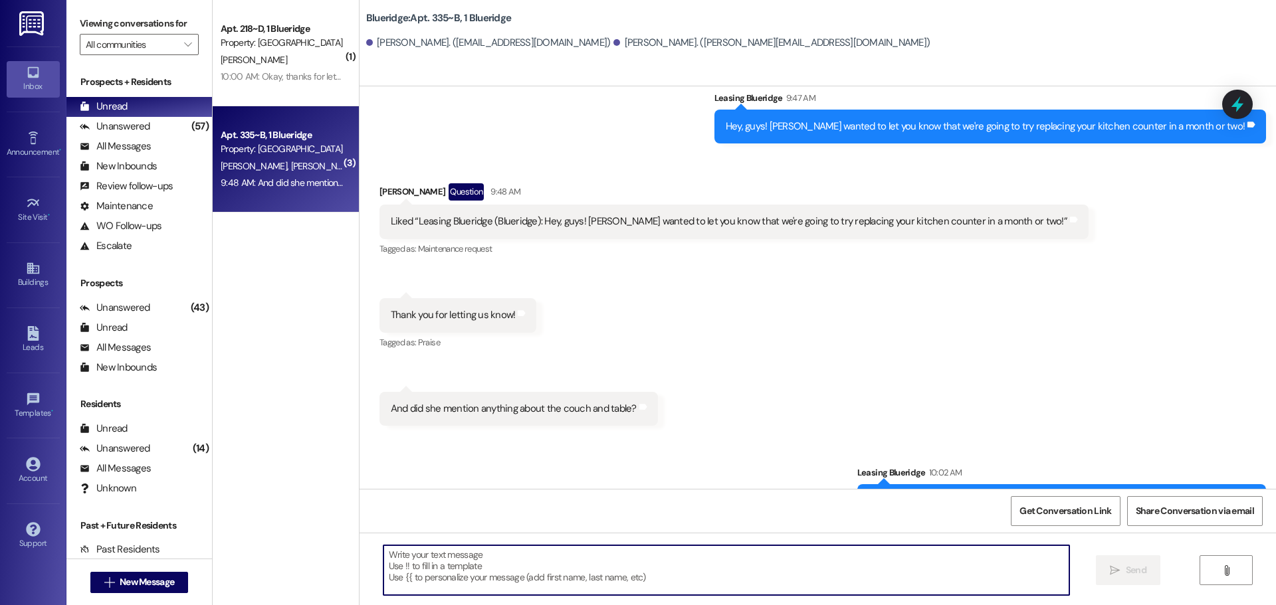
scroll to position [623, 0]
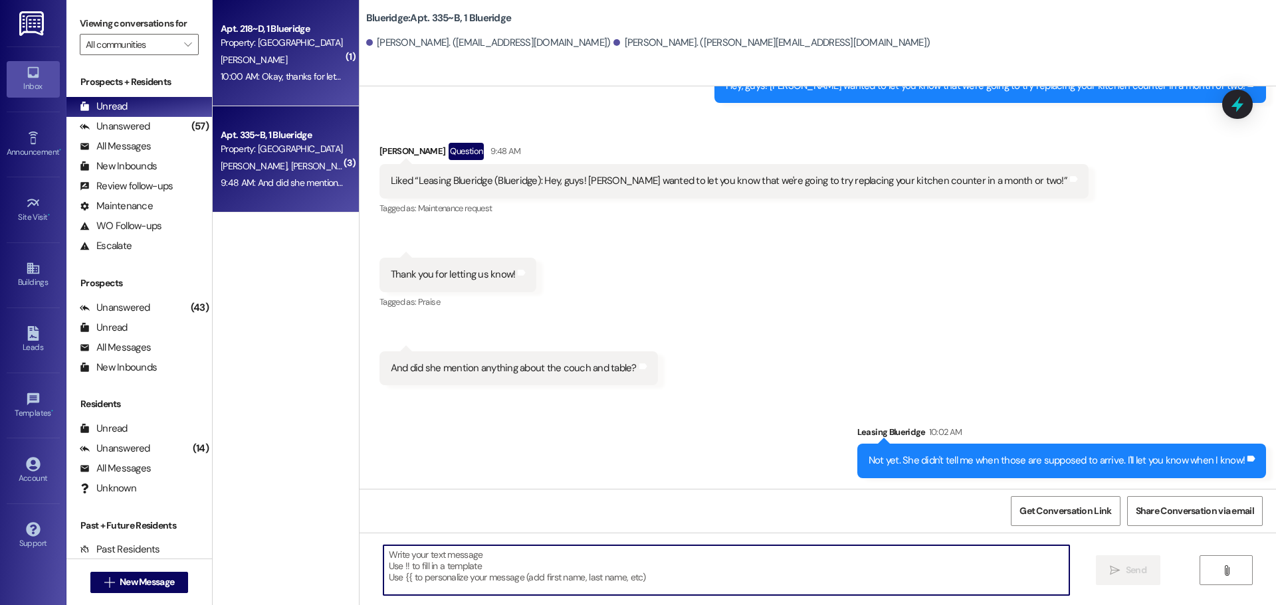
click at [254, 86] on div "Apt. 218~D, 1 Blueridge Property: Blueridge [PERSON_NAME] 10:00 AM: Okay, thank…" at bounding box center [286, 53] width 146 height 106
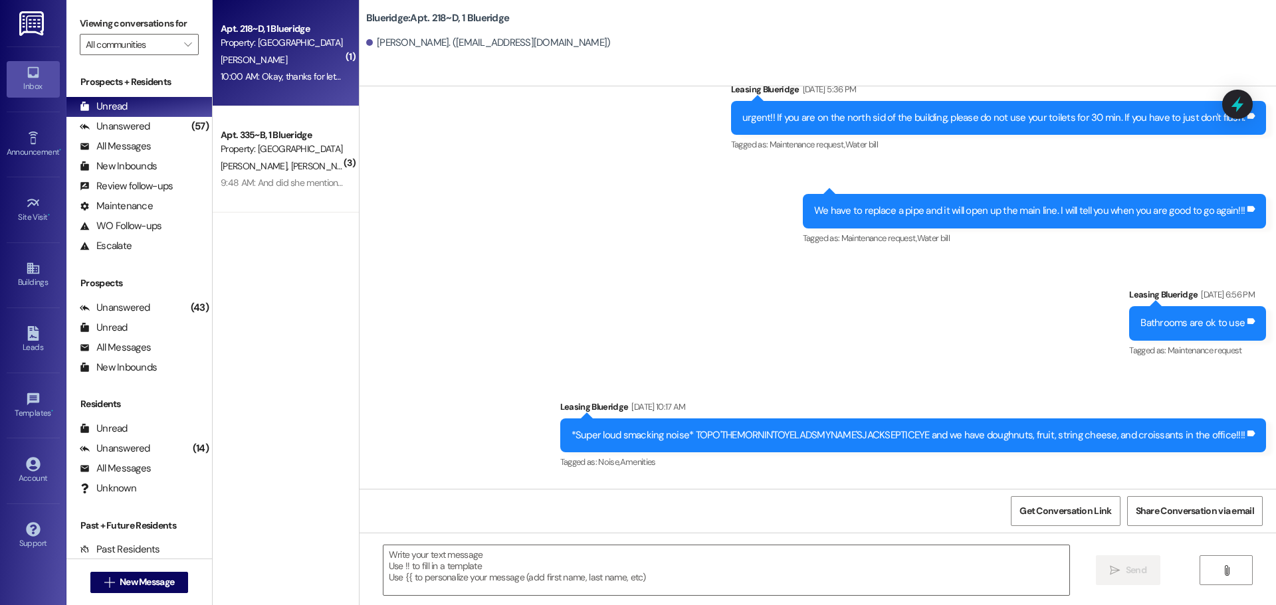
scroll to position [13485, 0]
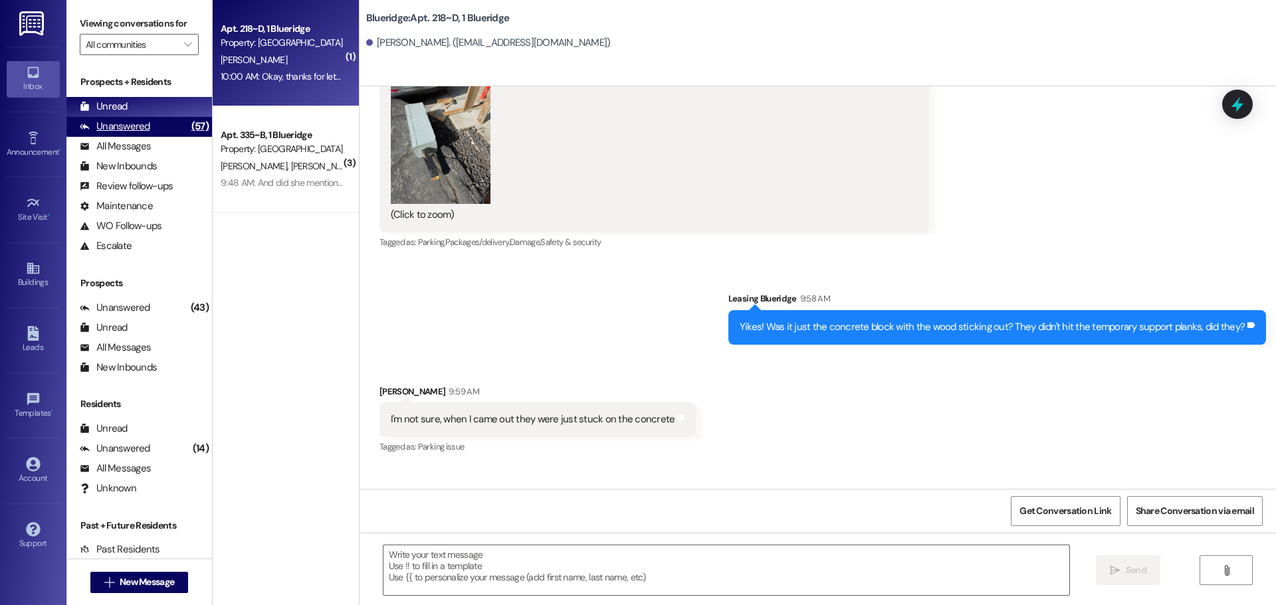
click at [108, 127] on div "Unanswered" at bounding box center [115, 127] width 70 height 14
click at [108, 110] on div "Unread" at bounding box center [104, 107] width 48 height 14
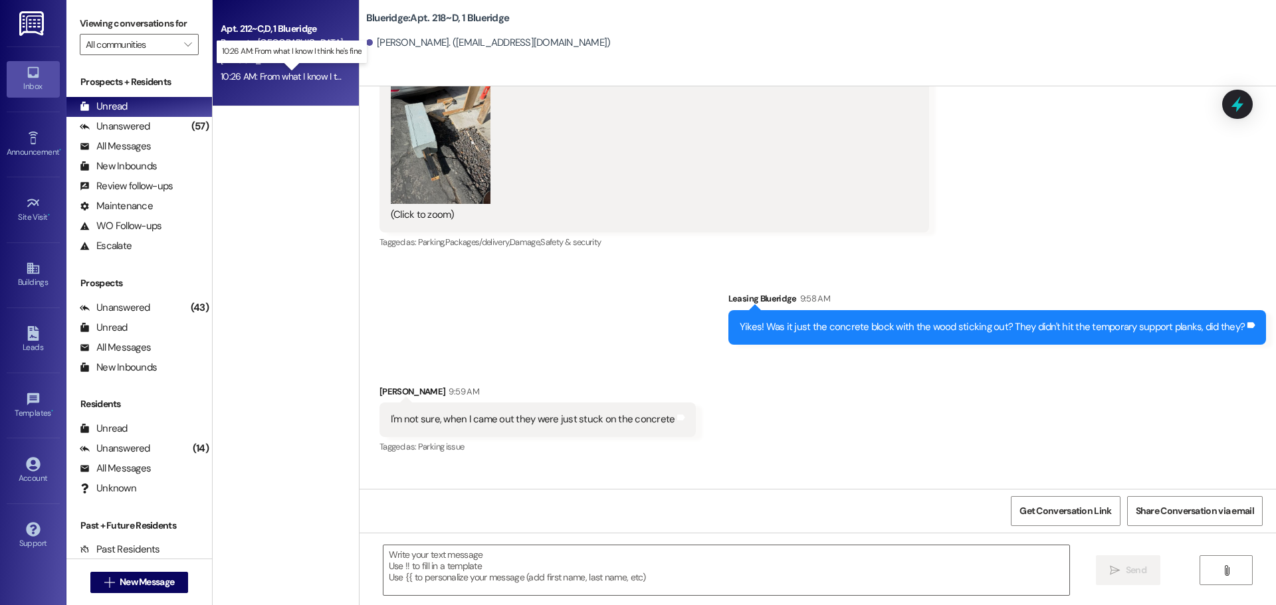
click at [287, 72] on div "10:26 AM: From what I know I think he's fine 10:26 AM: From what I know I think…" at bounding box center [302, 76] width 163 height 12
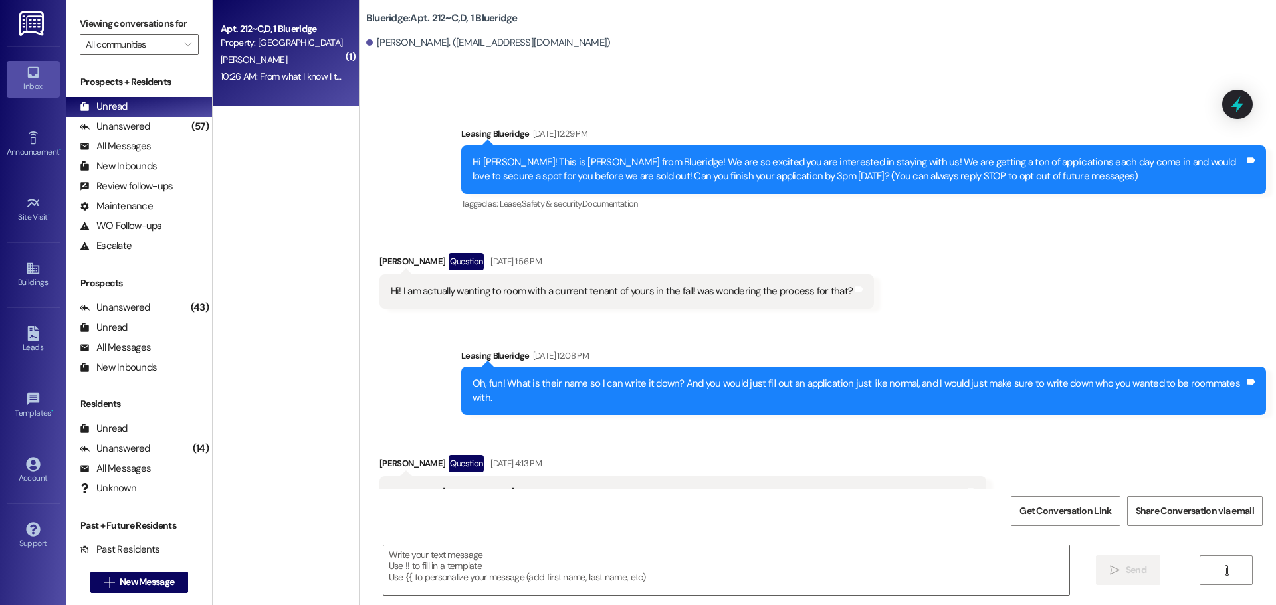
scroll to position [36704, 0]
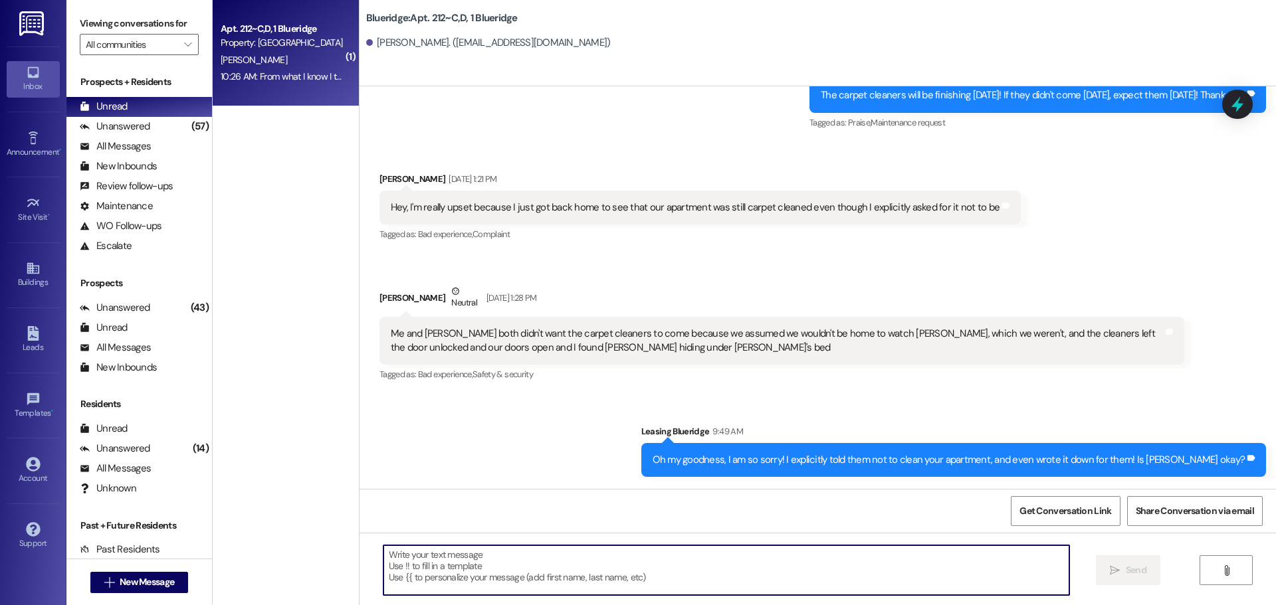
click at [672, 567] on textarea at bounding box center [726, 571] width 686 height 50
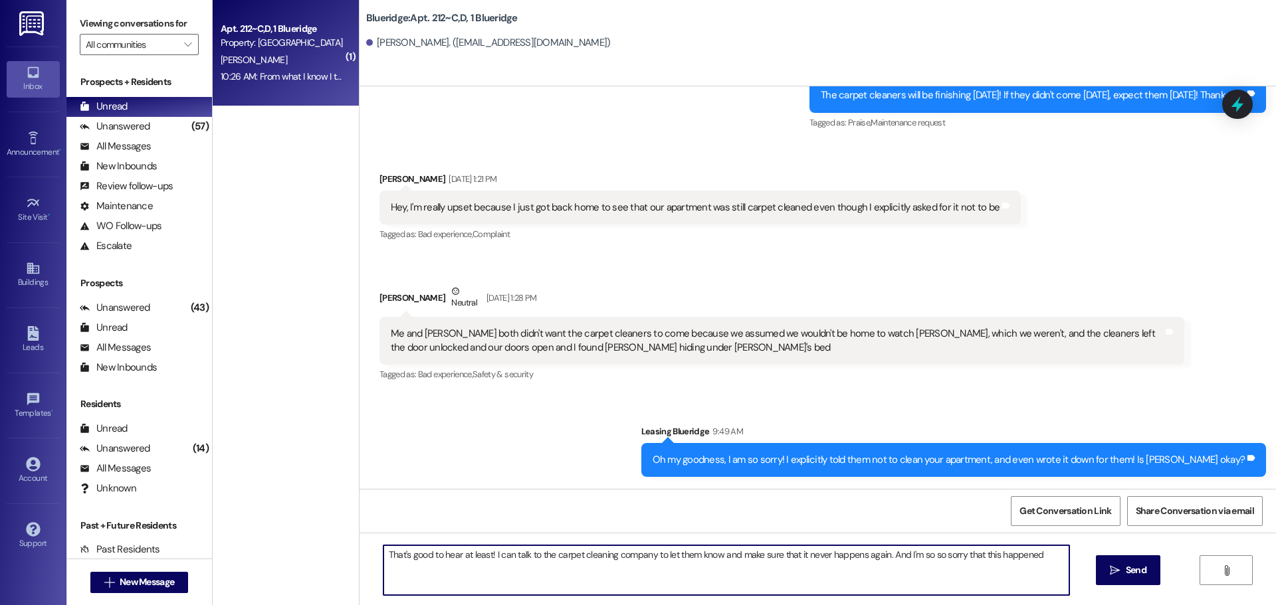
type textarea "That's good to hear at least! I can talk to the carpet cleaning company to let …"
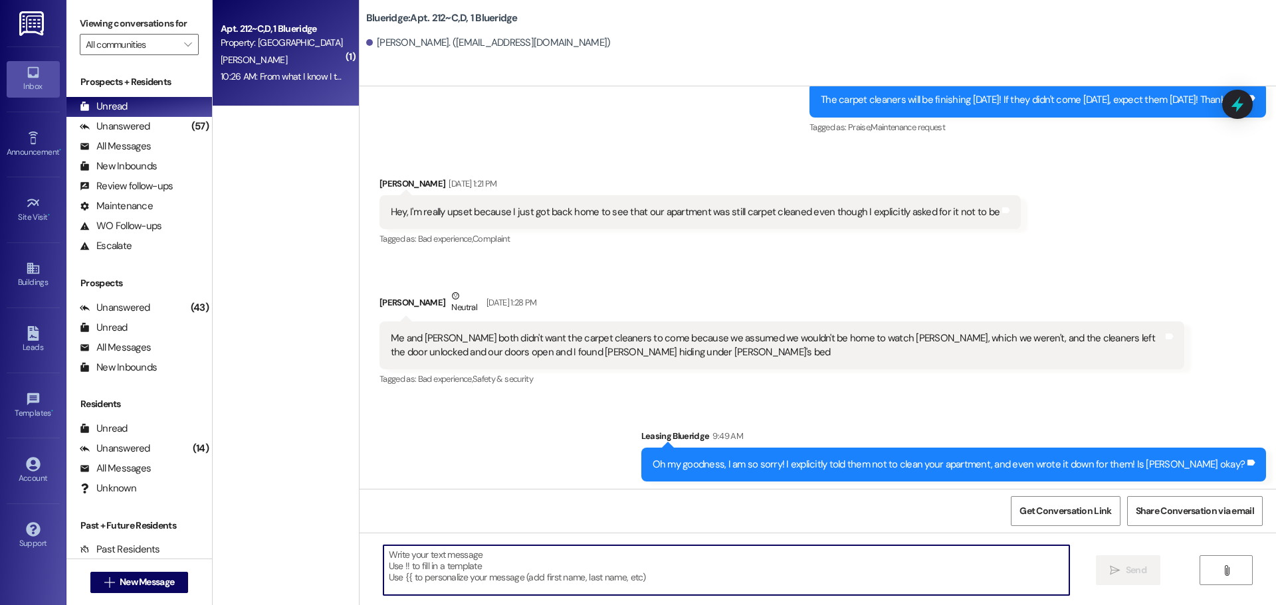
scroll to position [36797, 0]
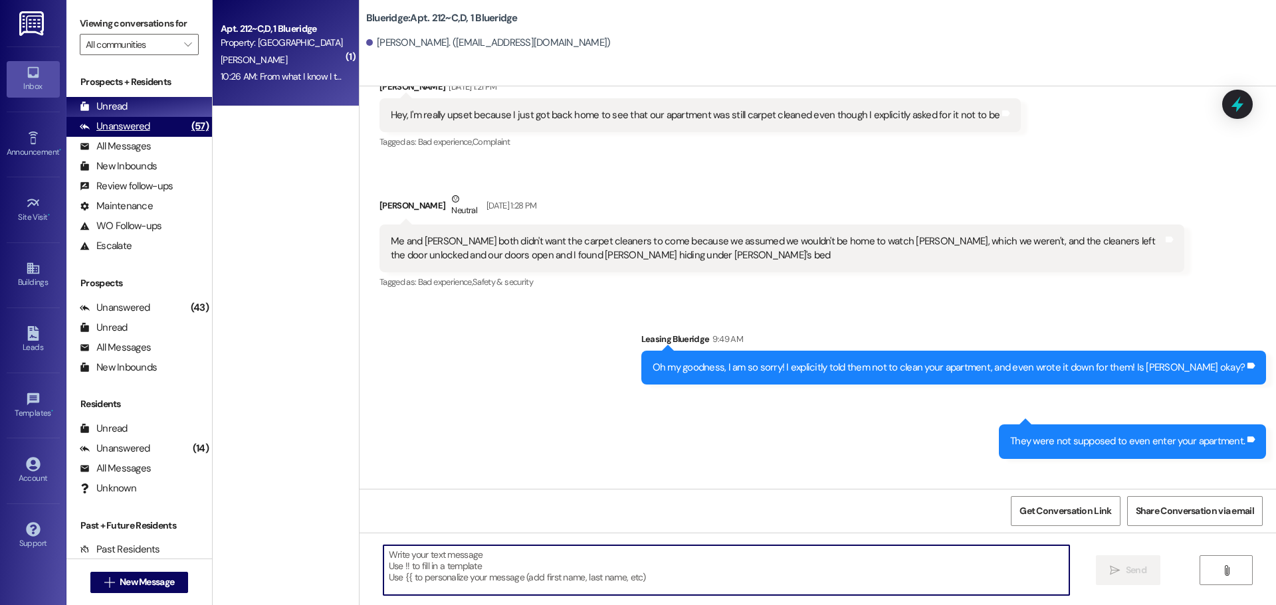
click at [166, 123] on div "Unanswered (57)" at bounding box center [139, 127] width 146 height 20
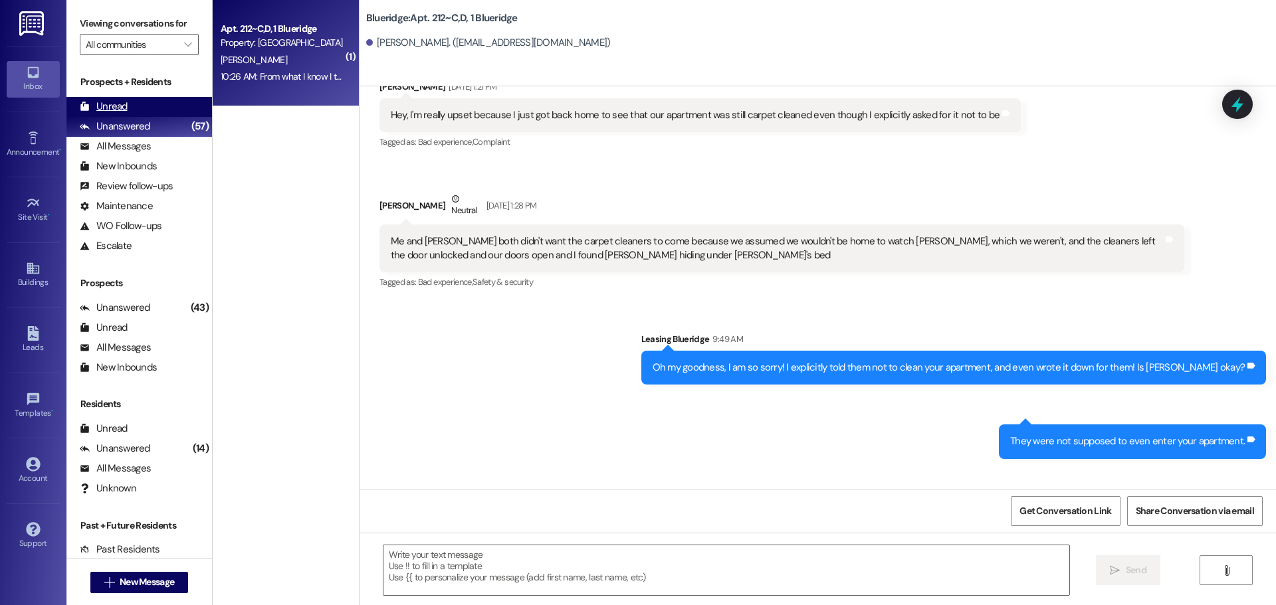
click at [171, 105] on div "Unread (0)" at bounding box center [139, 107] width 146 height 20
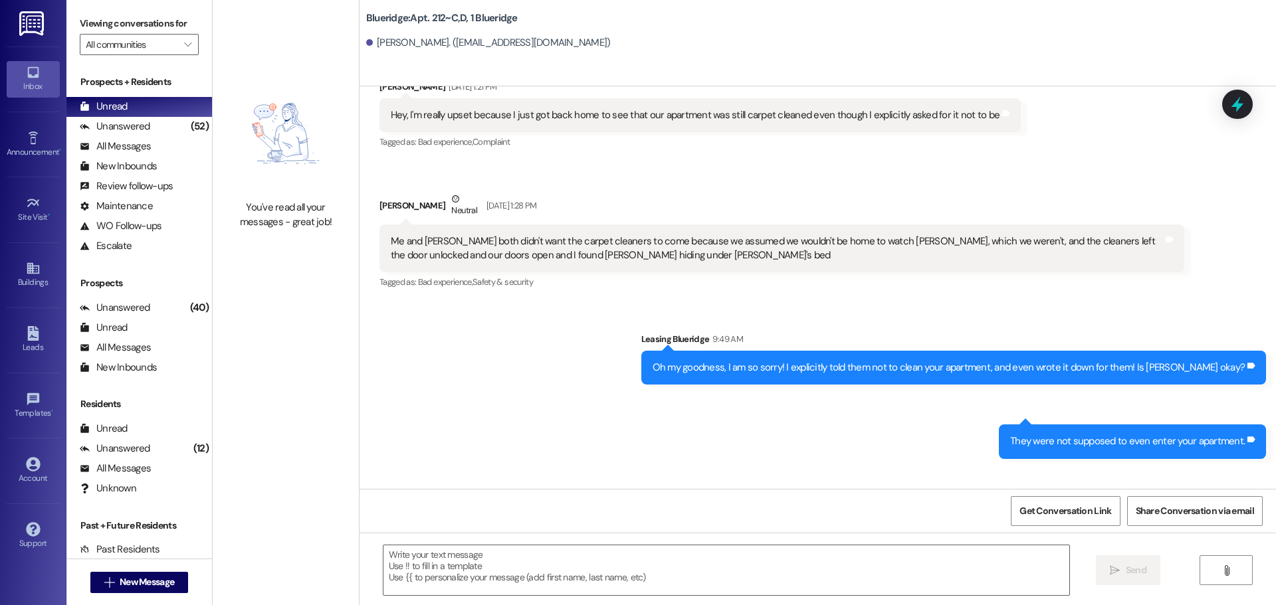
click at [634, 469] on div "Received via SMS [PERSON_NAME] Neutral 10:26 AM From what I know I think he's f…" at bounding box center [818, 532] width 917 height 126
click at [447, 302] on div "Sent via SMS Leasing Blueridge 9:49 AM Oh my goodness, I am so sorry! I explici…" at bounding box center [818, 385] width 917 height 167
drag, startPoint x: 734, startPoint y: 383, endPoint x: 708, endPoint y: 348, distance: 43.7
click at [734, 469] on div "Received via SMS [PERSON_NAME] Neutral 10:26 AM From what I know I think he's f…" at bounding box center [818, 532] width 917 height 126
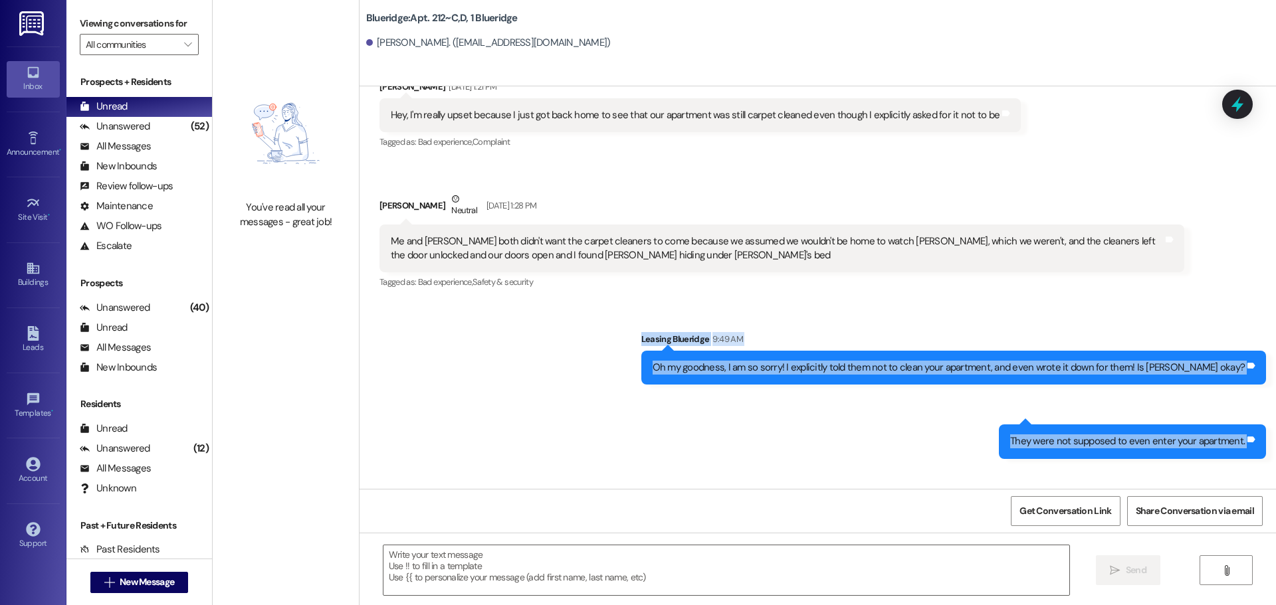
drag, startPoint x: 648, startPoint y: 111, endPoint x: 1255, endPoint y: 274, distance: 629.1
click at [1251, 277] on div "Sent via SMS Leasing Blueridge [DATE] 12:29 PM Hi [PERSON_NAME]! This is [PERSO…" at bounding box center [818, 287] width 917 height 403
click at [1265, 415] on div "Sent via SMS 9:50 AM Leasing Blueridge 9:50 AM They were not supposed to even e…" at bounding box center [1132, 442] width 287 height 54
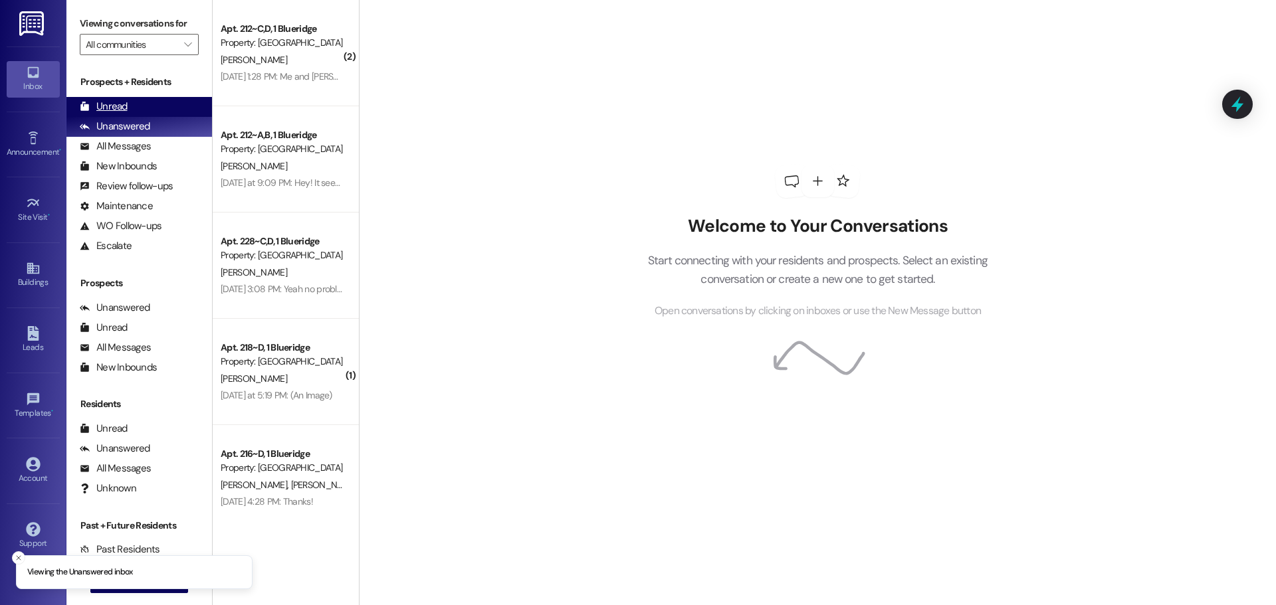
click at [143, 107] on div "Unread (0)" at bounding box center [139, 107] width 146 height 20
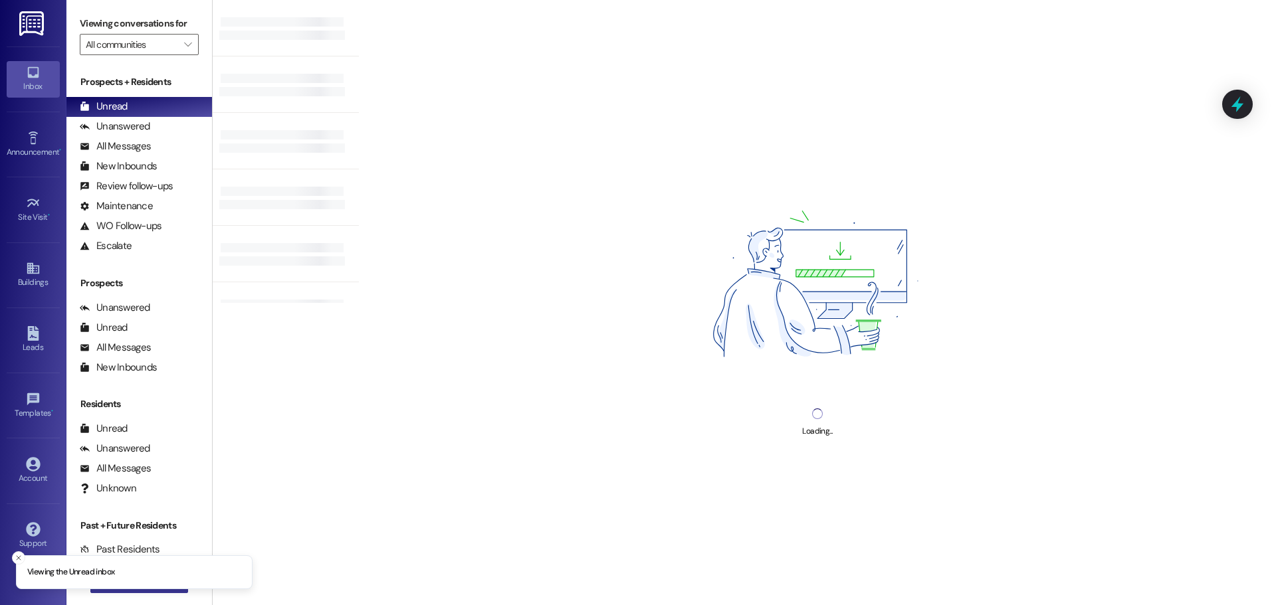
click at [110, 590] on button " New Message" at bounding box center [139, 582] width 98 height 21
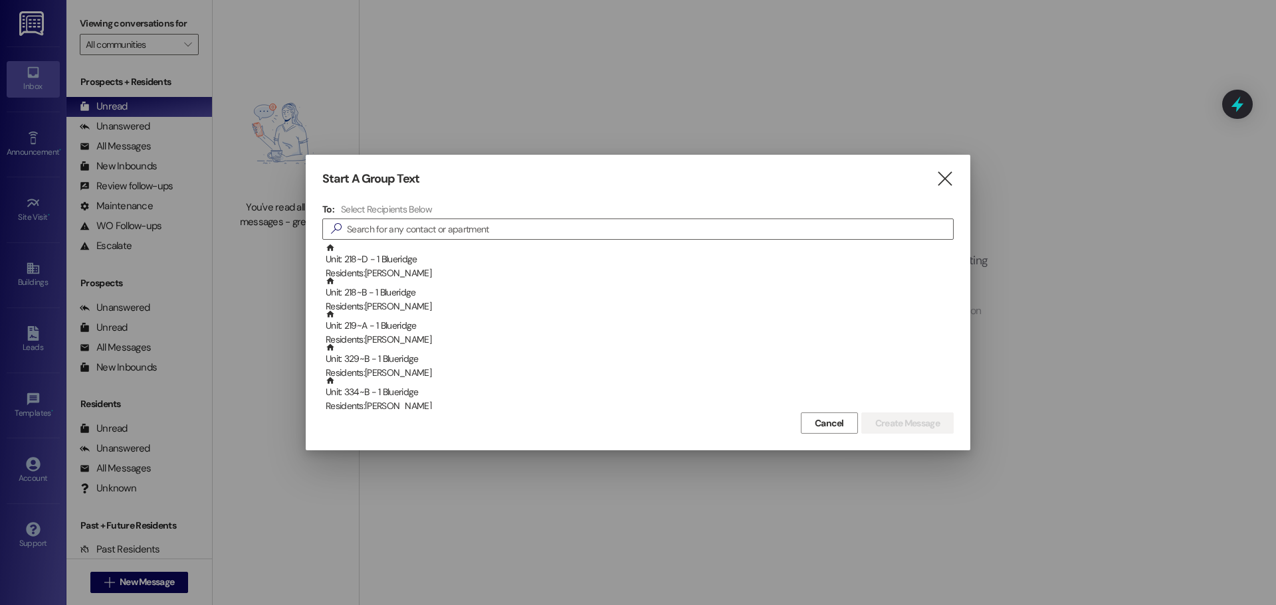
drag, startPoint x: 468, startPoint y: 231, endPoint x: 580, endPoint y: 161, distance: 132.6
click at [468, 231] on input at bounding box center [650, 229] width 606 height 19
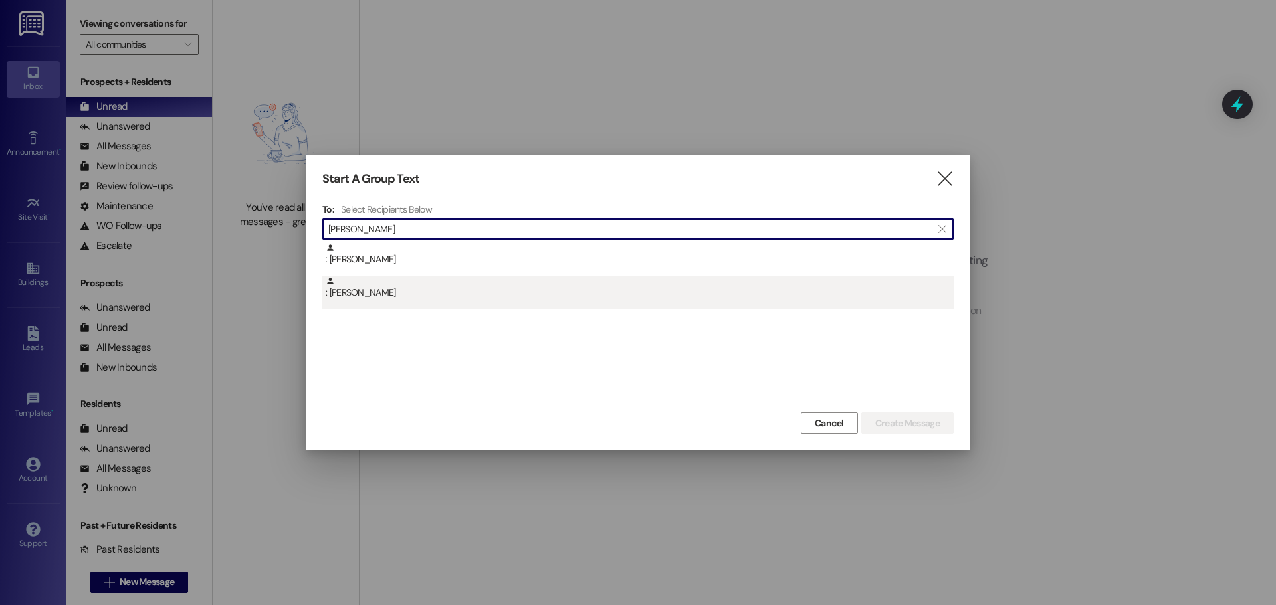
type input "oyler"
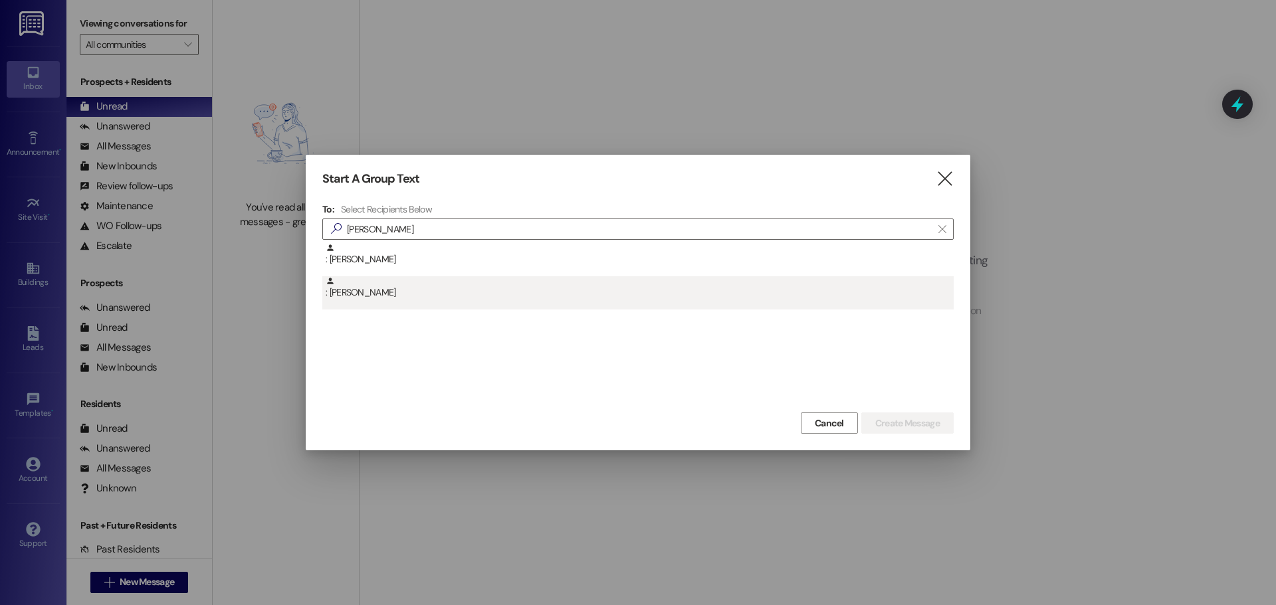
click at [596, 284] on div ": [PERSON_NAME]" at bounding box center [640, 287] width 628 height 23
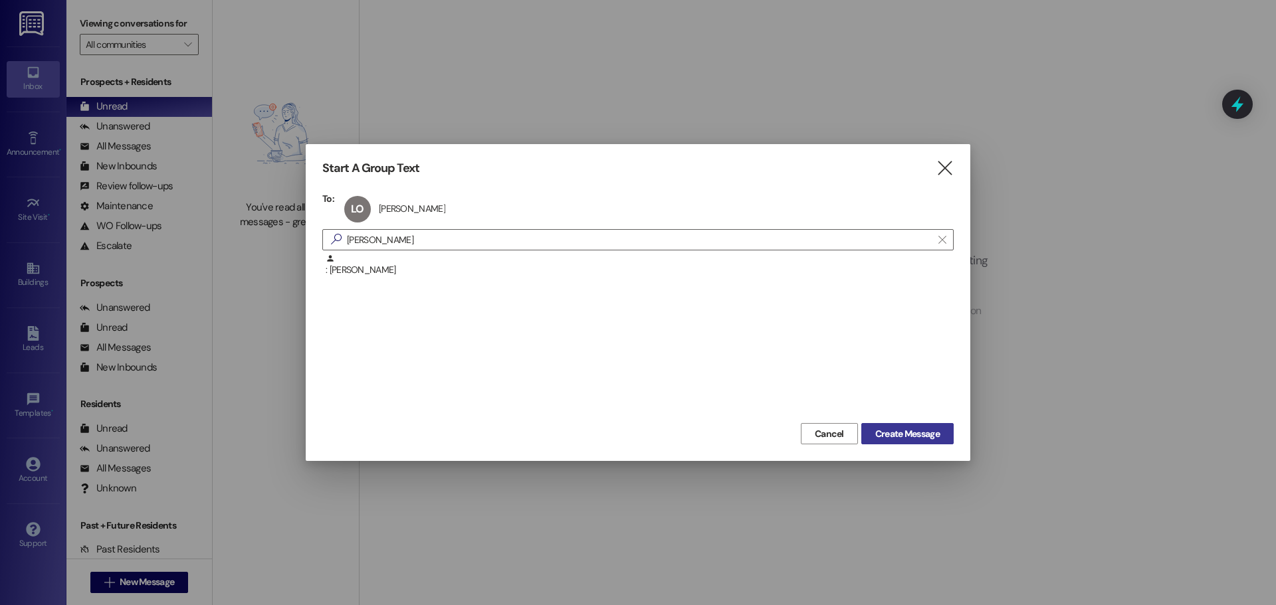
click at [948, 434] on button "Create Message" at bounding box center [907, 433] width 92 height 21
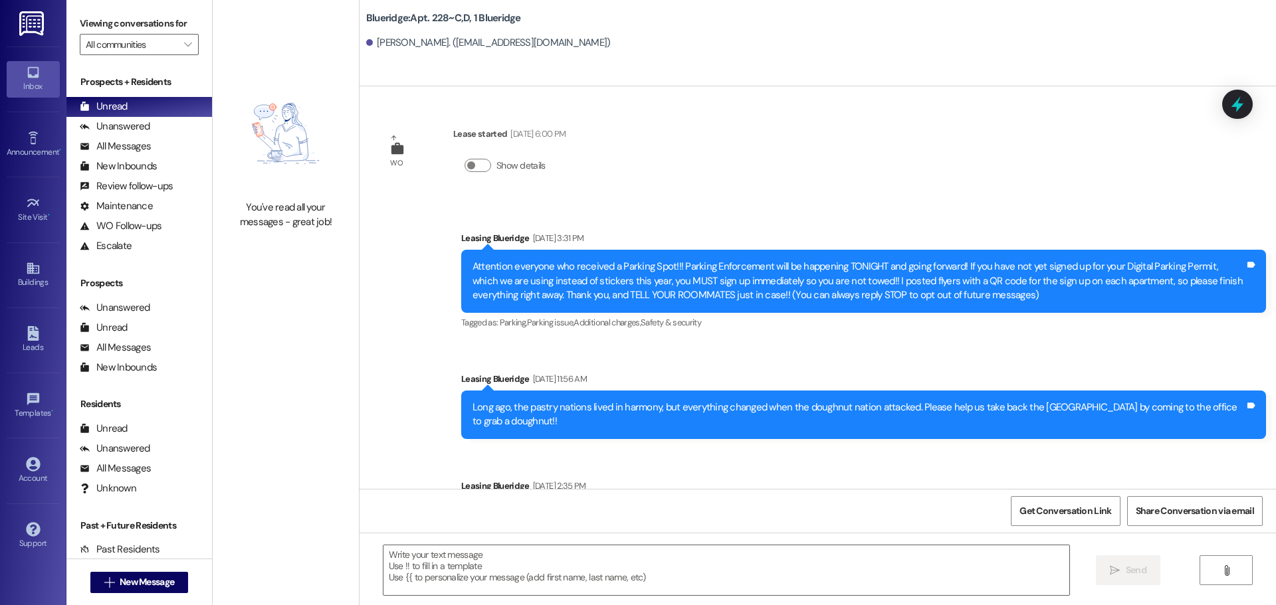
scroll to position [26361, 0]
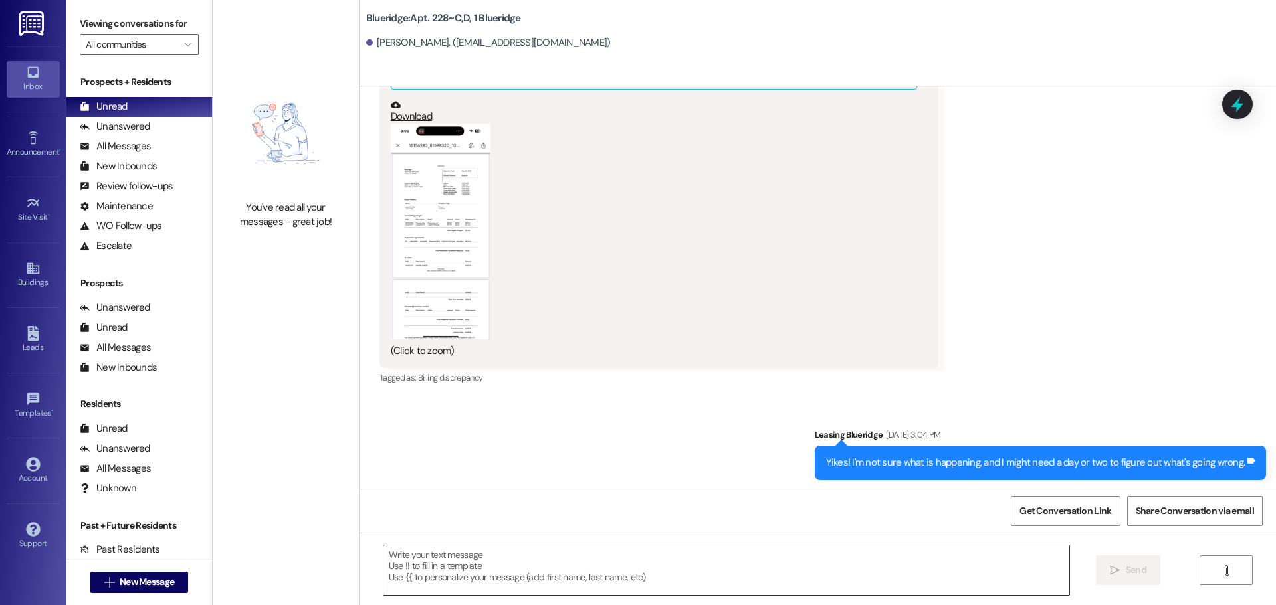
click at [872, 564] on textarea at bounding box center [726, 571] width 686 height 50
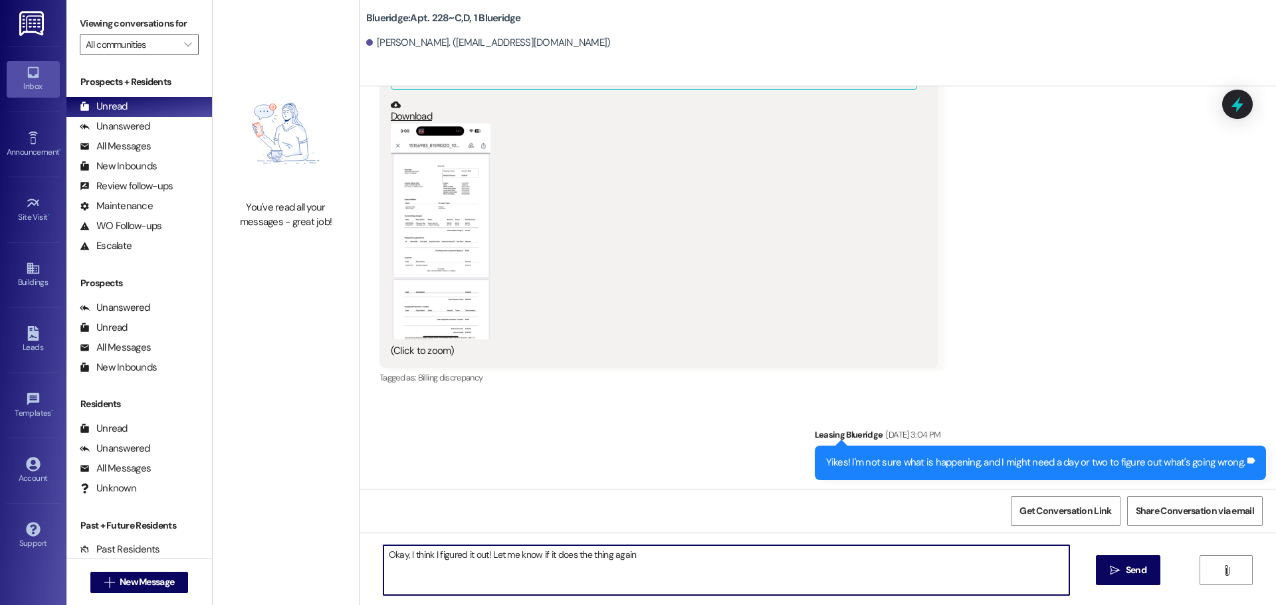
type textarea "Okay, I think I figured it out! Let me know if it does the thing again!"
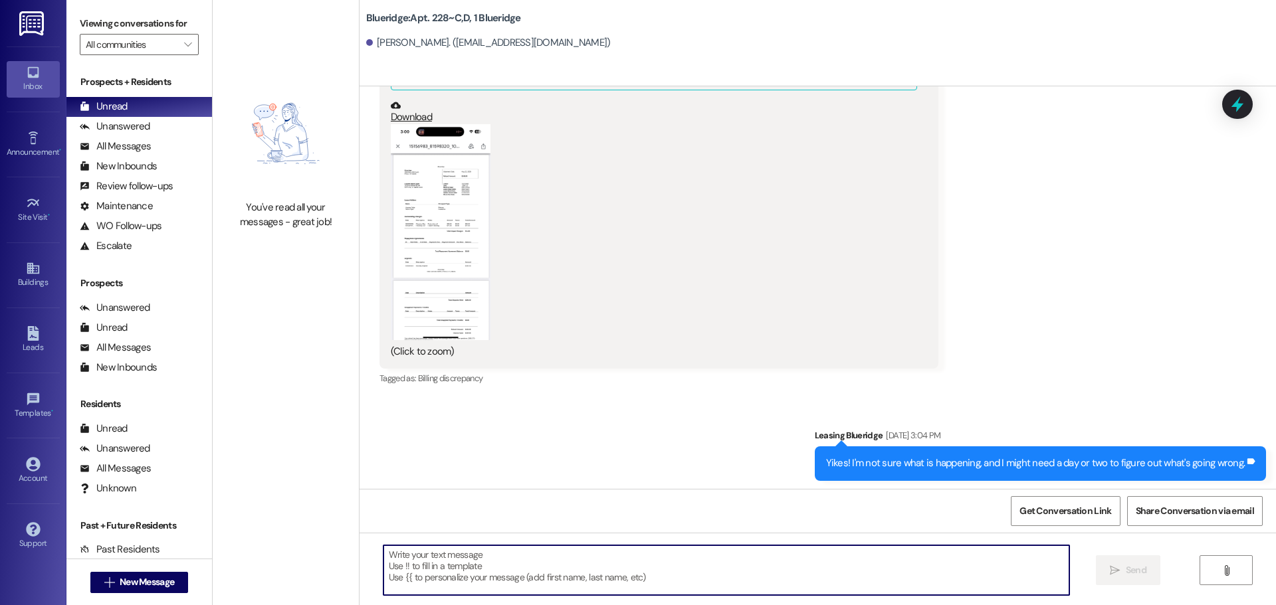
scroll to position [26454, 0]
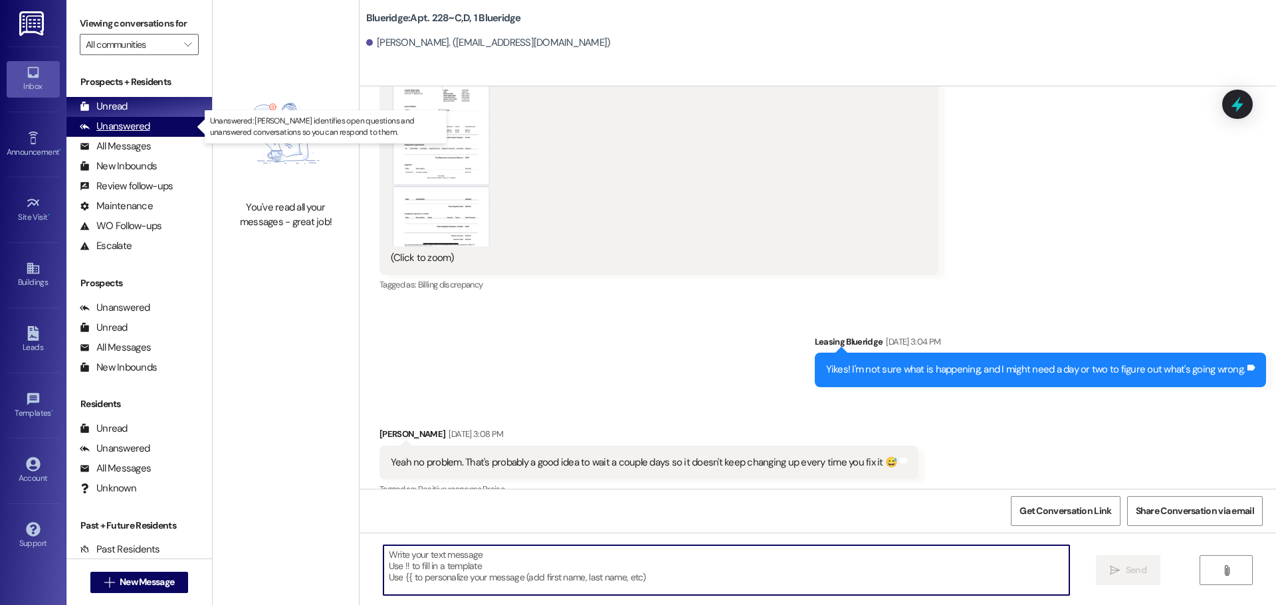
click at [98, 119] on div "Unanswered (0)" at bounding box center [139, 127] width 146 height 20
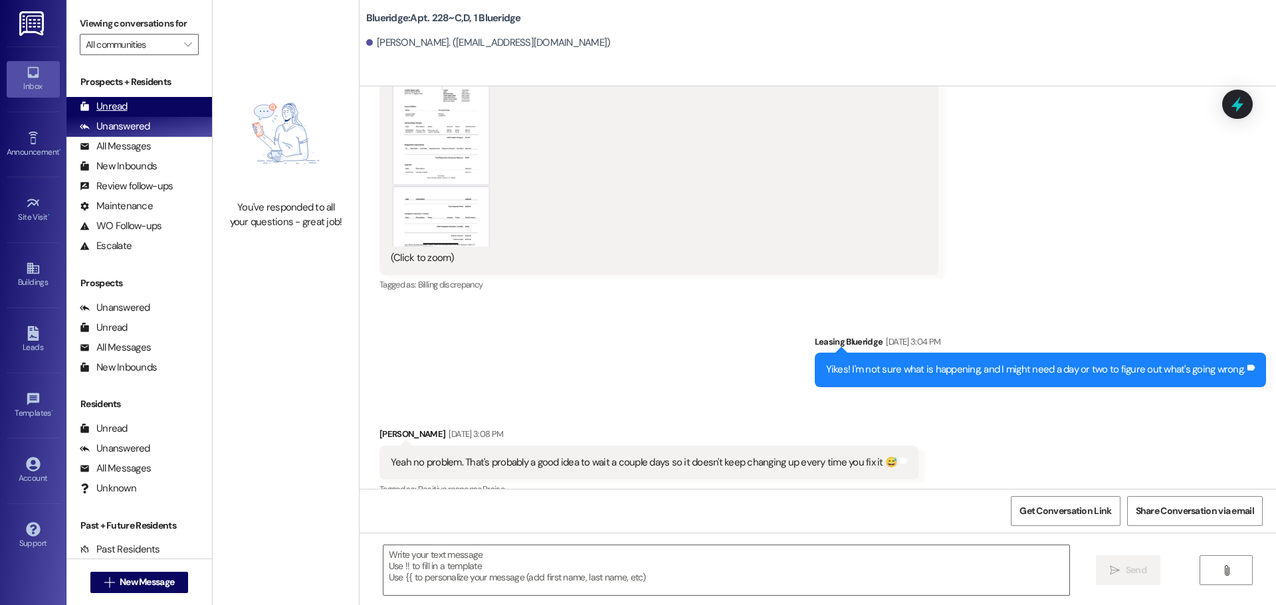
click at [111, 112] on div "Unread" at bounding box center [104, 107] width 48 height 14
